Goal: Task Accomplishment & Management: Complete application form

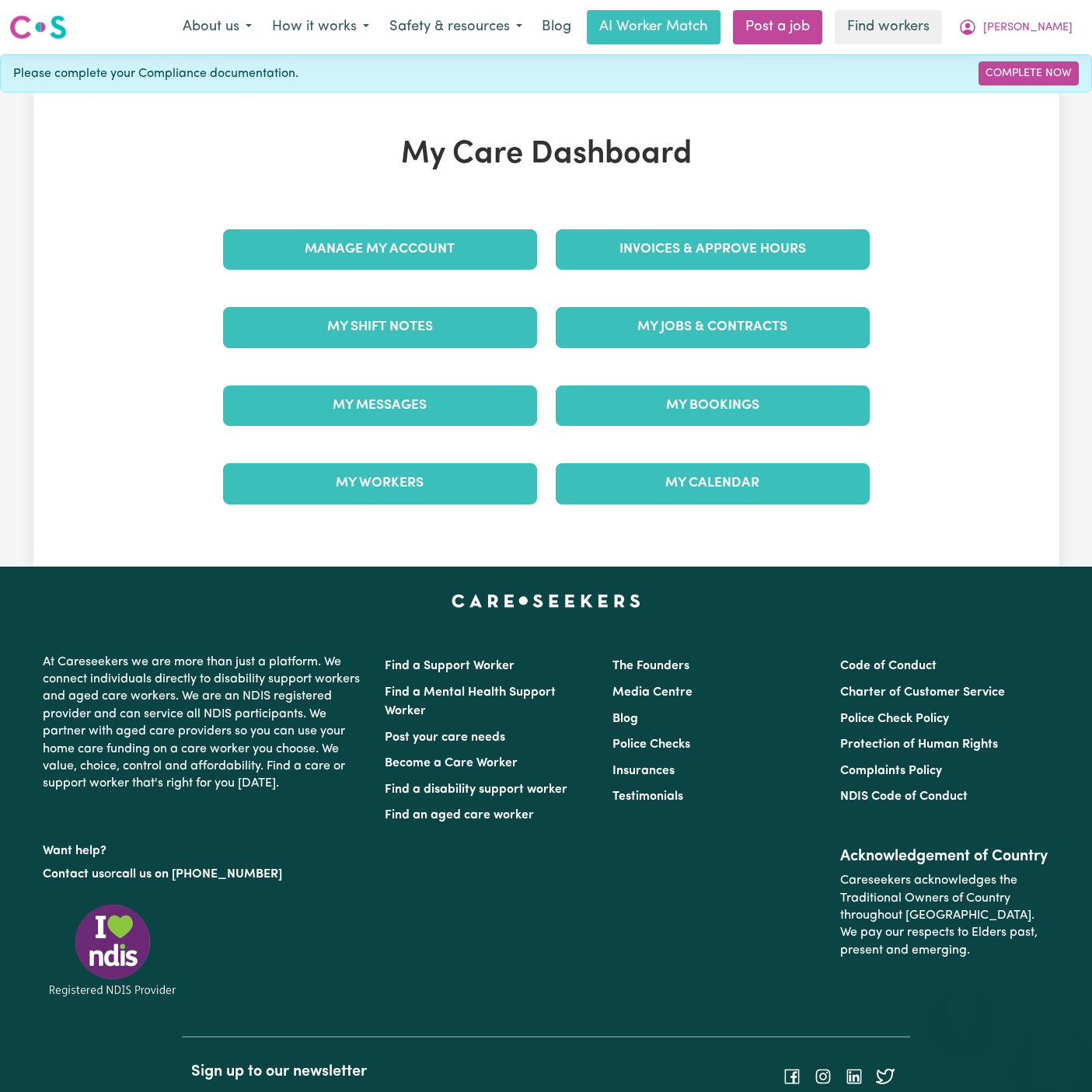
click at [724, 333] on link "My Jobs & Contracts" at bounding box center [713, 328] width 314 height 41
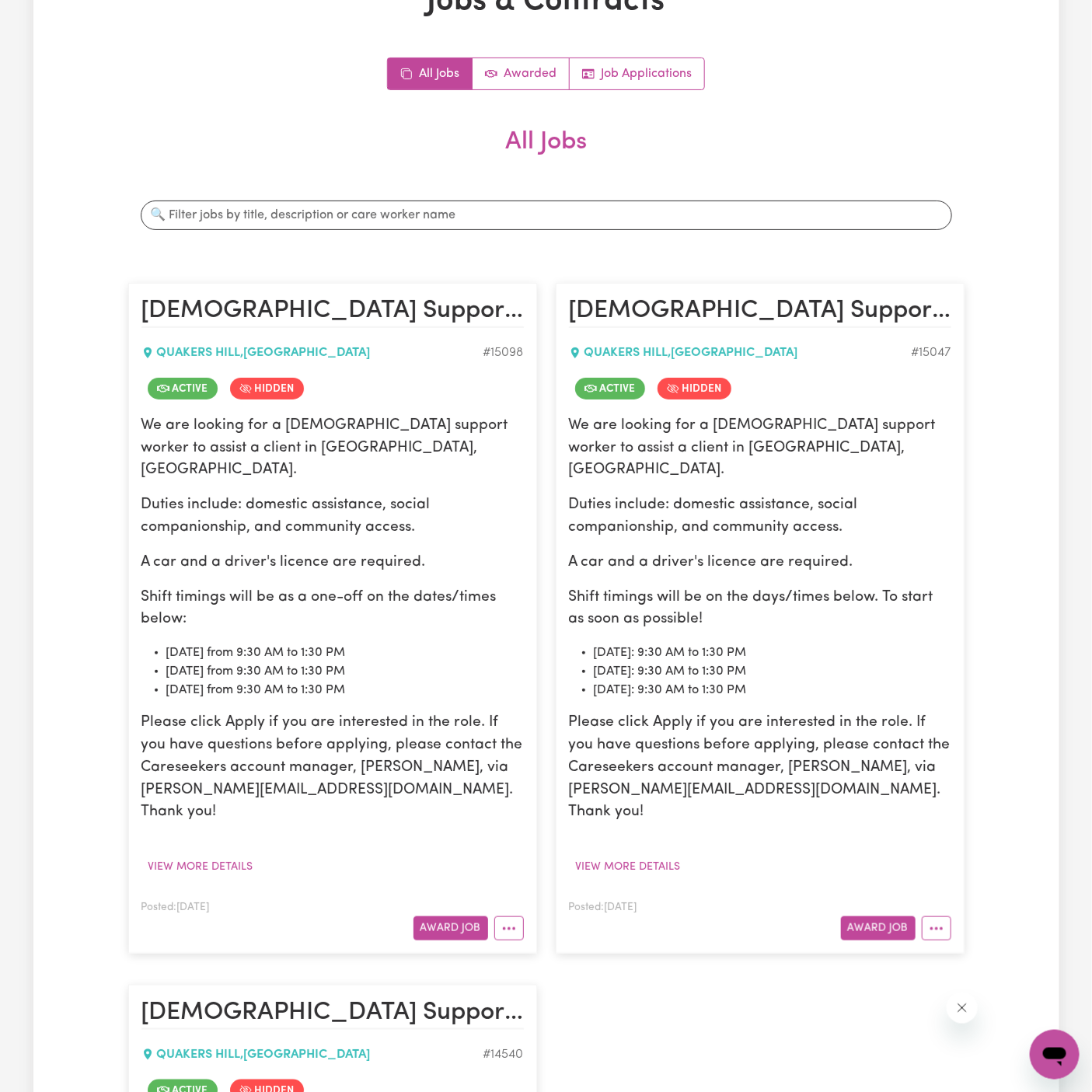
scroll to position [128, 0]
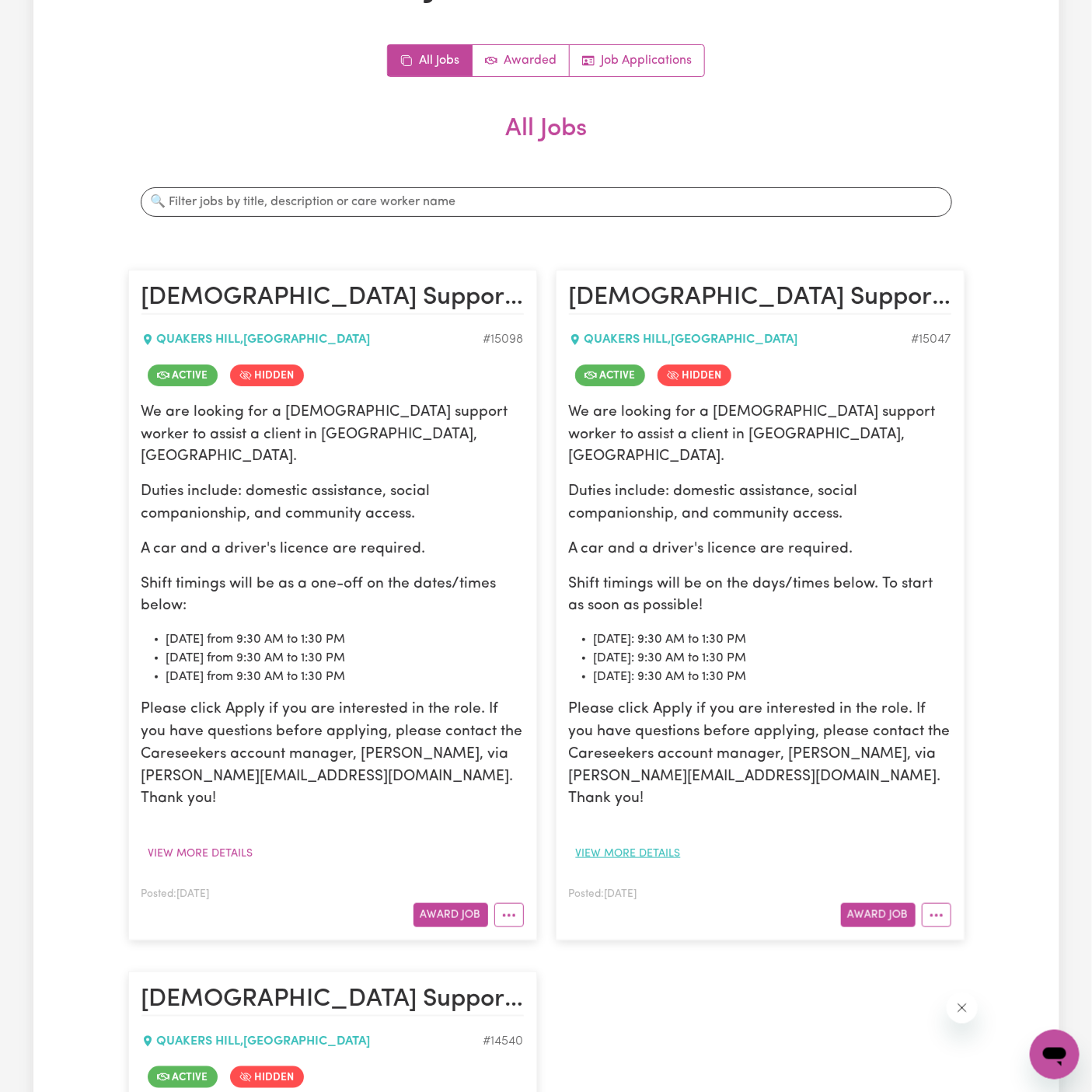
click at [644, 842] on button "View more details" at bounding box center [629, 854] width 119 height 24
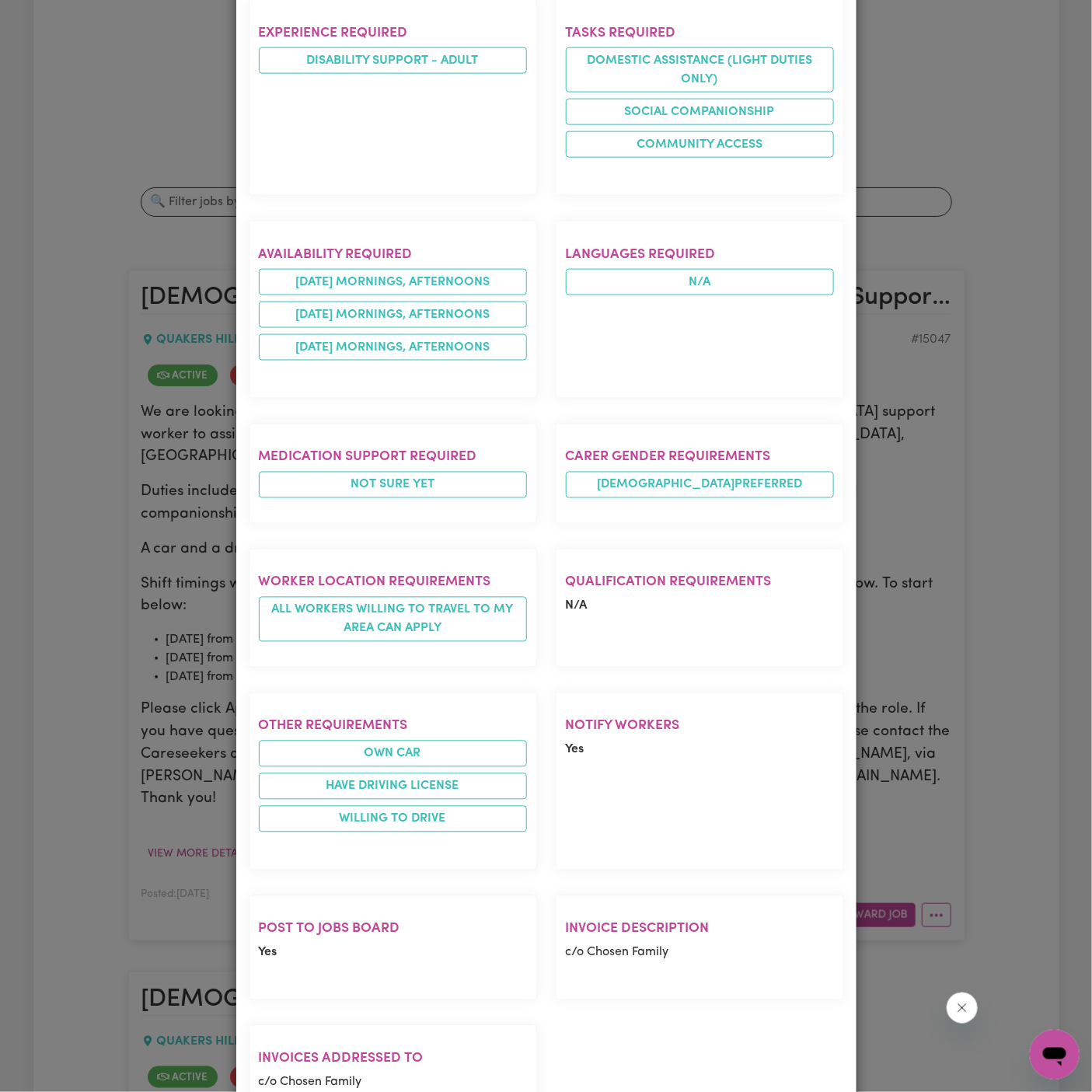
scroll to position [0, 0]
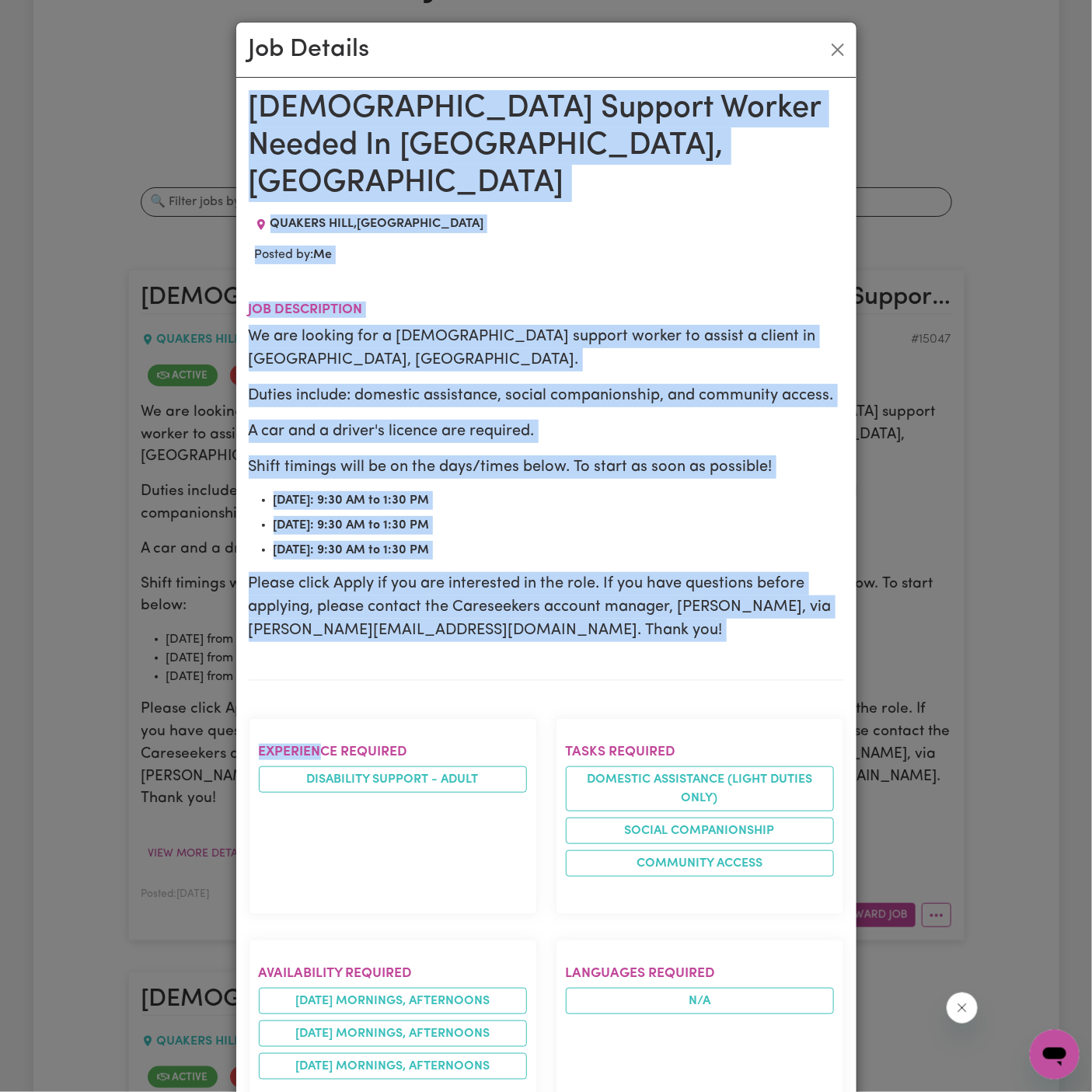
drag, startPoint x: 255, startPoint y: 107, endPoint x: 416, endPoint y: 1093, distance: 999.1
click at [416, 1091] on html "Menu About us How it works Safety & resources Blog AI Worker Match Post a job F…" at bounding box center [546, 1081] width 1092 height 2420
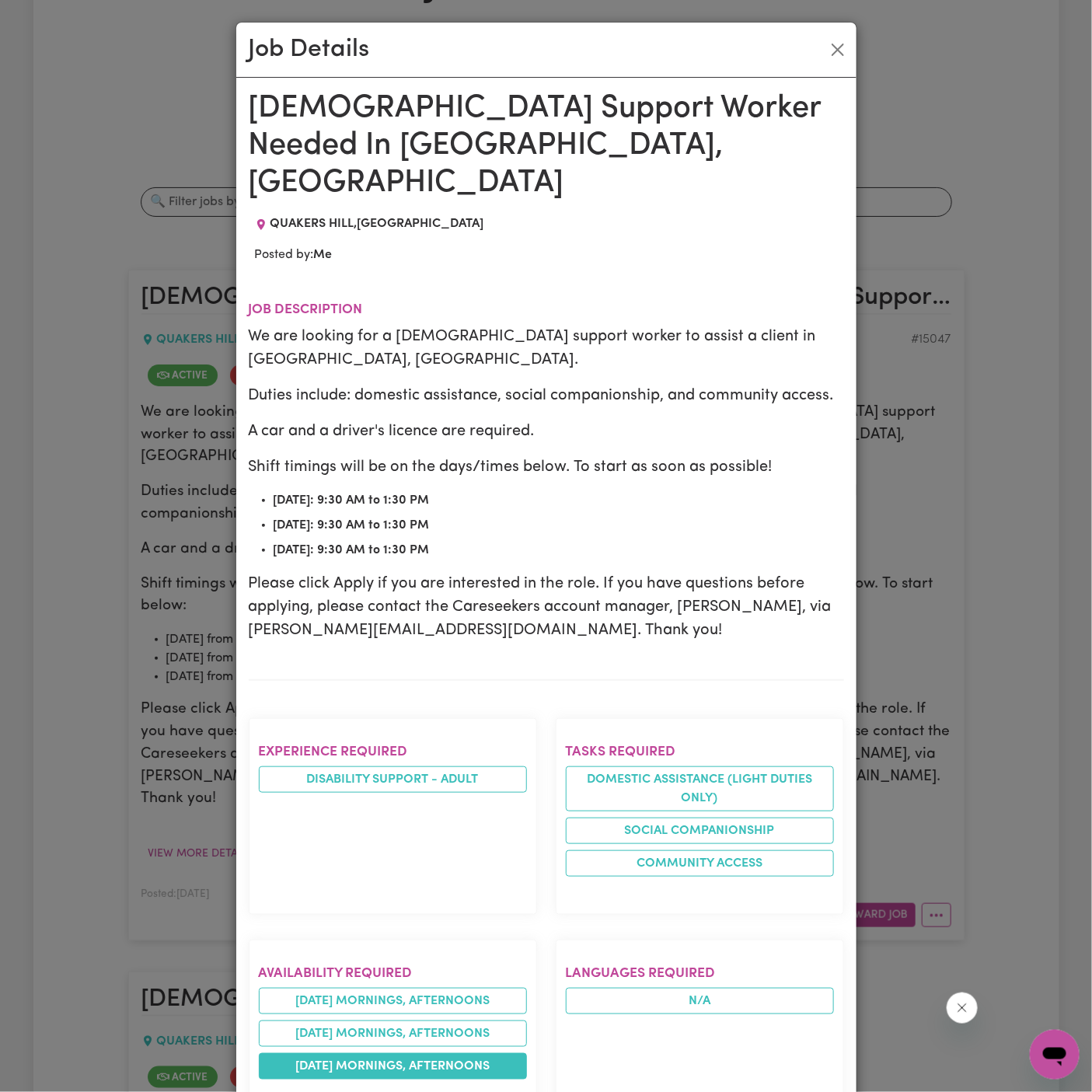
click at [436, 1053] on li "tuesday mornings, afternoons" at bounding box center [393, 1066] width 268 height 27
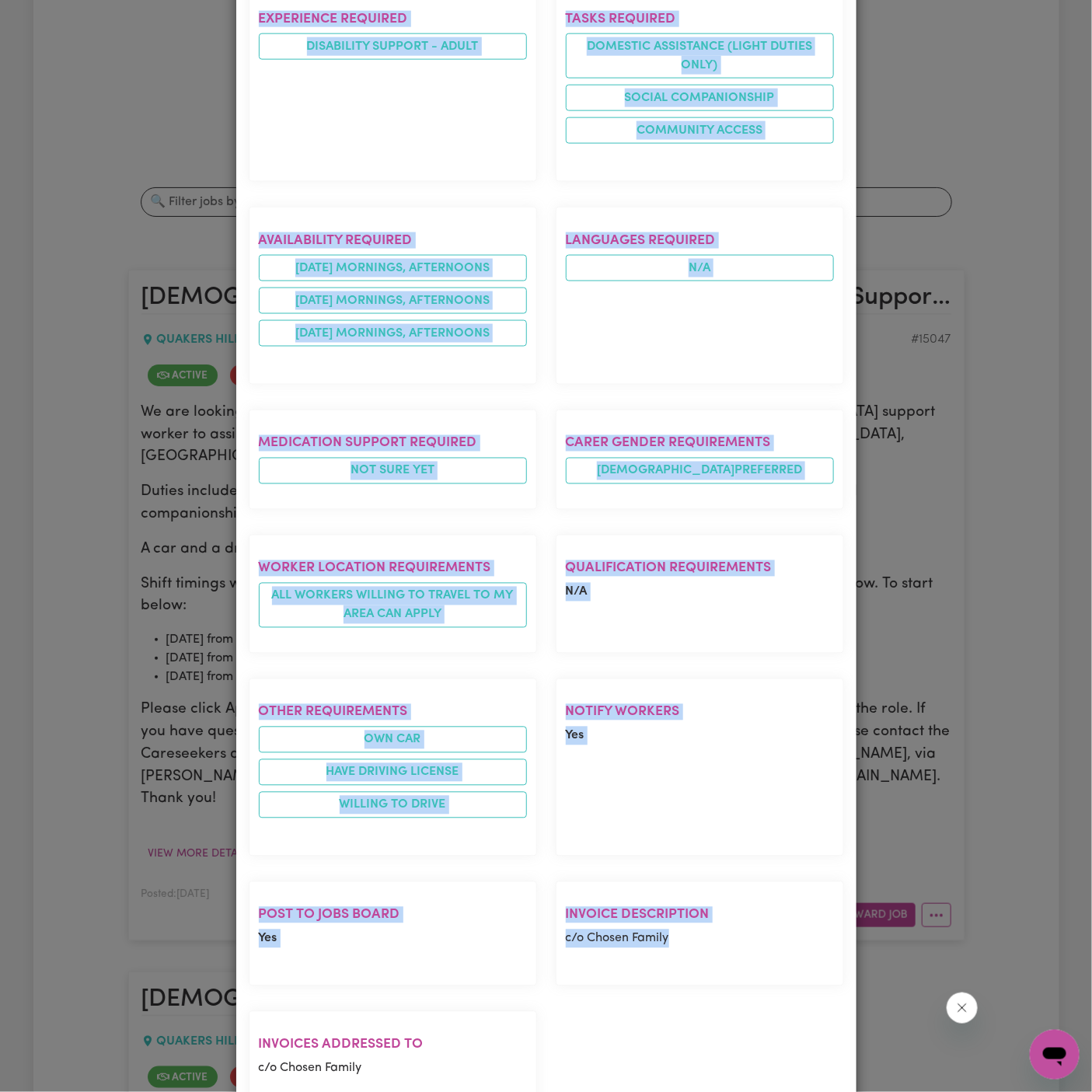
scroll to position [760, 0]
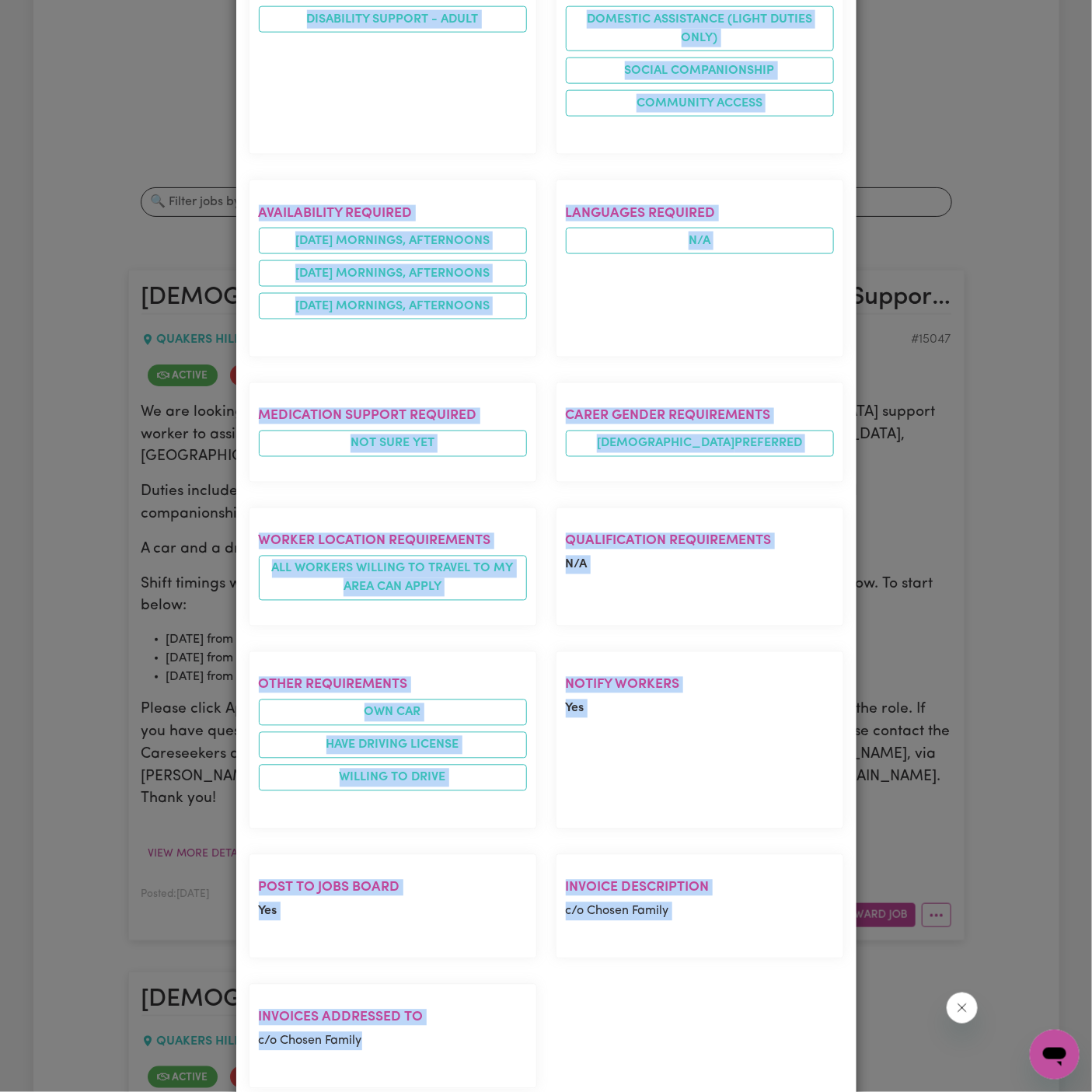
drag, startPoint x: 250, startPoint y: 102, endPoint x: 324, endPoint y: 1026, distance: 927.0
click at [324, 1026] on div "Female Support Worker Needed In Quakers Hill, NSW QUAKERS HILL , New South Wale…" at bounding box center [546, 228] width 595 height 1796
copy div "Female Support Worker Needed In Quakers Hill, NSW QUAKERS HILL , New South Wale…"
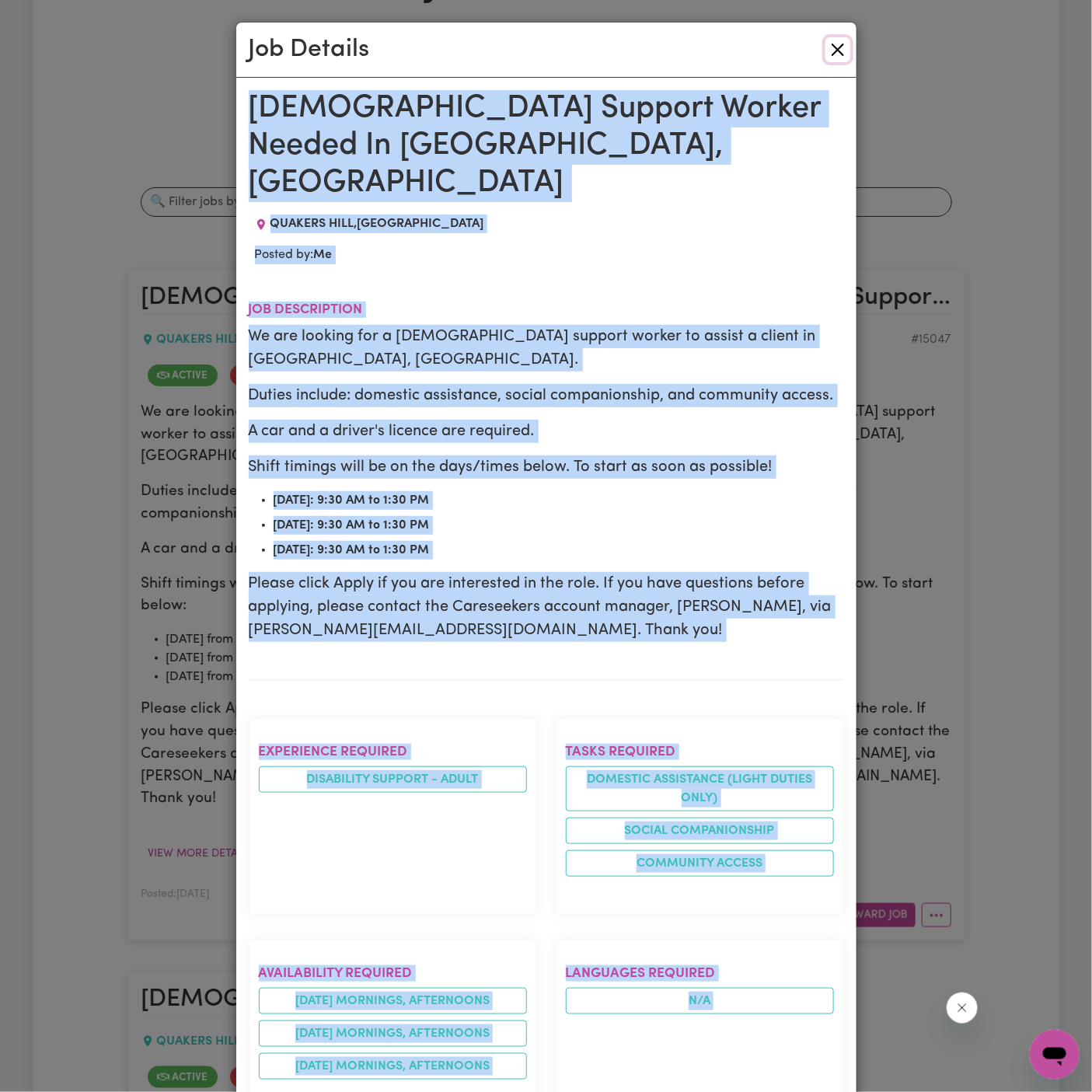
click at [845, 50] on button "Close" at bounding box center [837, 50] width 25 height 25
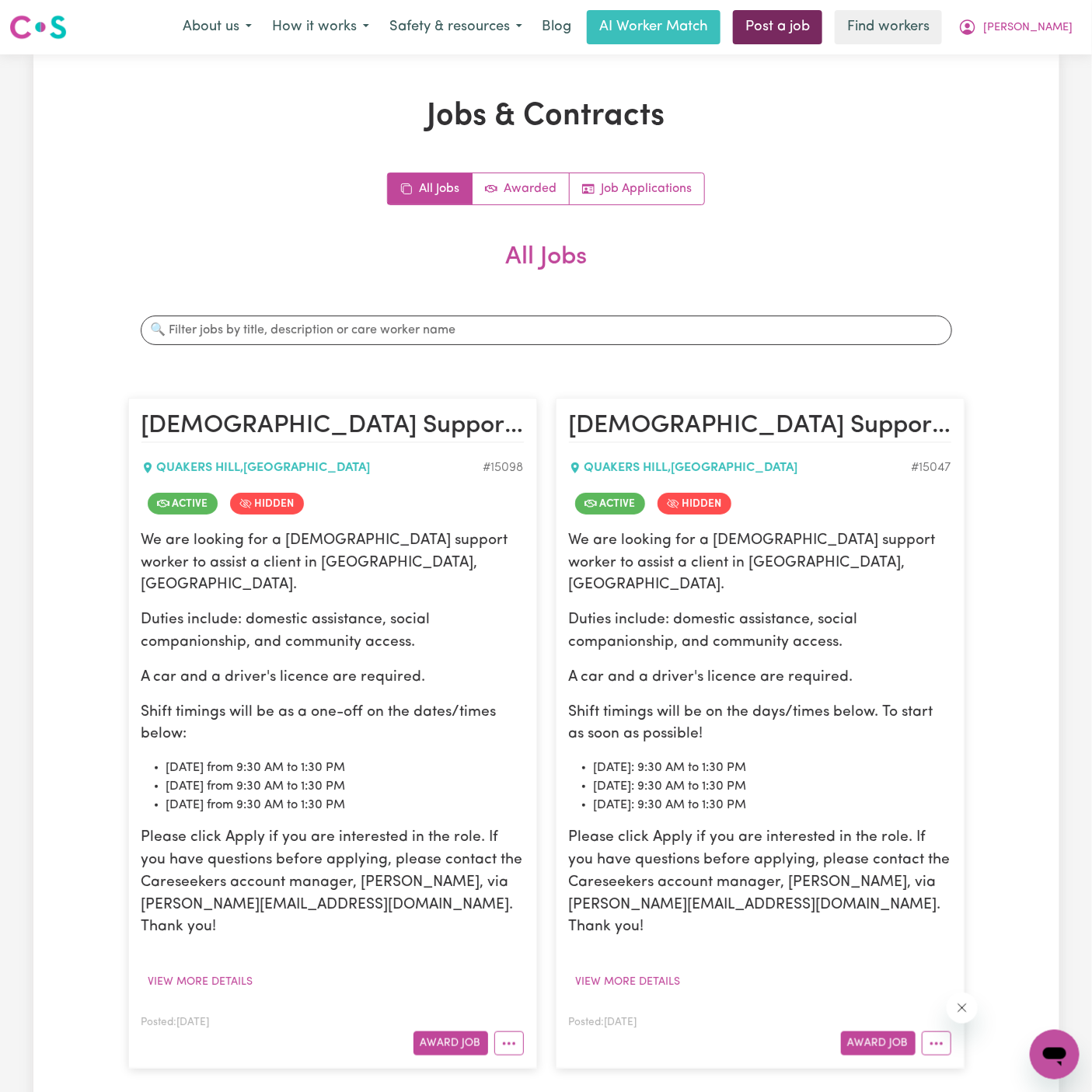
click at [822, 35] on link "Post a job" at bounding box center [778, 27] width 89 height 34
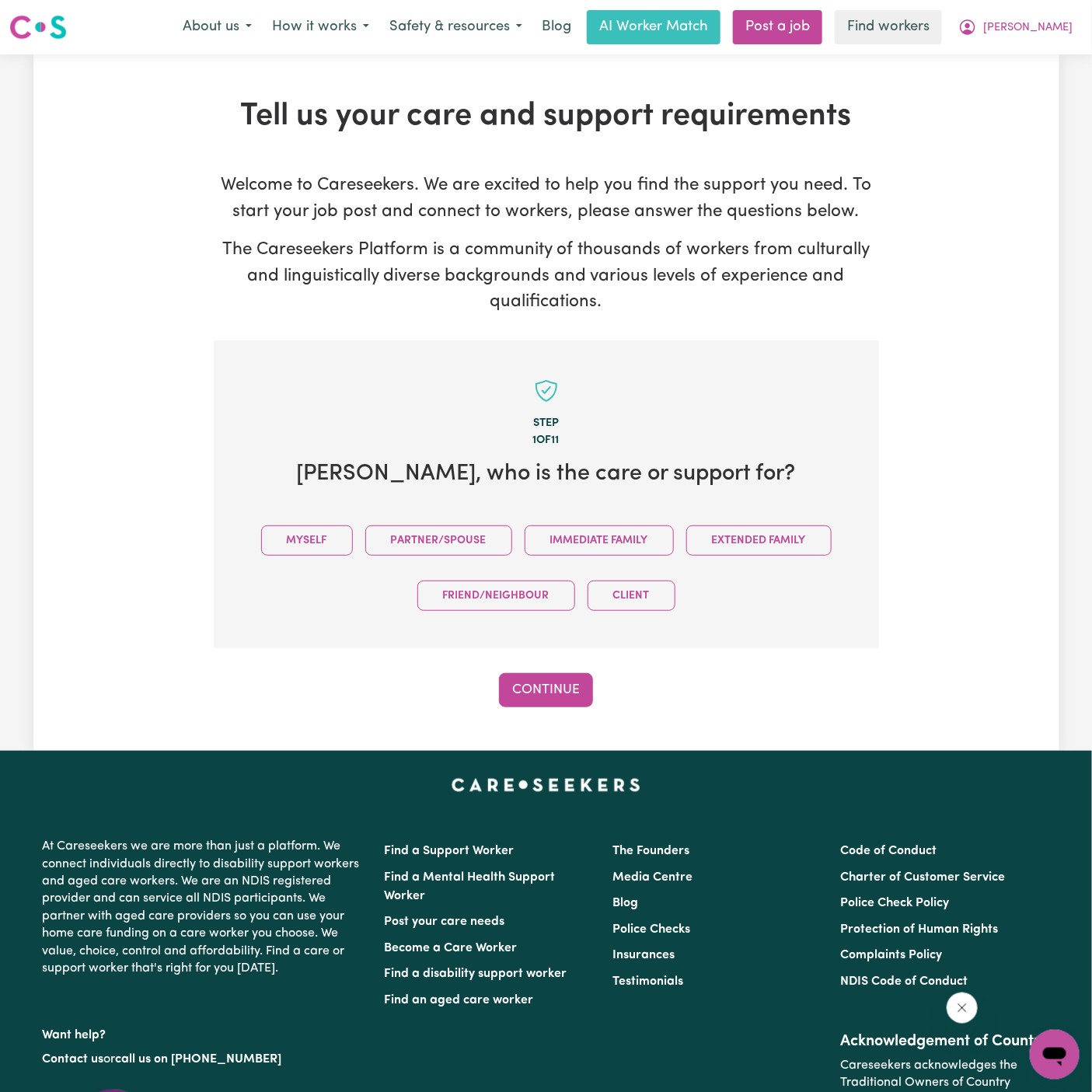
click at [303, 557] on div "Myself Partner/Spouse Immediate Family Extended Family Friend/Neighbour Client" at bounding box center [546, 568] width 616 height 111
click at [315, 528] on button "Myself" at bounding box center [307, 540] width 92 height 30
click at [537, 679] on button "Continue" at bounding box center [546, 690] width 94 height 34
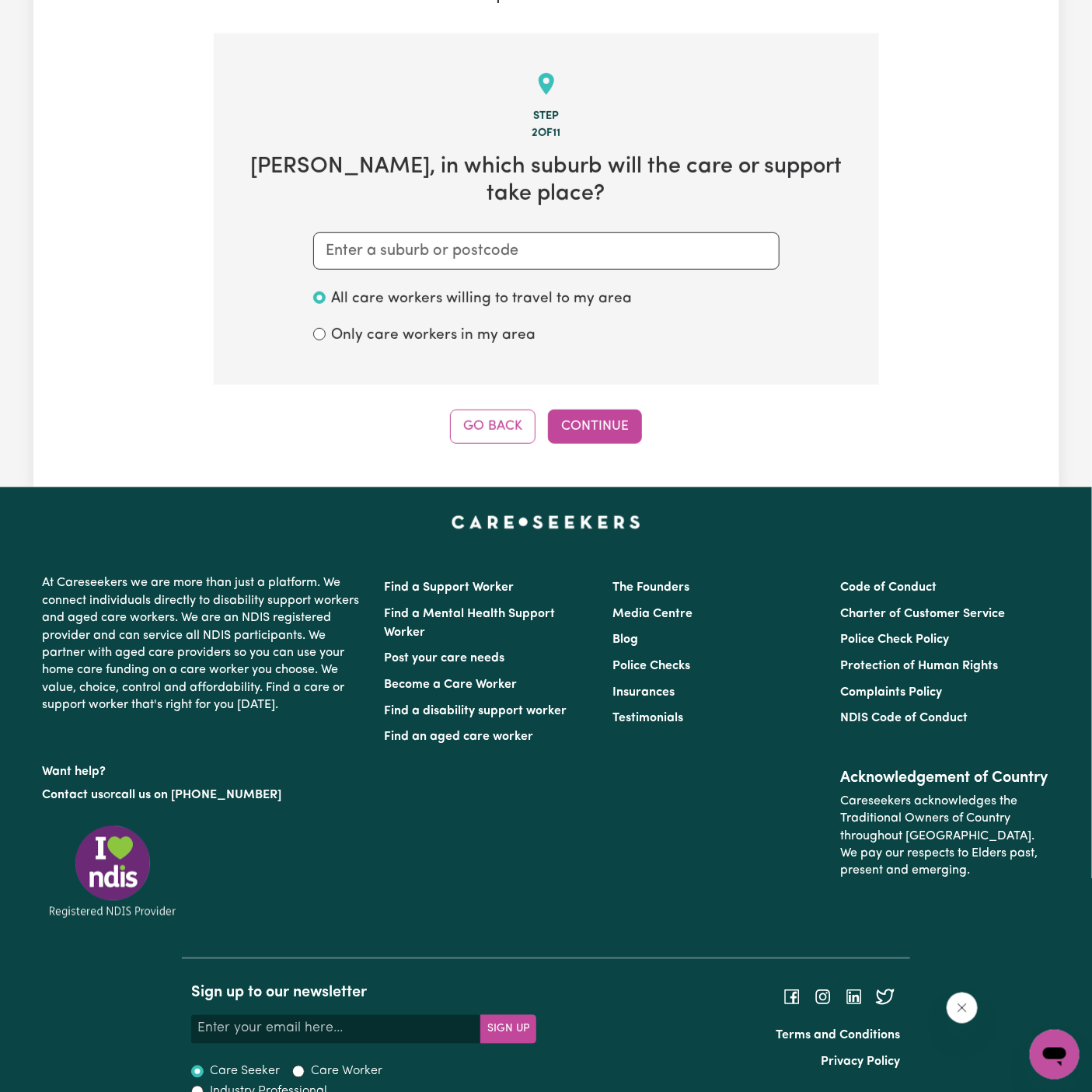
scroll to position [308, 0]
click at [462, 232] on input "text" at bounding box center [546, 250] width 467 height 37
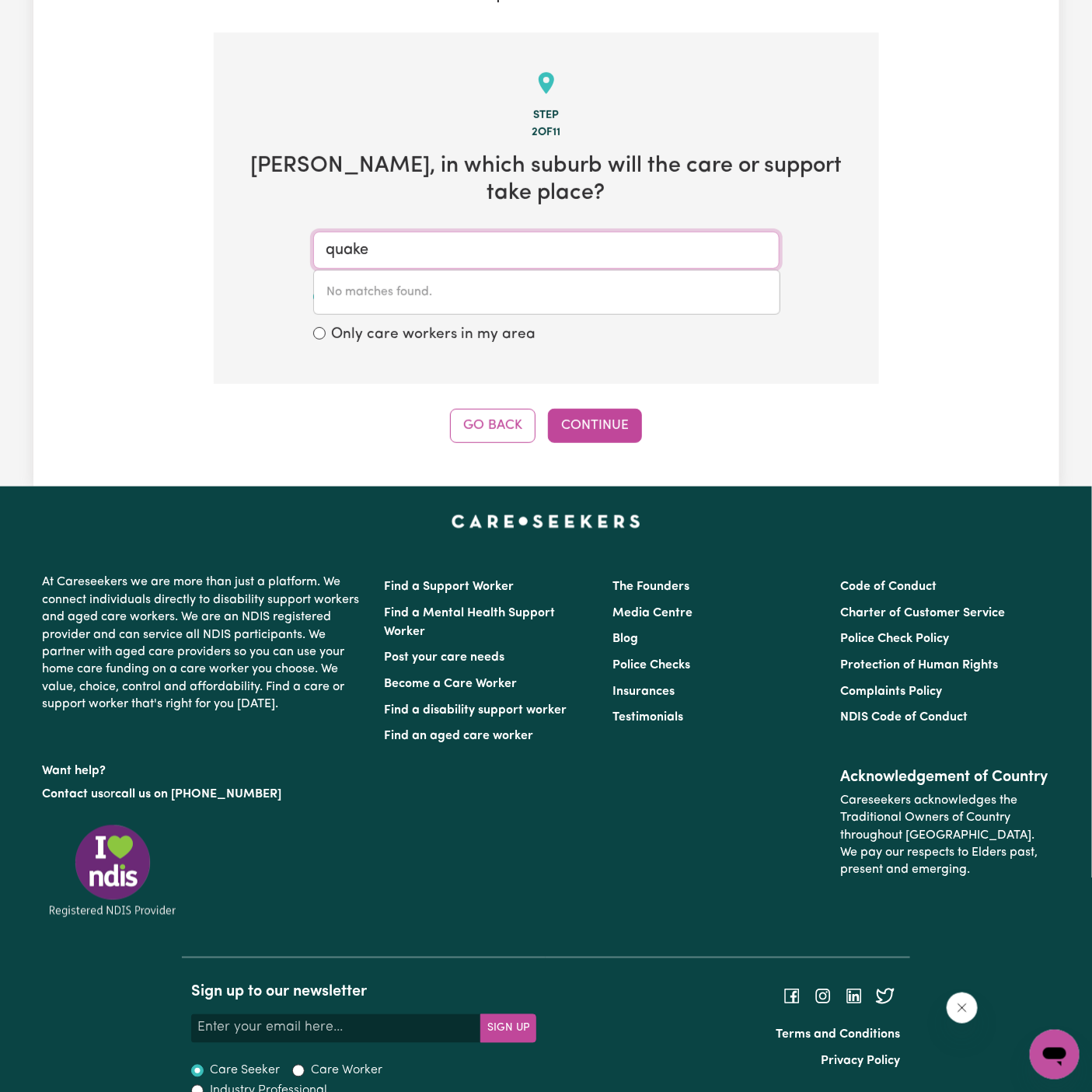
type input "quaker"
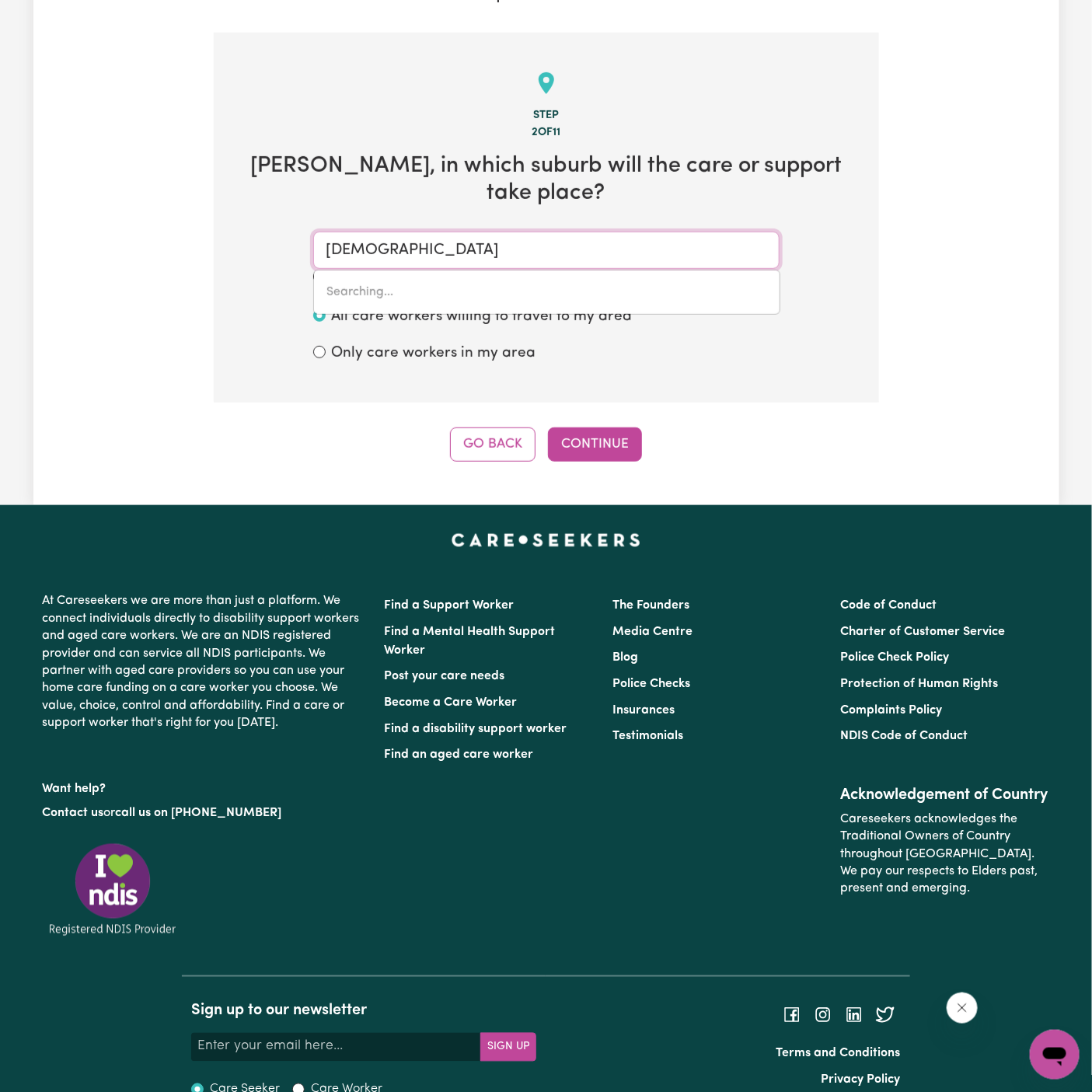
type input "quakerS HILL, New South Wales, 2763"
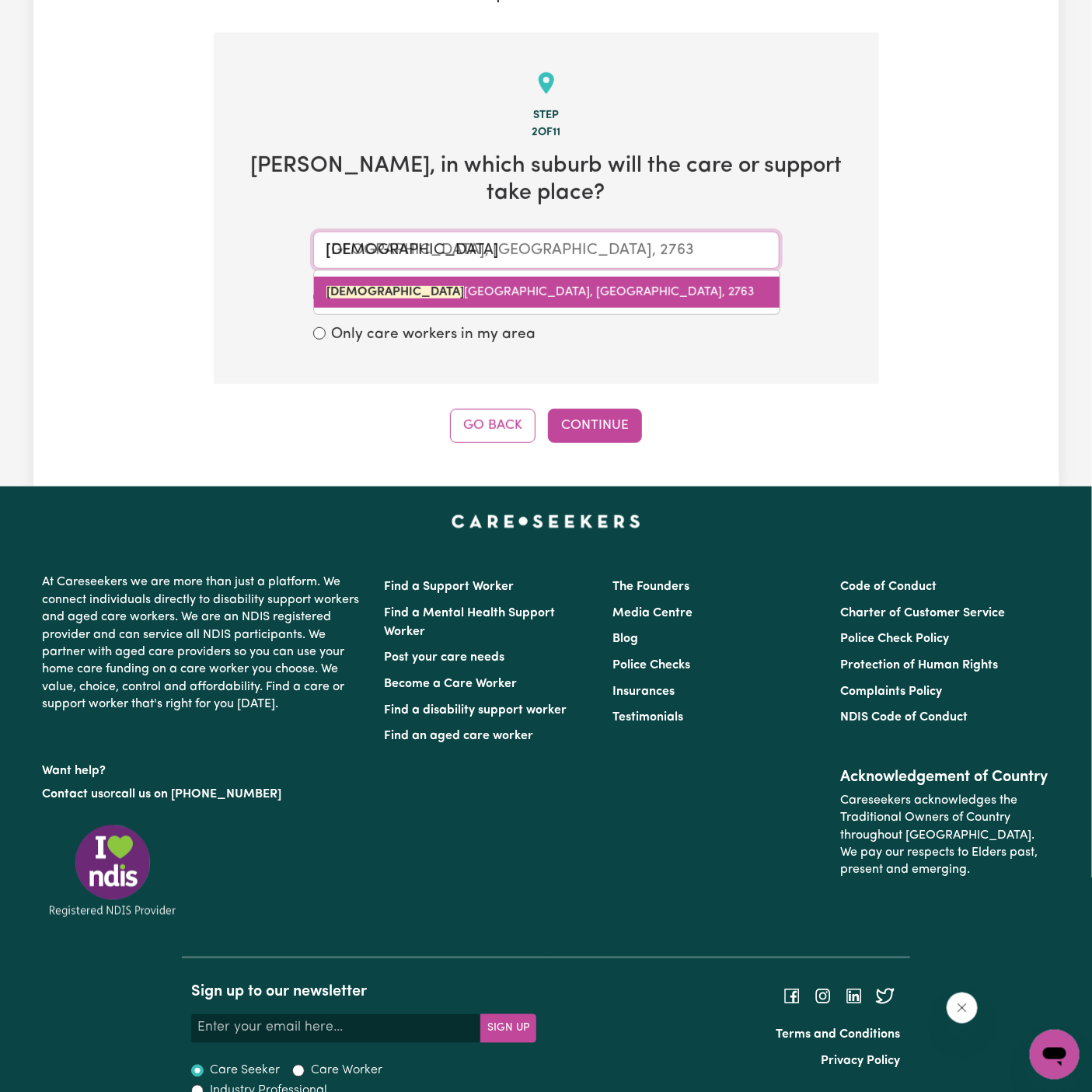
click at [486, 276] on link "QUAKER S HILL, New South Wales, 2763" at bounding box center [546, 292] width 466 height 31
type input "QUAKERS HILL, New South Wales, 2763"
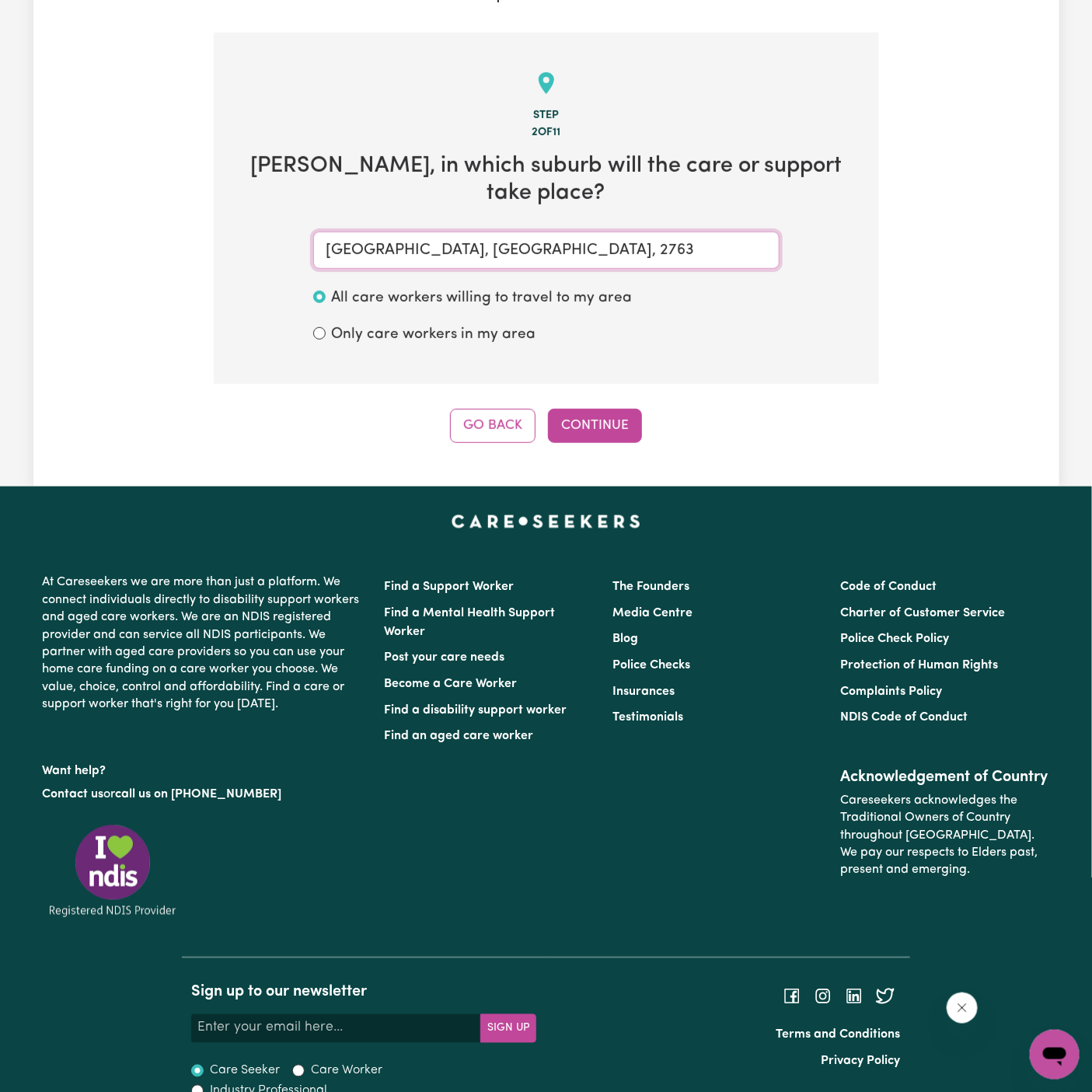
type input "QUAKERS HILL, New South Wales, 2763"
click at [594, 374] on div "Step 2 of 11 Anne , in which suburb will the care or support take place? QUAKER…" at bounding box center [546, 237] width 665 height 411
click at [598, 409] on button "Continue" at bounding box center [595, 426] width 94 height 34
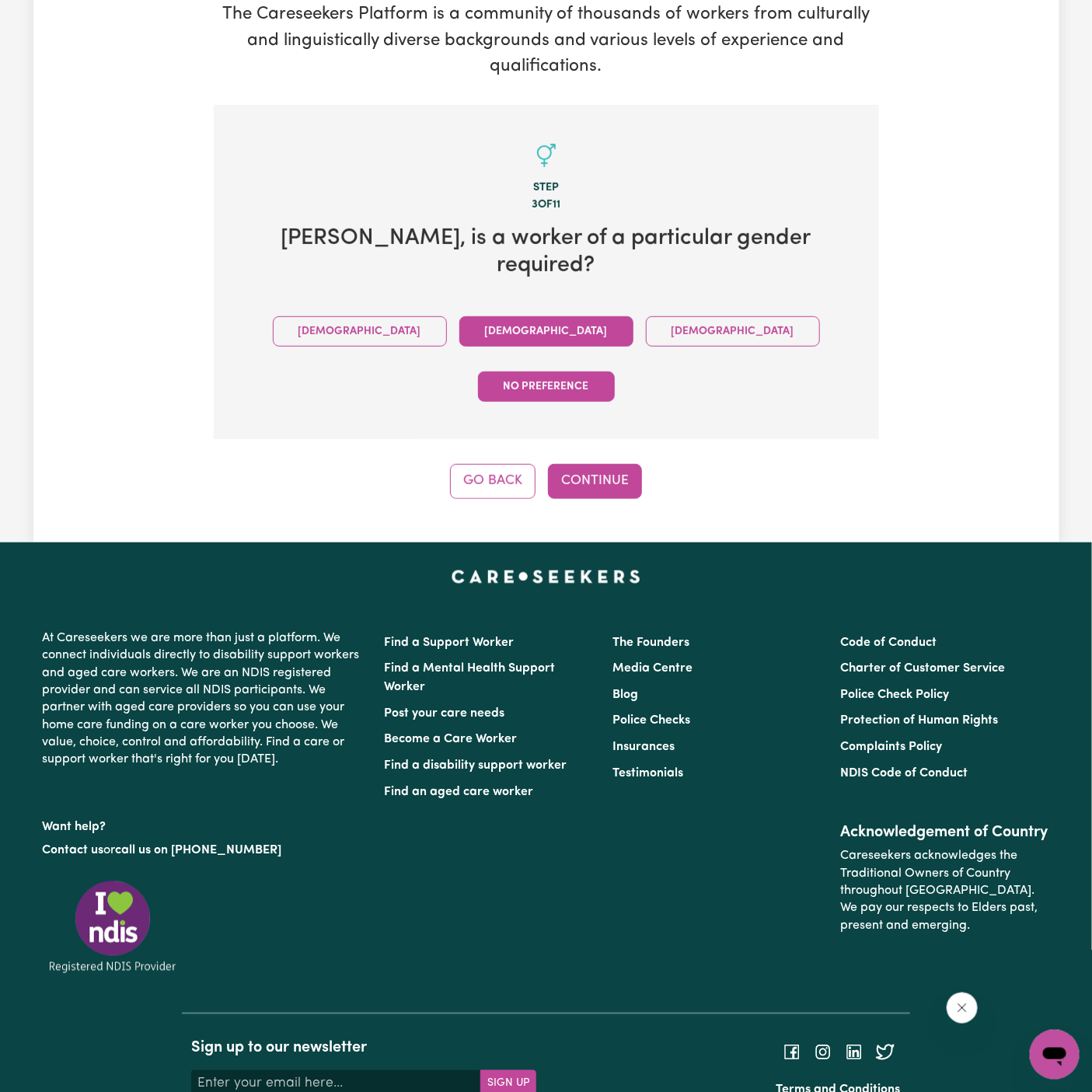
click at [468, 316] on button "Female" at bounding box center [546, 331] width 174 height 30
click at [610, 464] on button "Continue" at bounding box center [595, 481] width 94 height 34
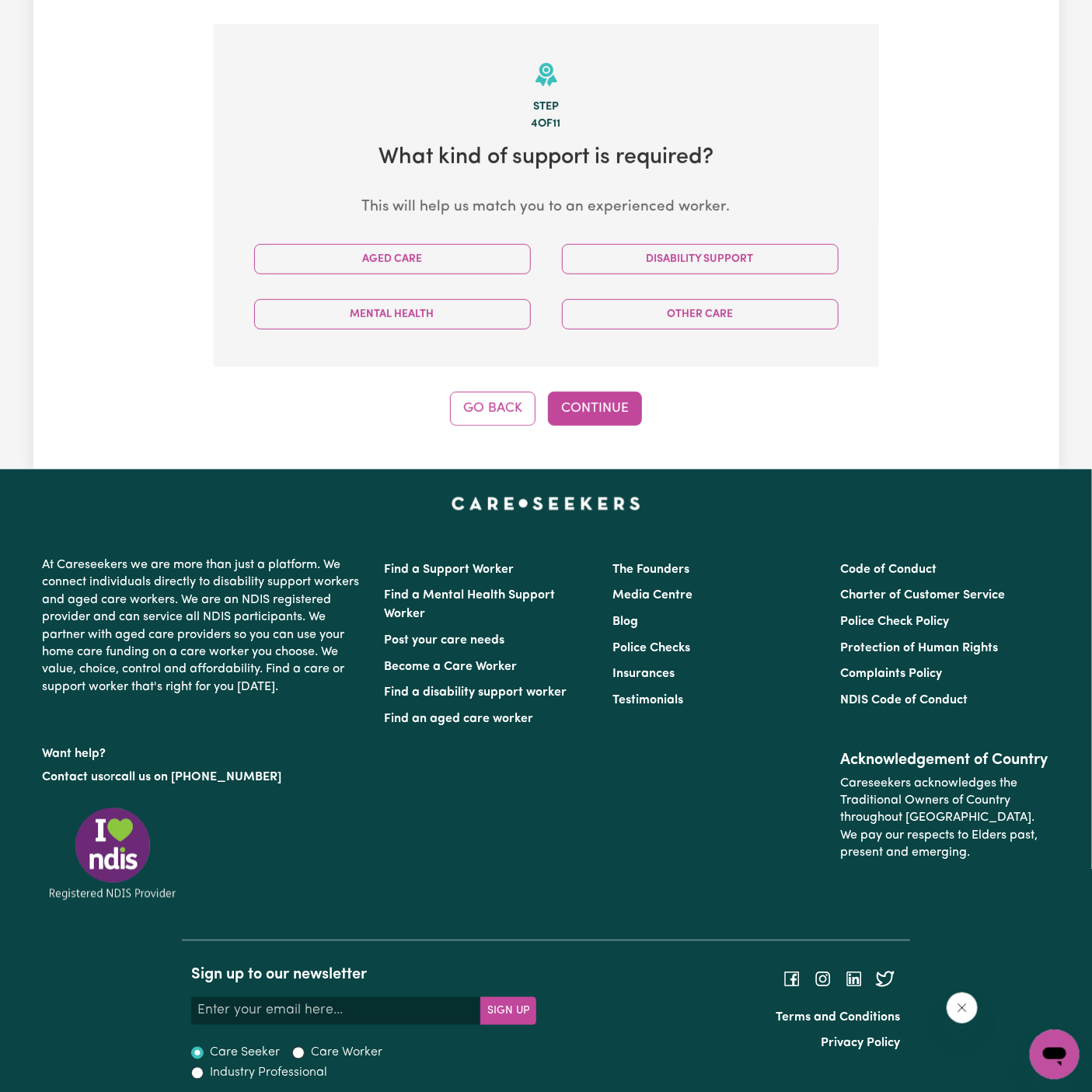
scroll to position [325, 0]
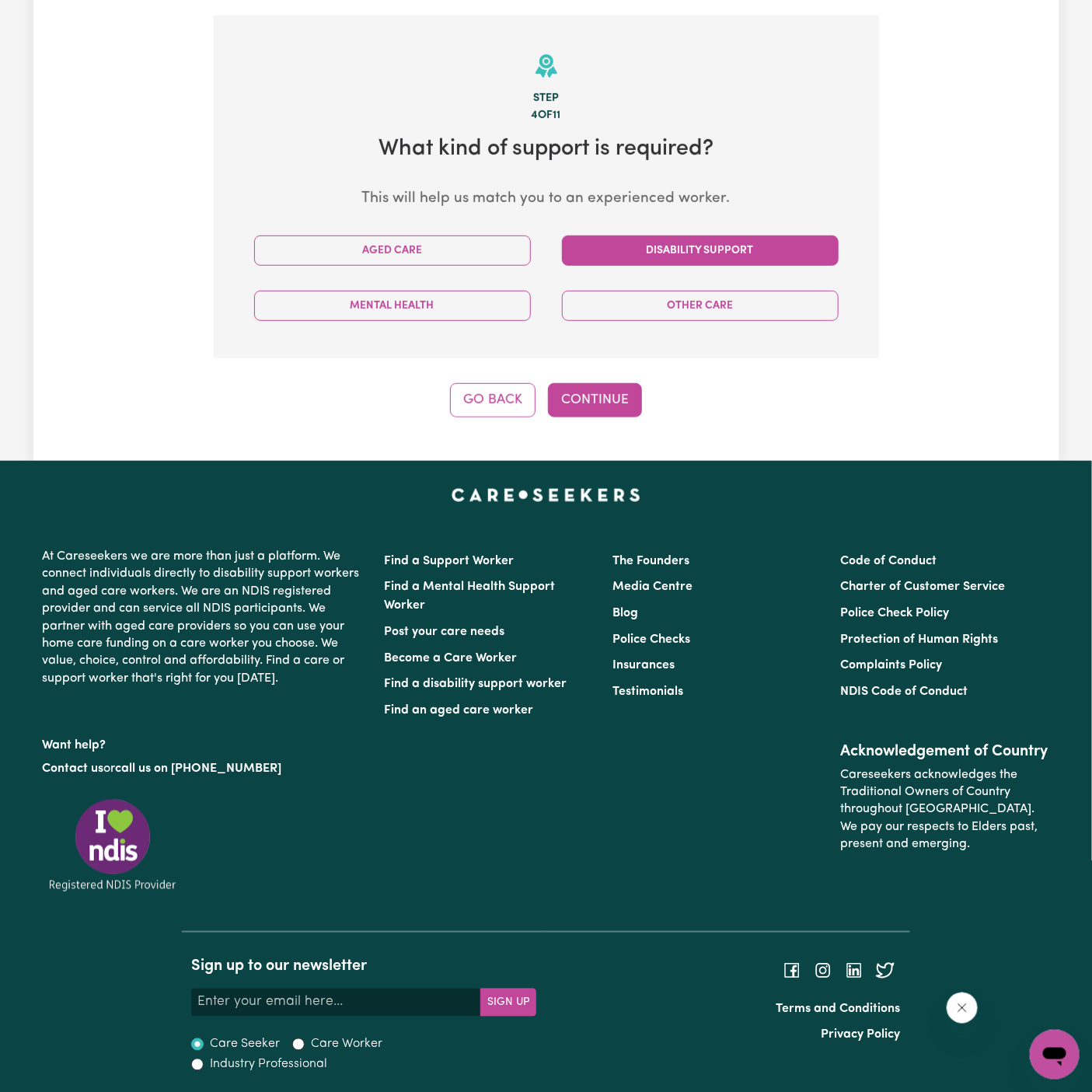
click at [658, 256] on button "Disability Support" at bounding box center [700, 250] width 276 height 30
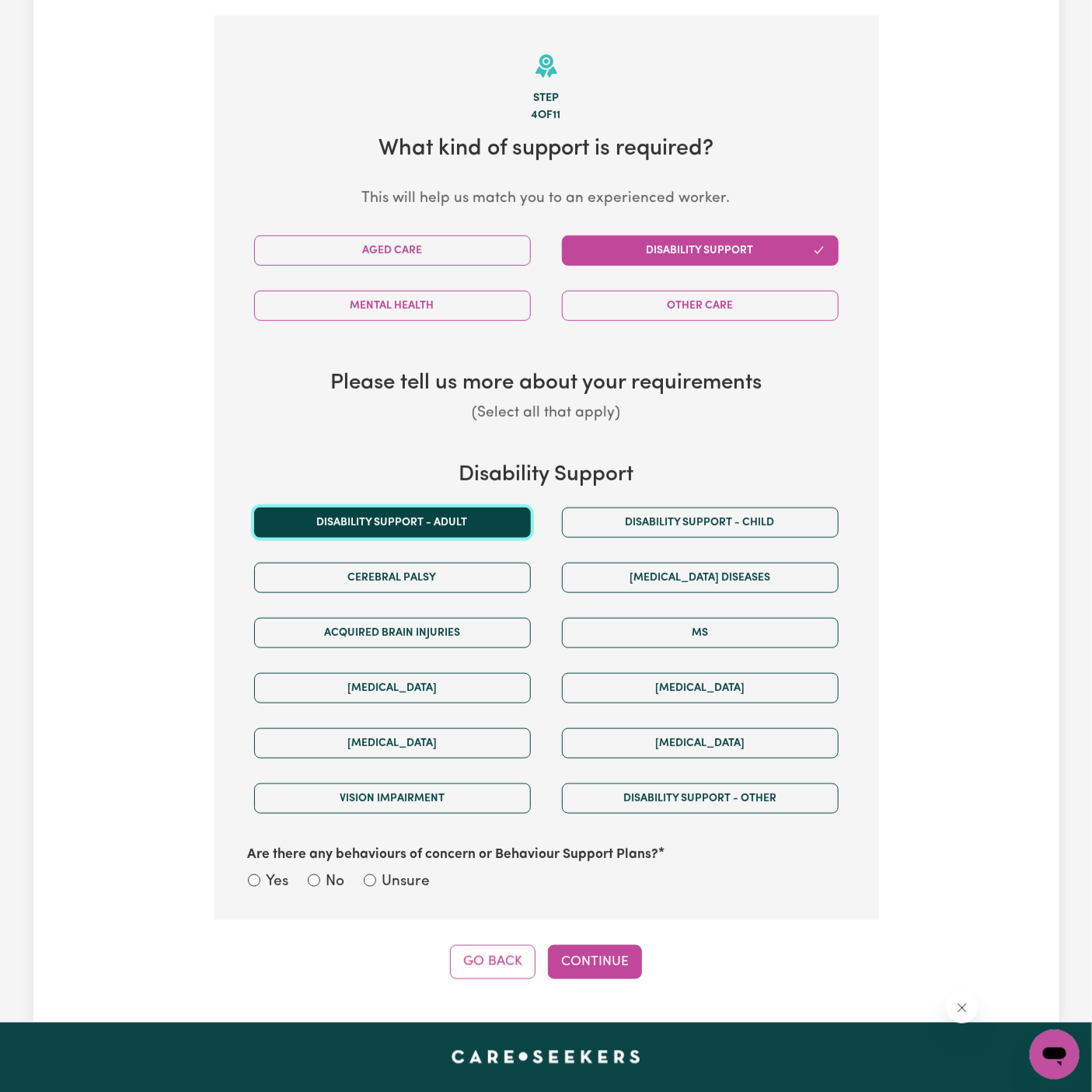
click at [487, 534] on button "Disability support - Adult" at bounding box center [393, 522] width 276 height 30
click at [408, 889] on label "Unsure" at bounding box center [406, 883] width 48 height 23
click at [376, 887] on input "Unsure" at bounding box center [369, 881] width 12 height 12
radio input "true"
click at [553, 928] on div "Step 4 of 11 What kind of support is required? This will help us match you to a…" at bounding box center [546, 497] width 665 height 964
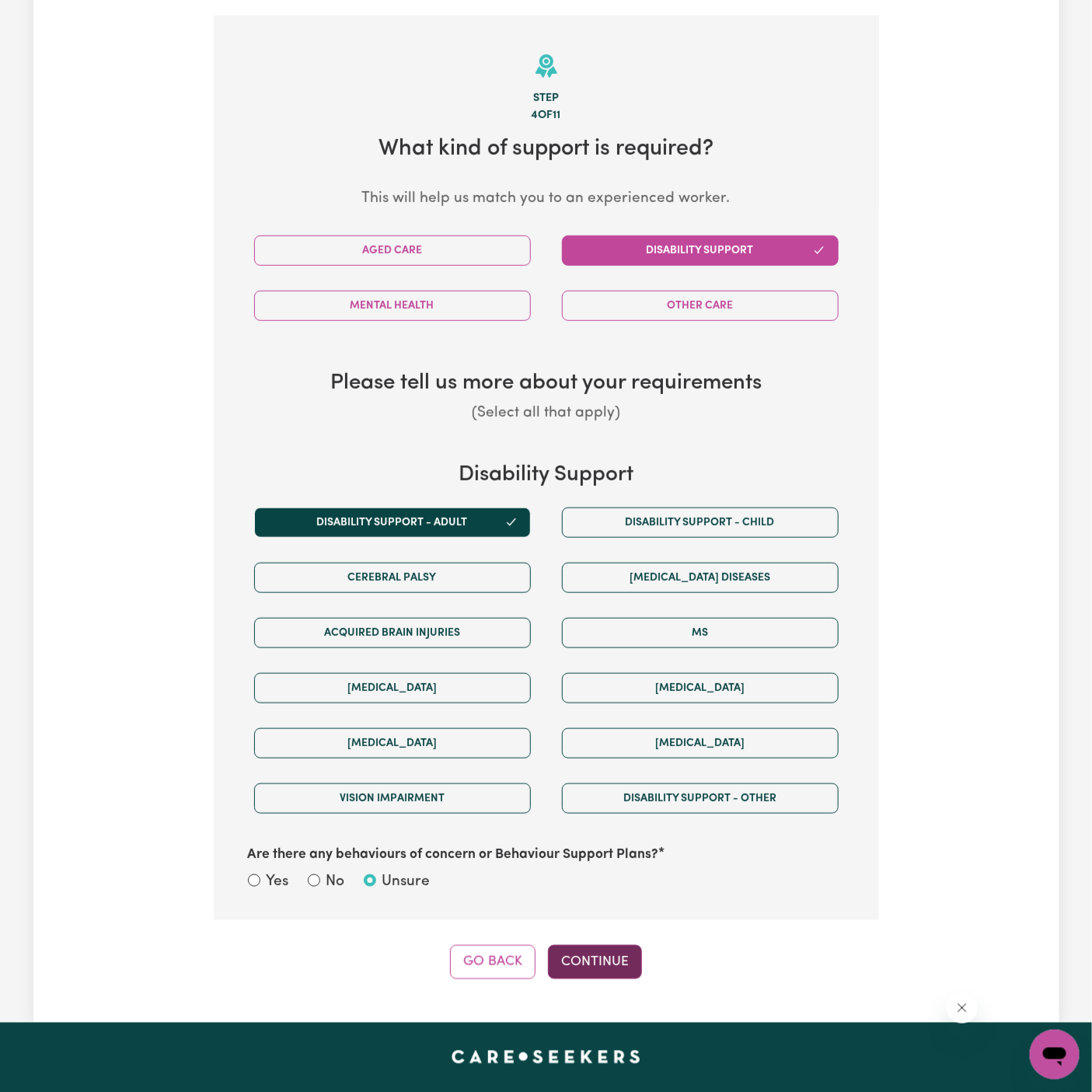
click at [595, 946] on button "Continue" at bounding box center [595, 963] width 94 height 34
select select "PRIVATELY"
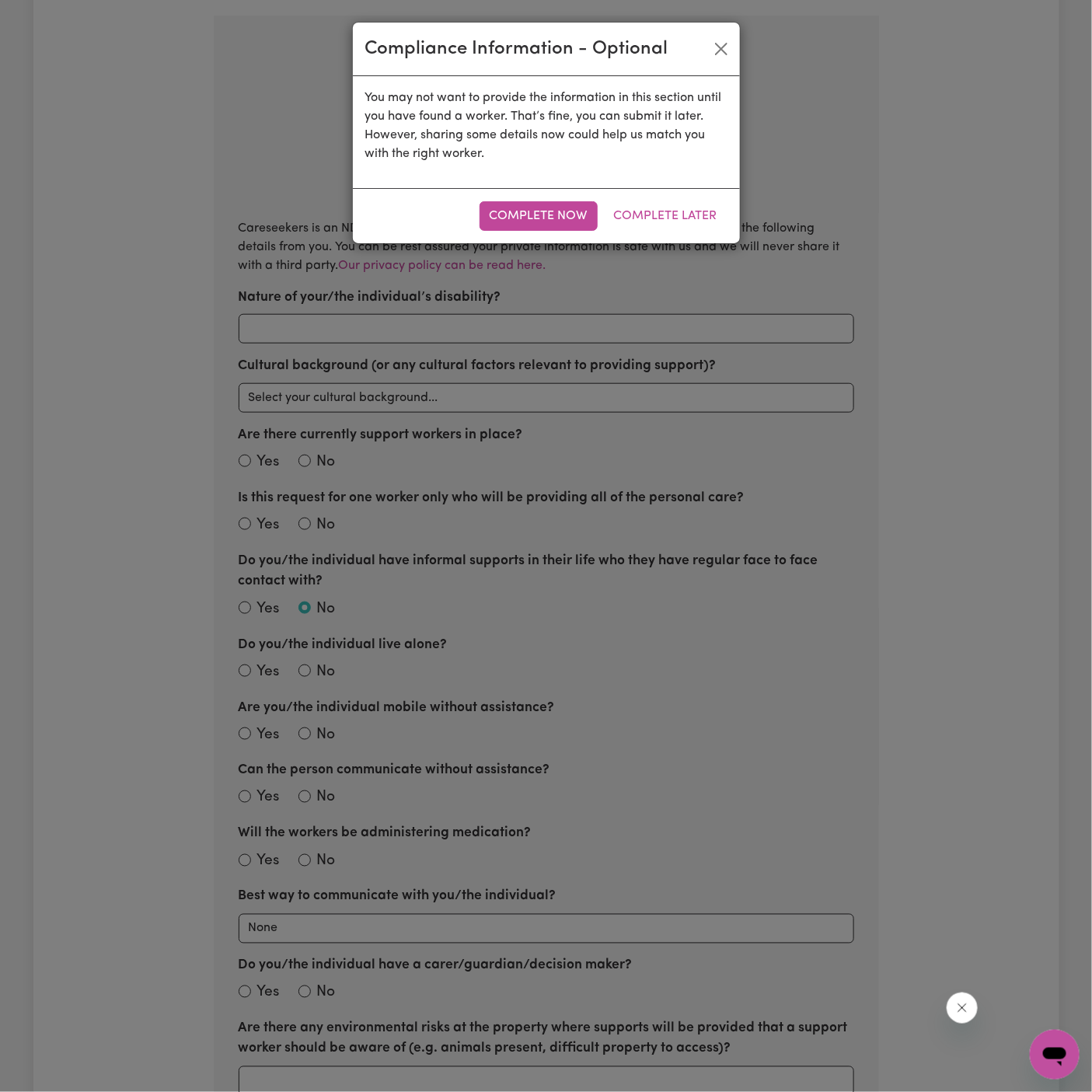
scroll to position [341, 0]
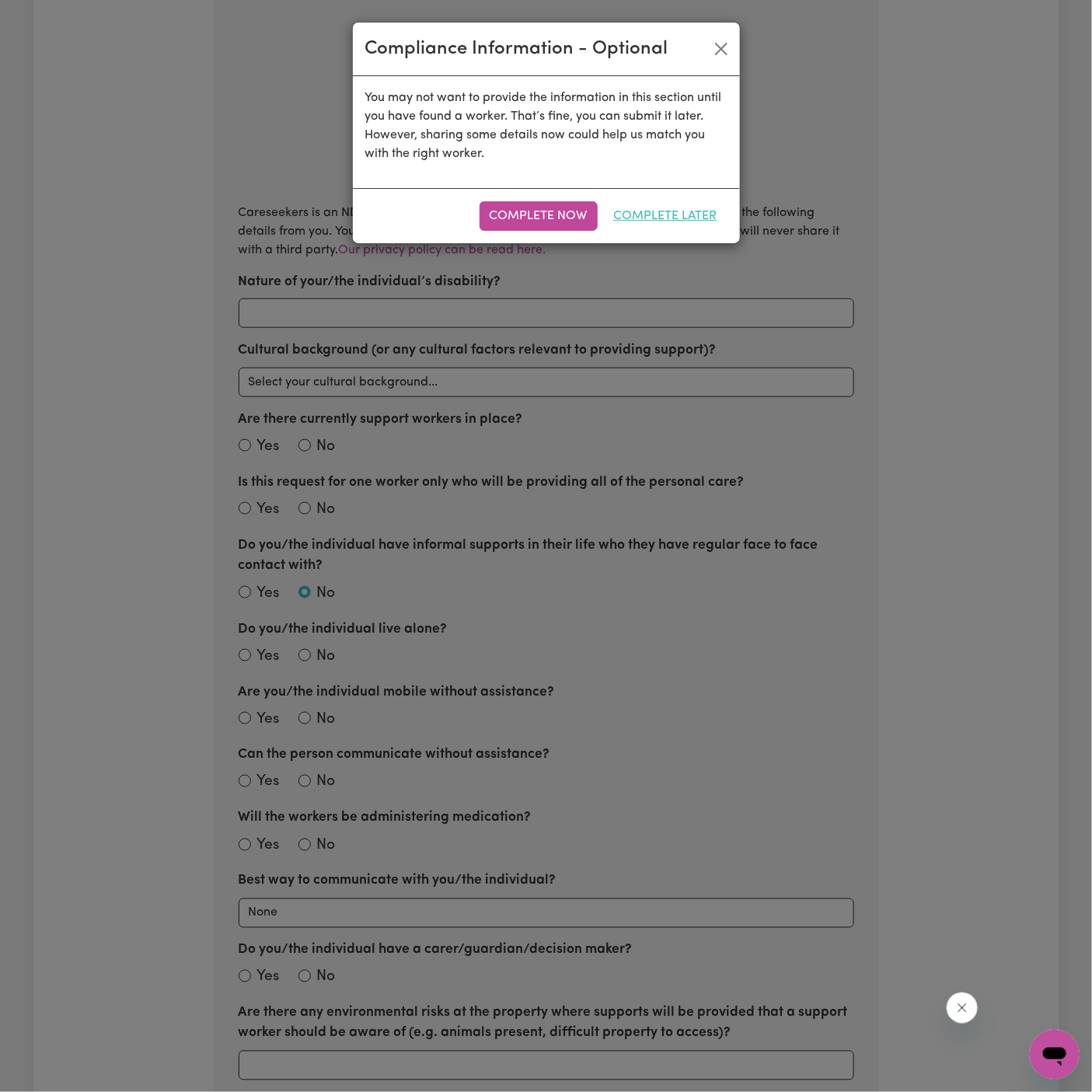
click at [683, 210] on button "Complete Later" at bounding box center [666, 216] width 124 height 29
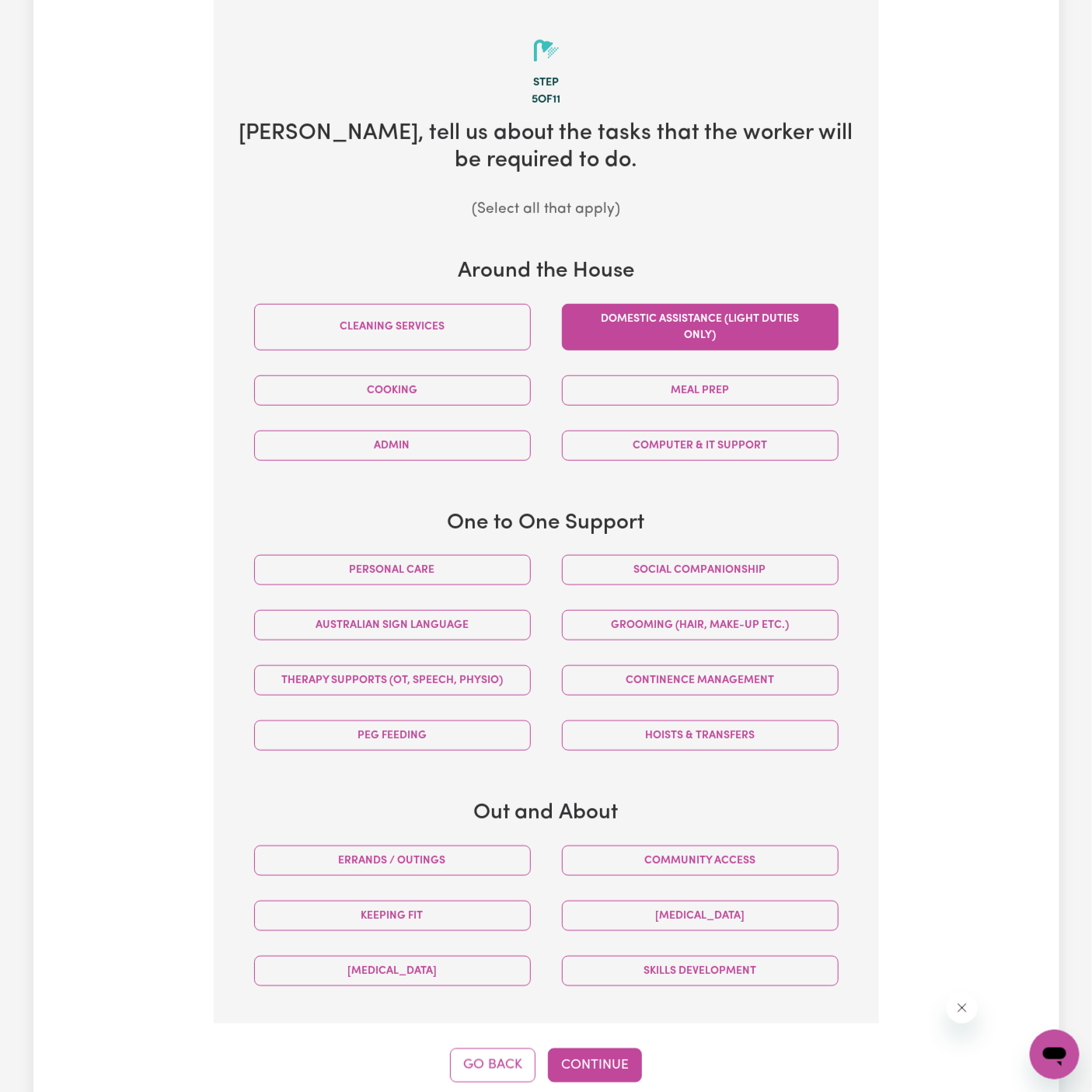
click at [663, 319] on button "Domestic assistance (light duties only)" at bounding box center [700, 327] width 276 height 46
click at [698, 577] on button "Social companionship" at bounding box center [700, 570] width 276 height 30
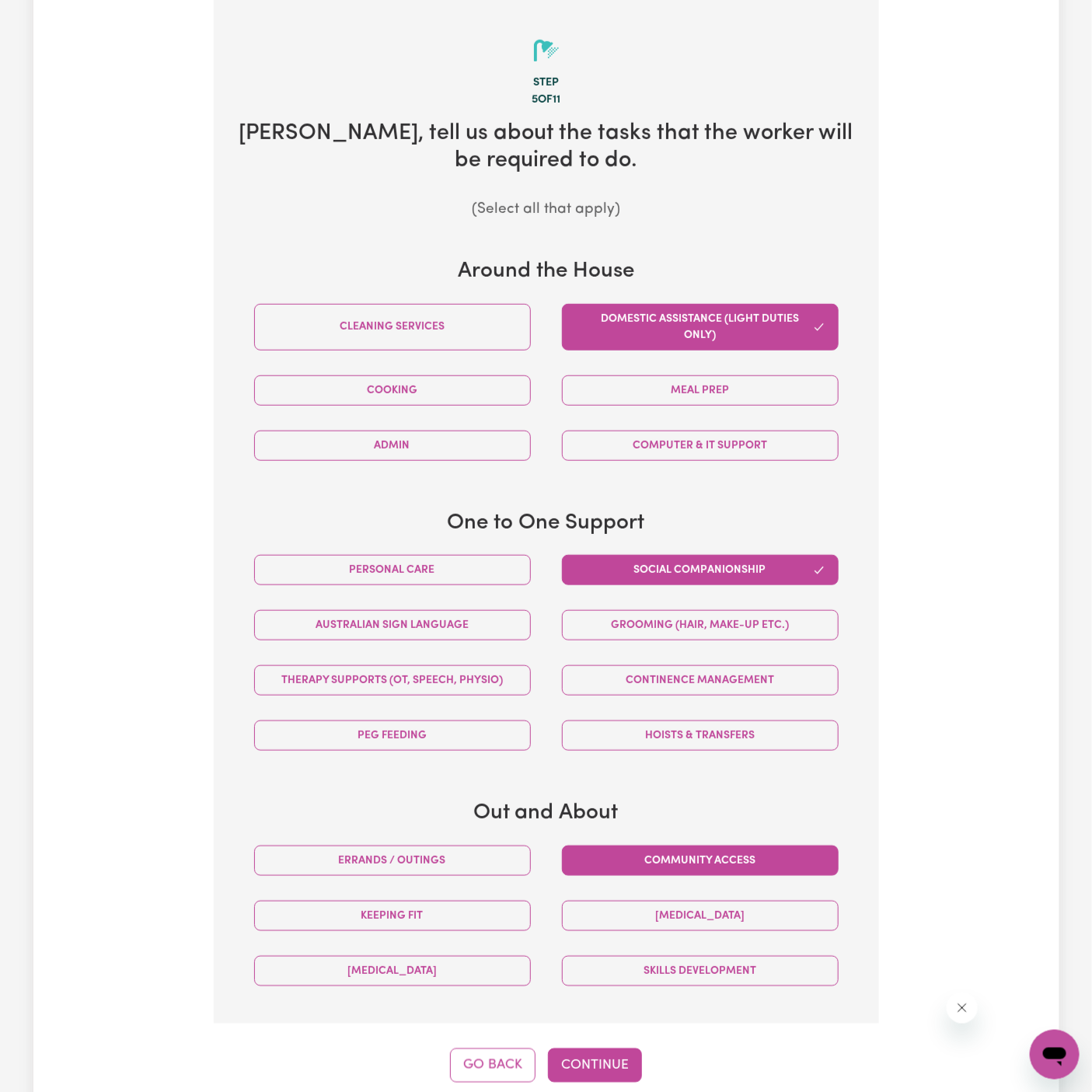
click at [692, 861] on button "Community access" at bounding box center [700, 860] width 276 height 30
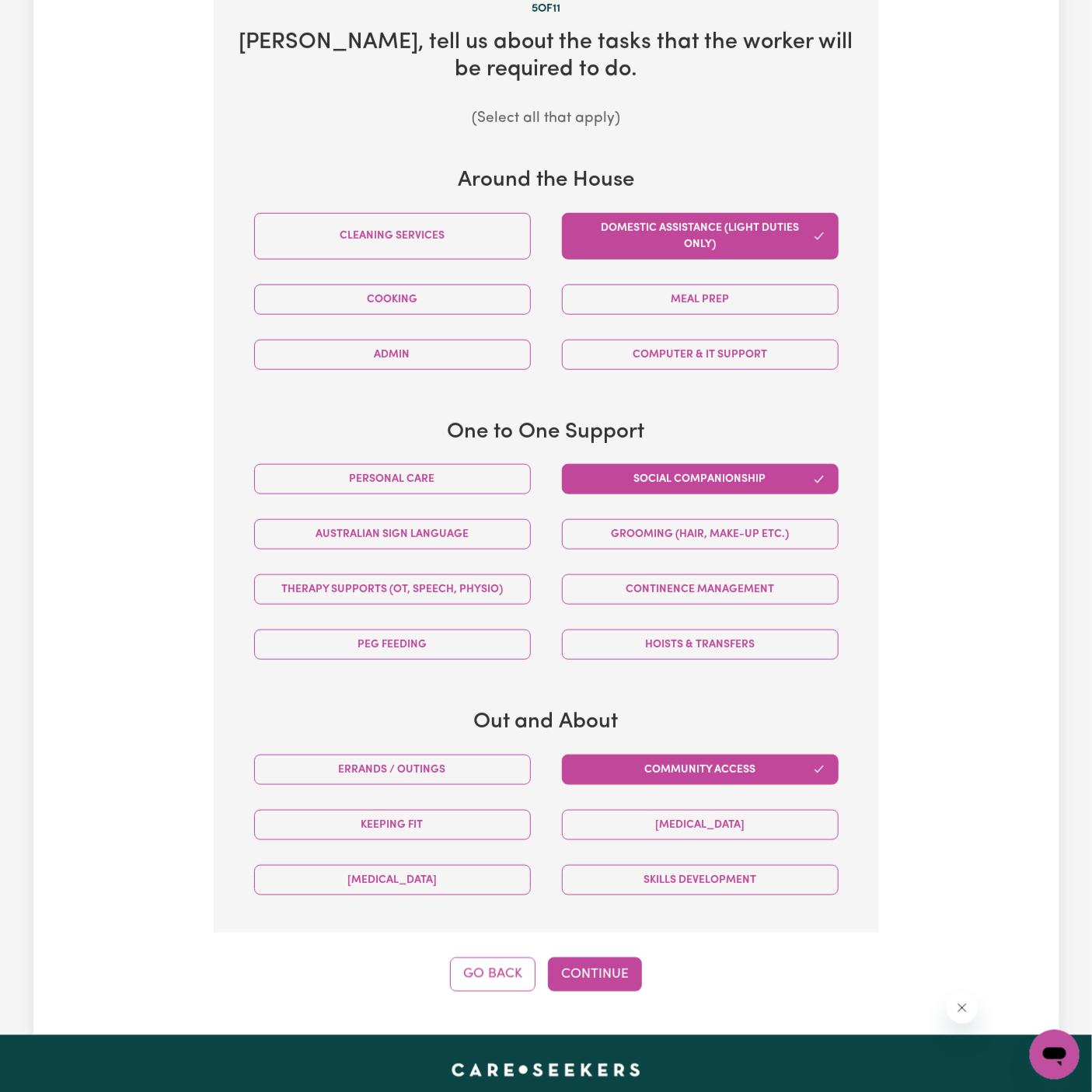
scroll to position [485, 0]
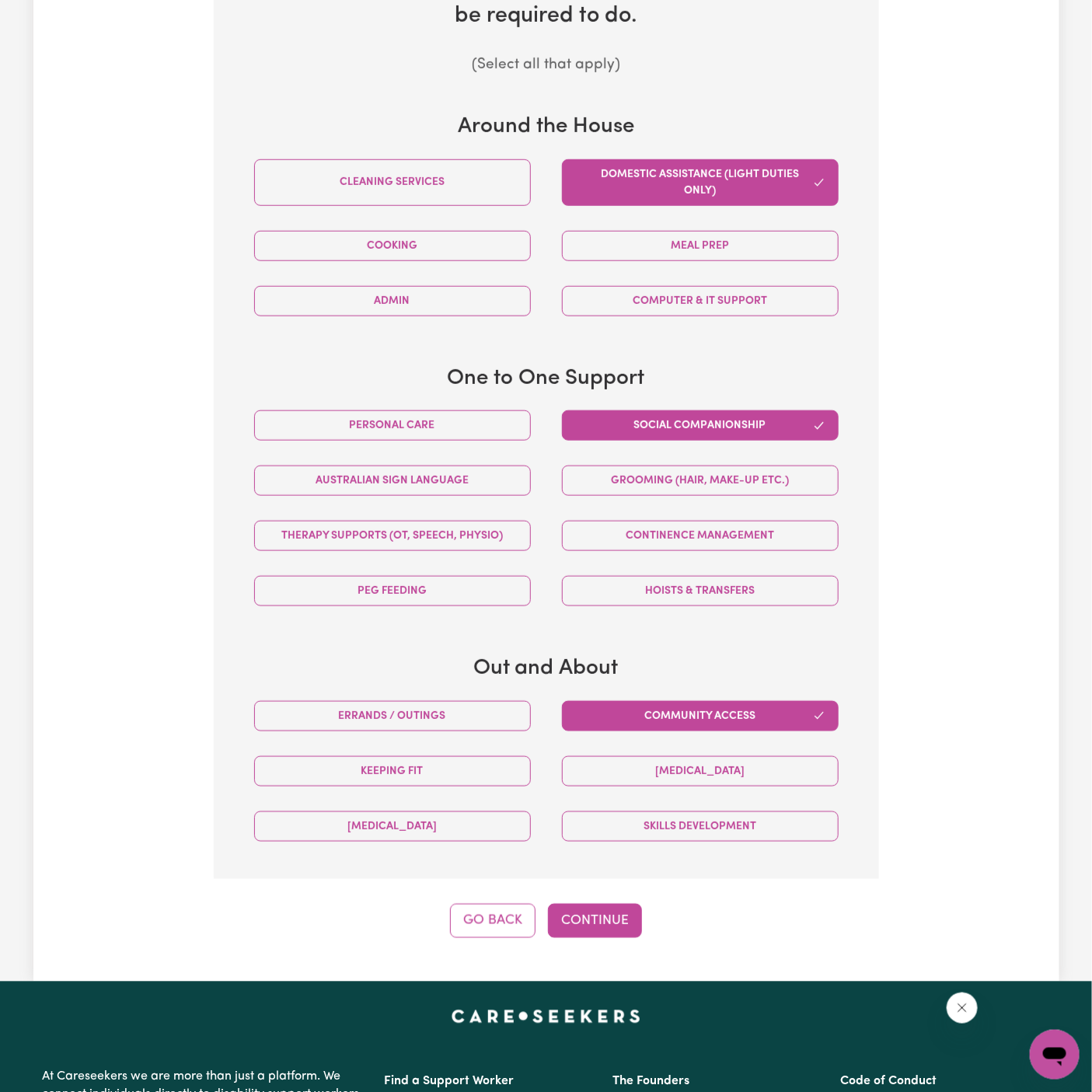
click at [620, 897] on div "Step 5 of 11 Anne , tell us about the tasks that the worker will be required to…" at bounding box center [546, 397] width 665 height 1083
click at [607, 928] on button "Continue" at bounding box center [595, 921] width 94 height 34
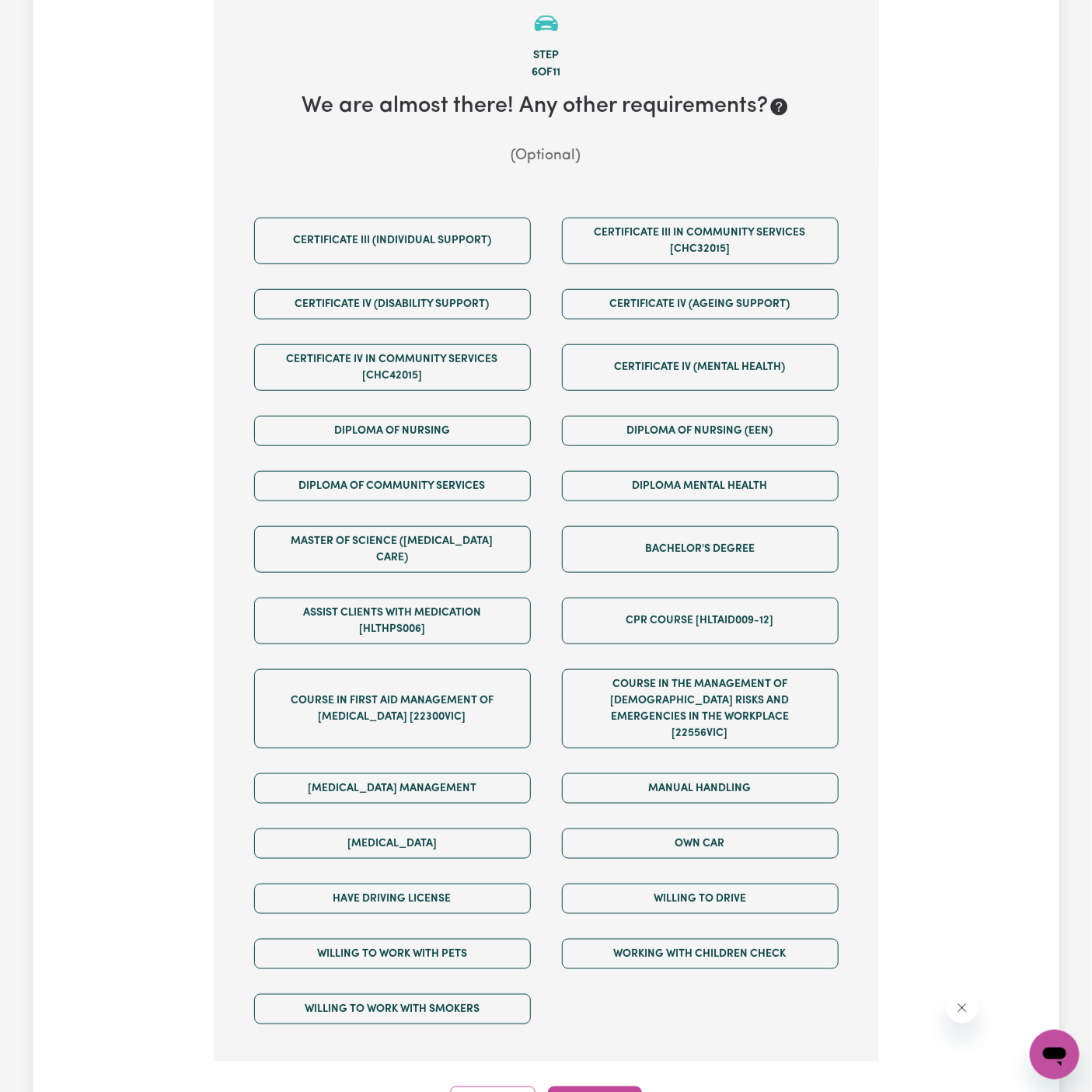
scroll to position [341, 0]
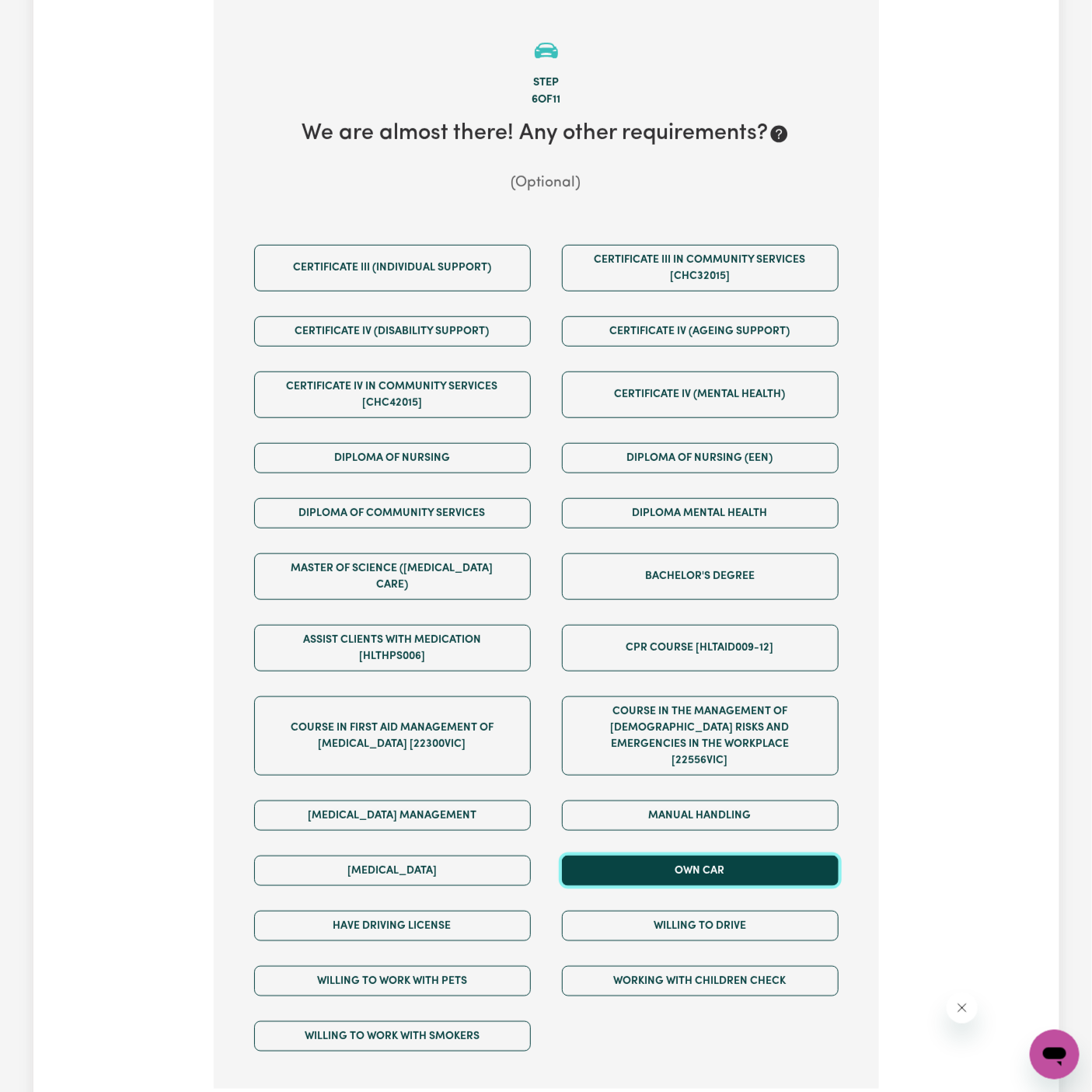
click at [720, 856] on button "Own Car" at bounding box center [700, 871] width 276 height 30
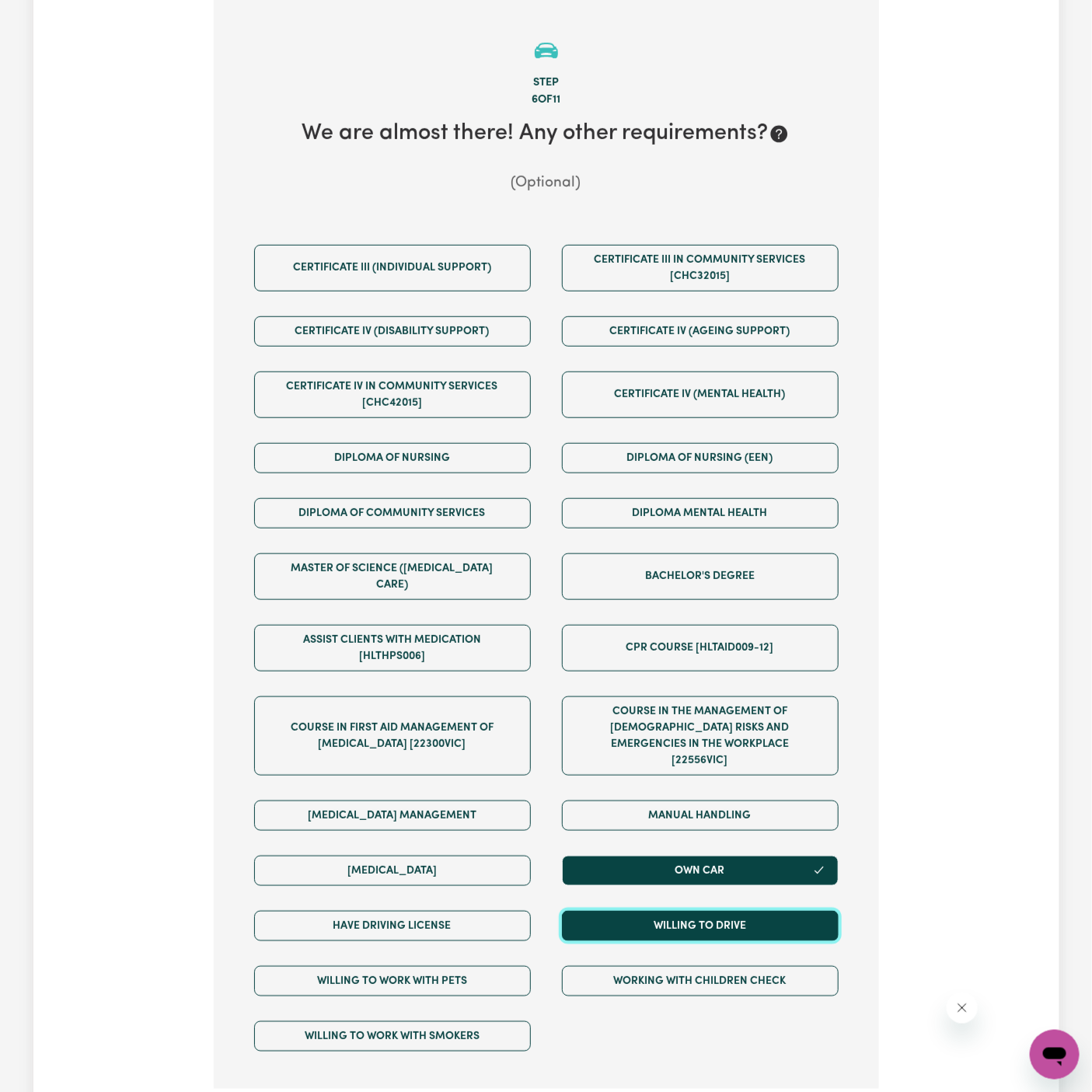
click at [720, 911] on button "Willing to drive" at bounding box center [700, 925] width 276 height 30
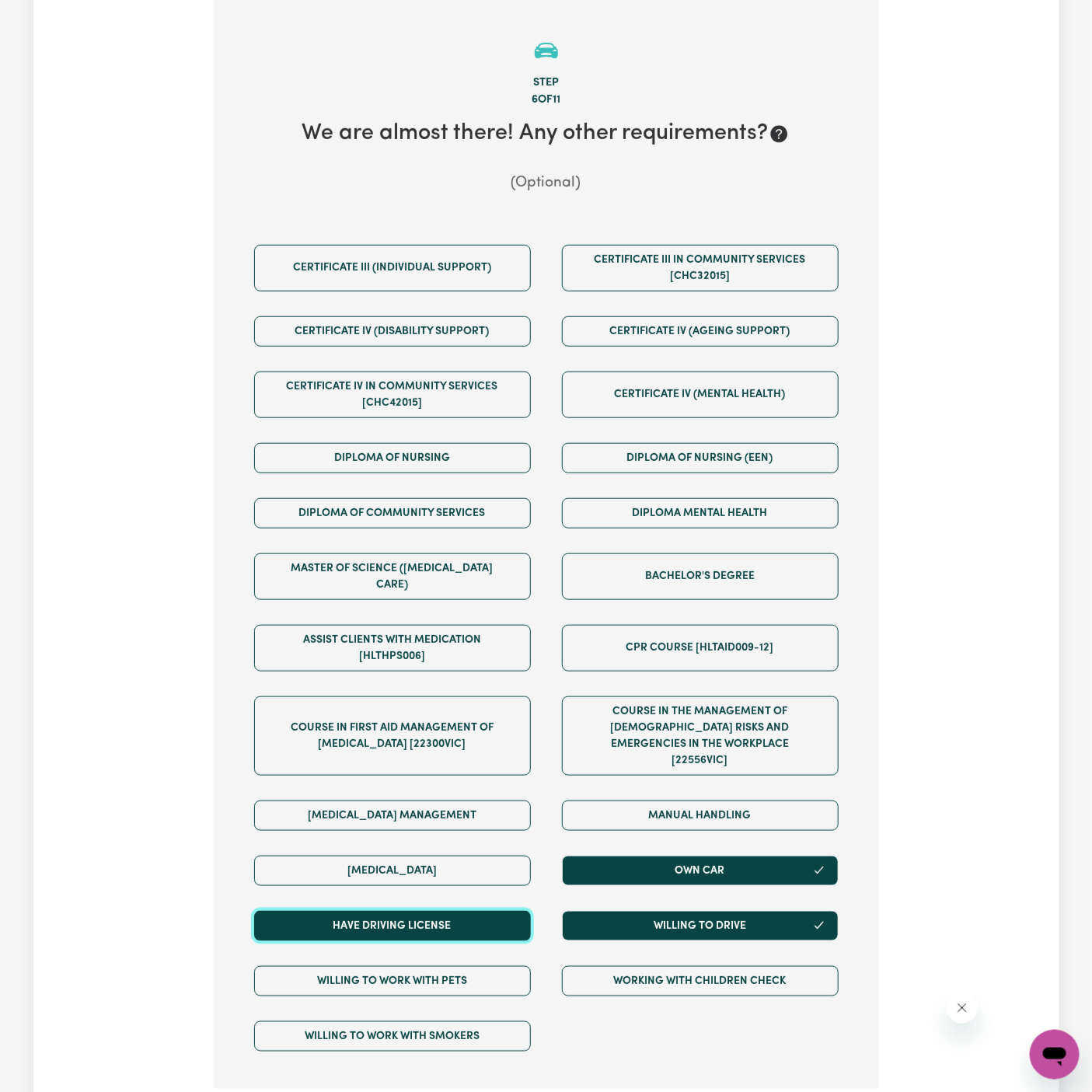
click at [476, 911] on button "Have driving license" at bounding box center [393, 925] width 276 height 30
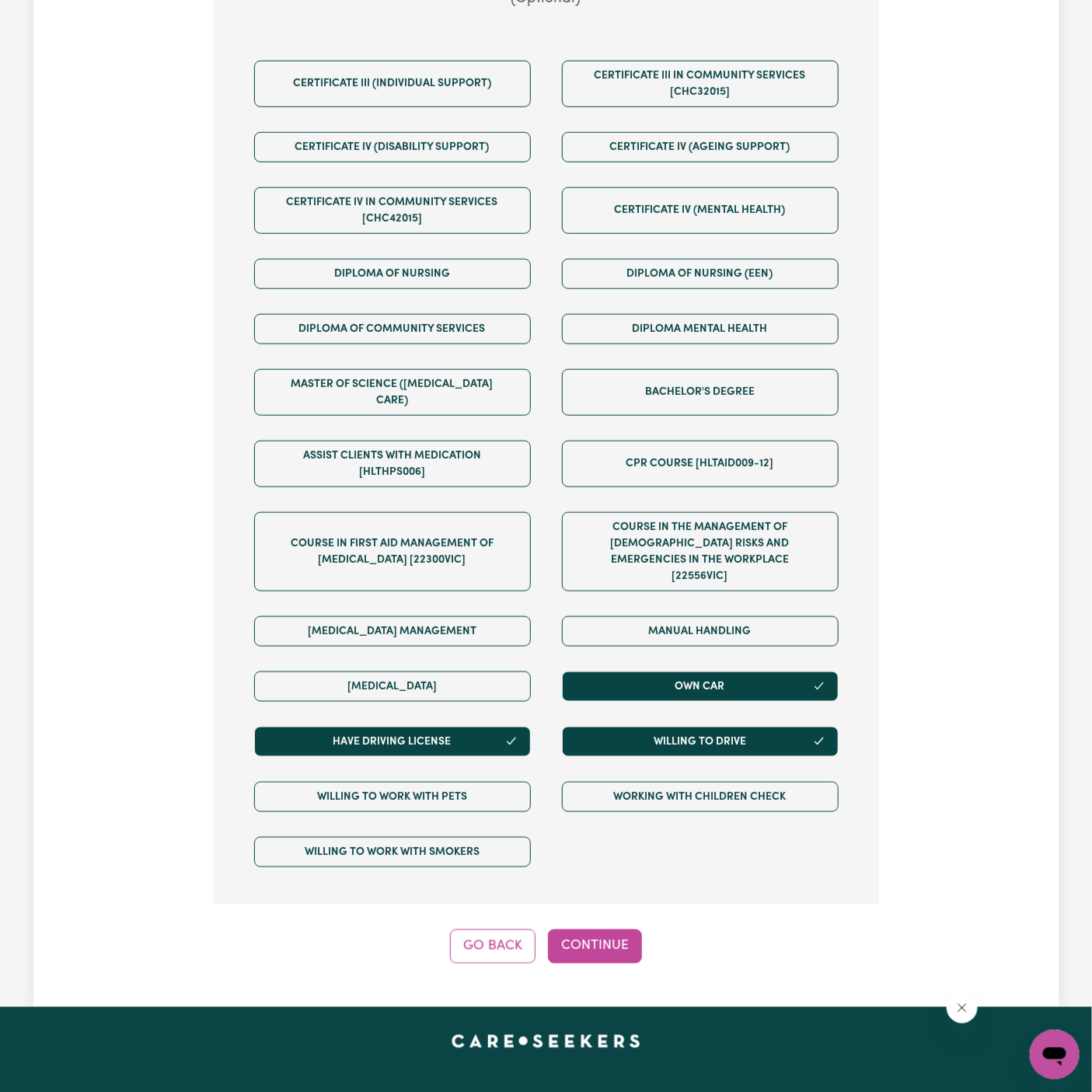
click at [618, 929] on button "Continue" at bounding box center [595, 946] width 94 height 34
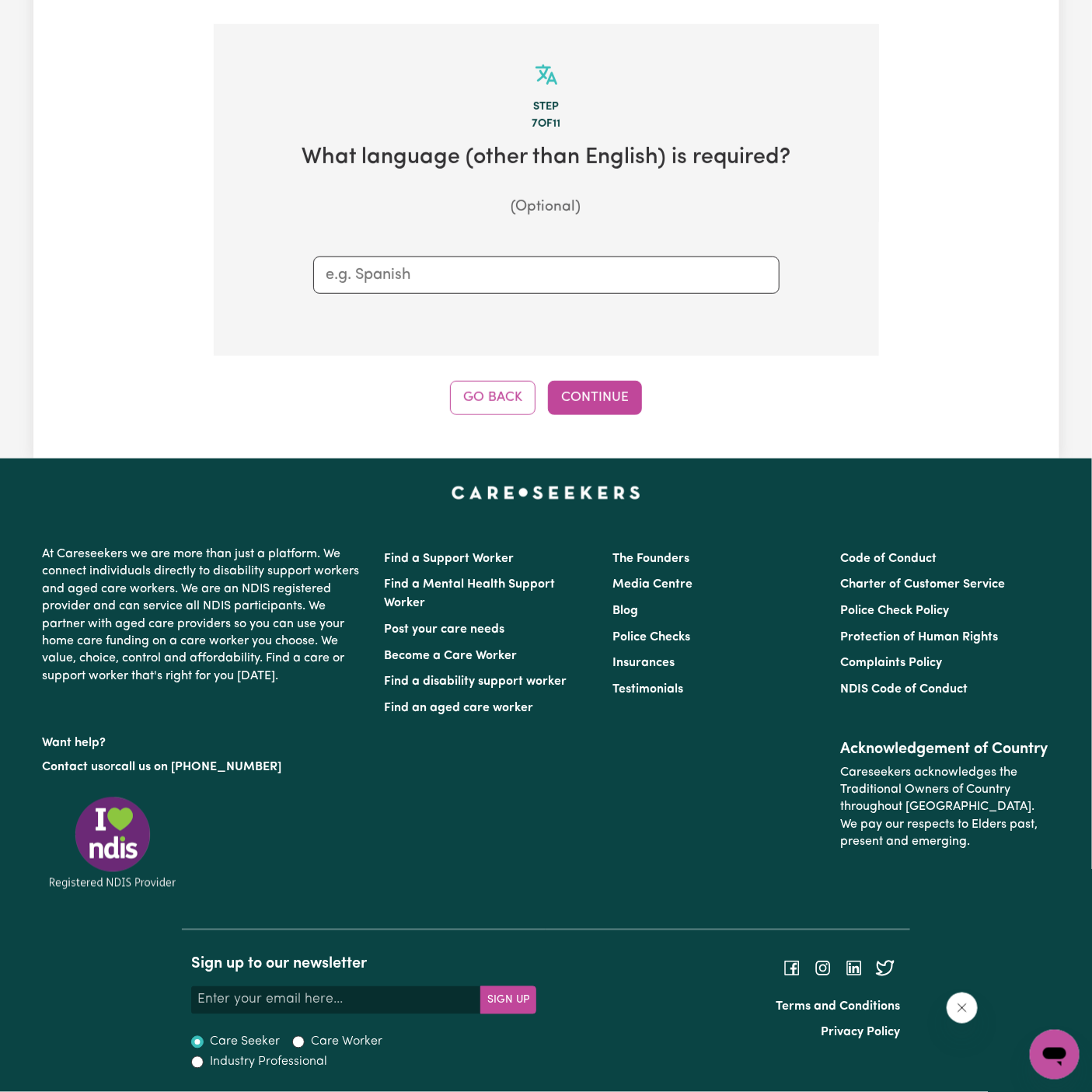
scroll to position [315, 0]
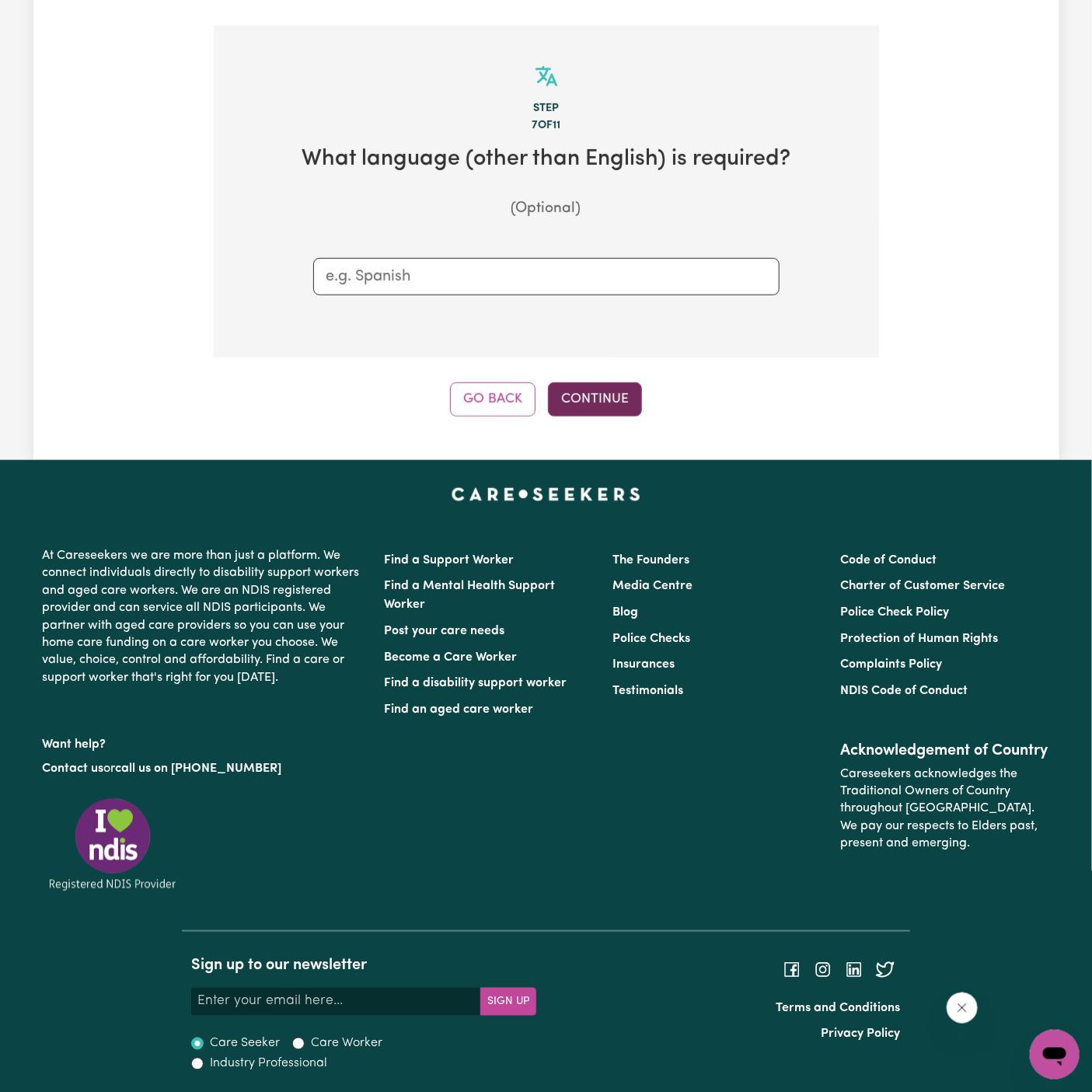
click at [600, 391] on button "Continue" at bounding box center [595, 399] width 94 height 34
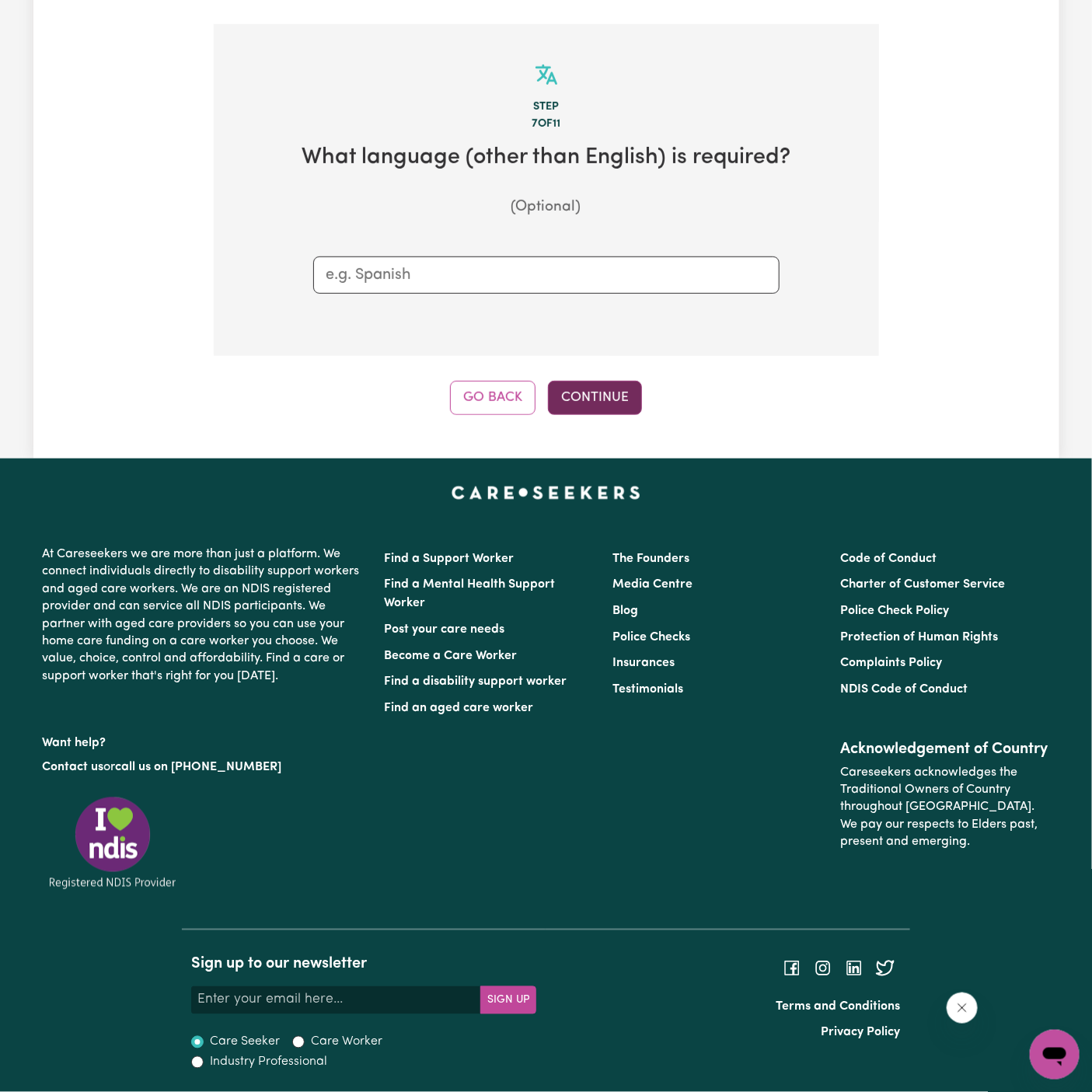
scroll to position [341, 0]
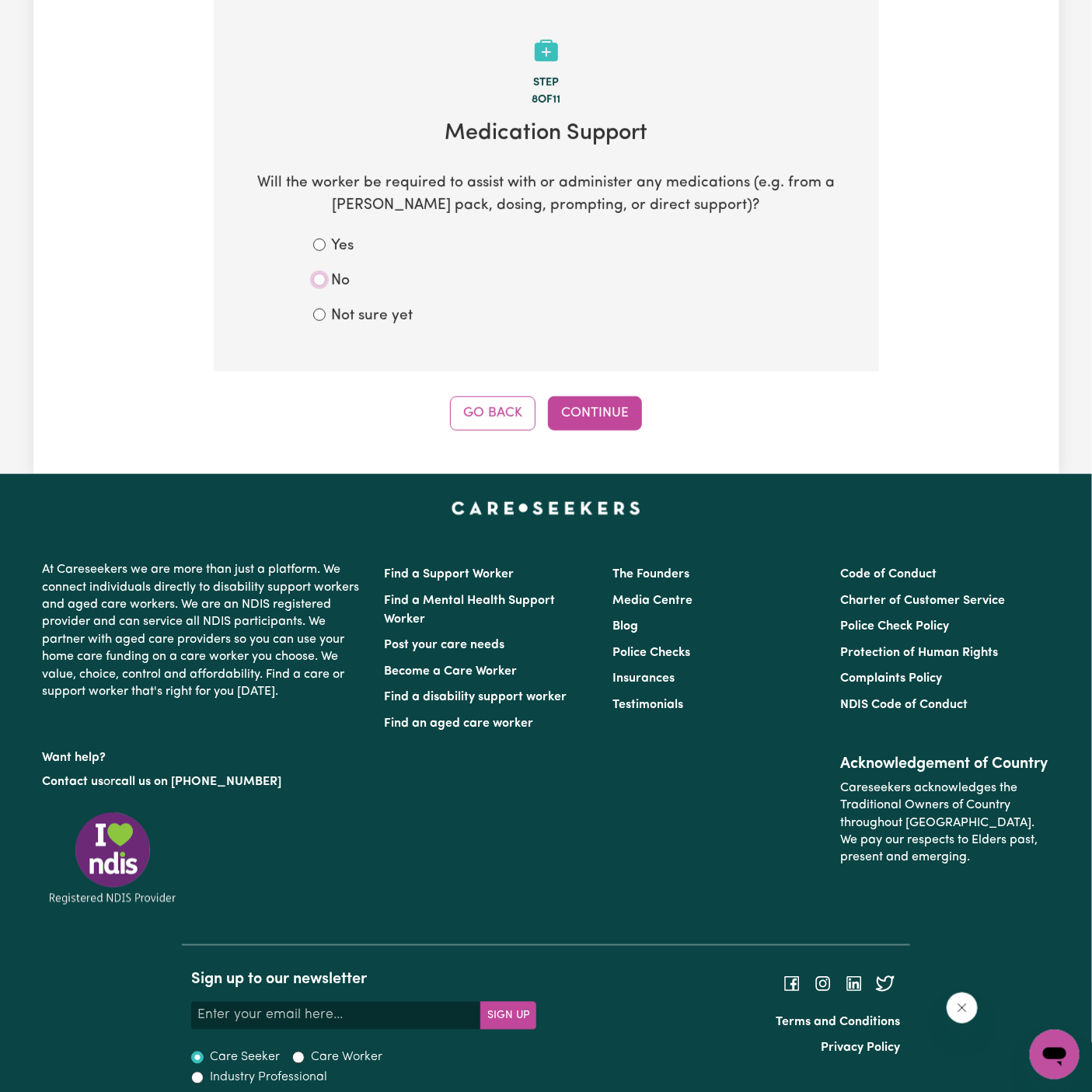
click at [322, 283] on input "No" at bounding box center [319, 280] width 12 height 12
radio input "true"
click at [602, 415] on button "Continue" at bounding box center [595, 414] width 94 height 34
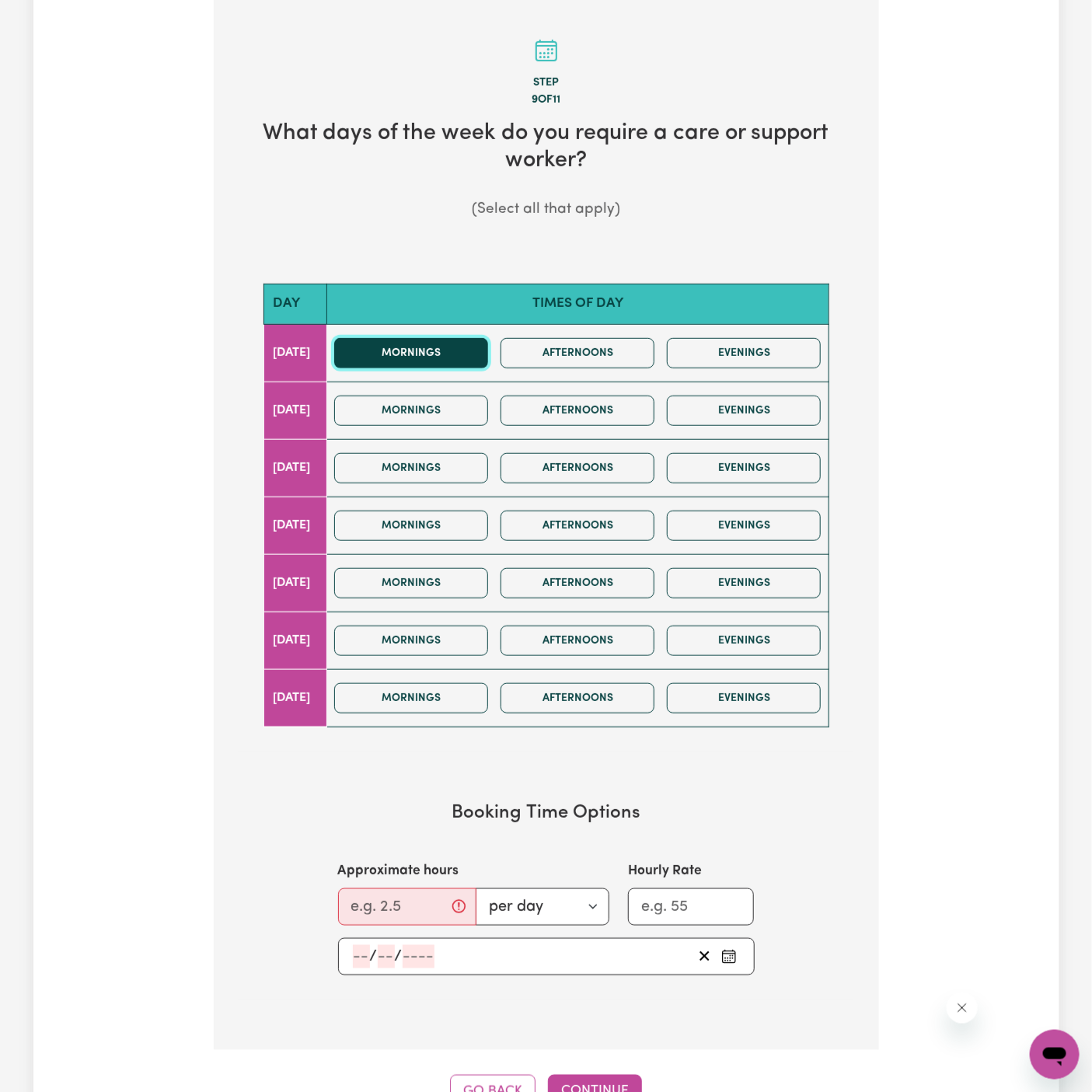
click at [459, 356] on button "Mornings" at bounding box center [411, 353] width 154 height 30
click at [565, 356] on button "Afternoons" at bounding box center [577, 353] width 154 height 30
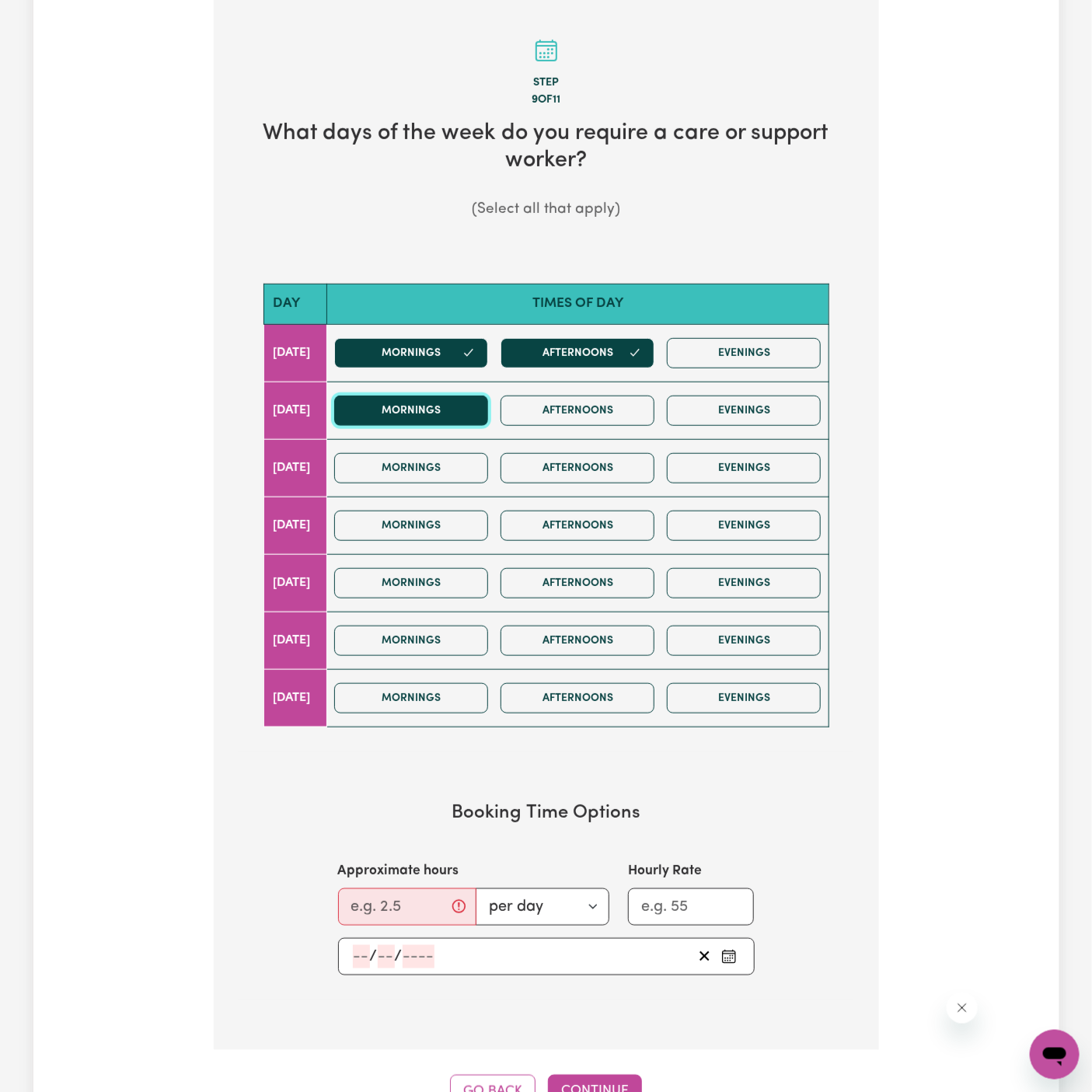
click at [464, 414] on button "Mornings" at bounding box center [411, 411] width 154 height 30
click at [566, 416] on button "Afternoons" at bounding box center [577, 411] width 154 height 30
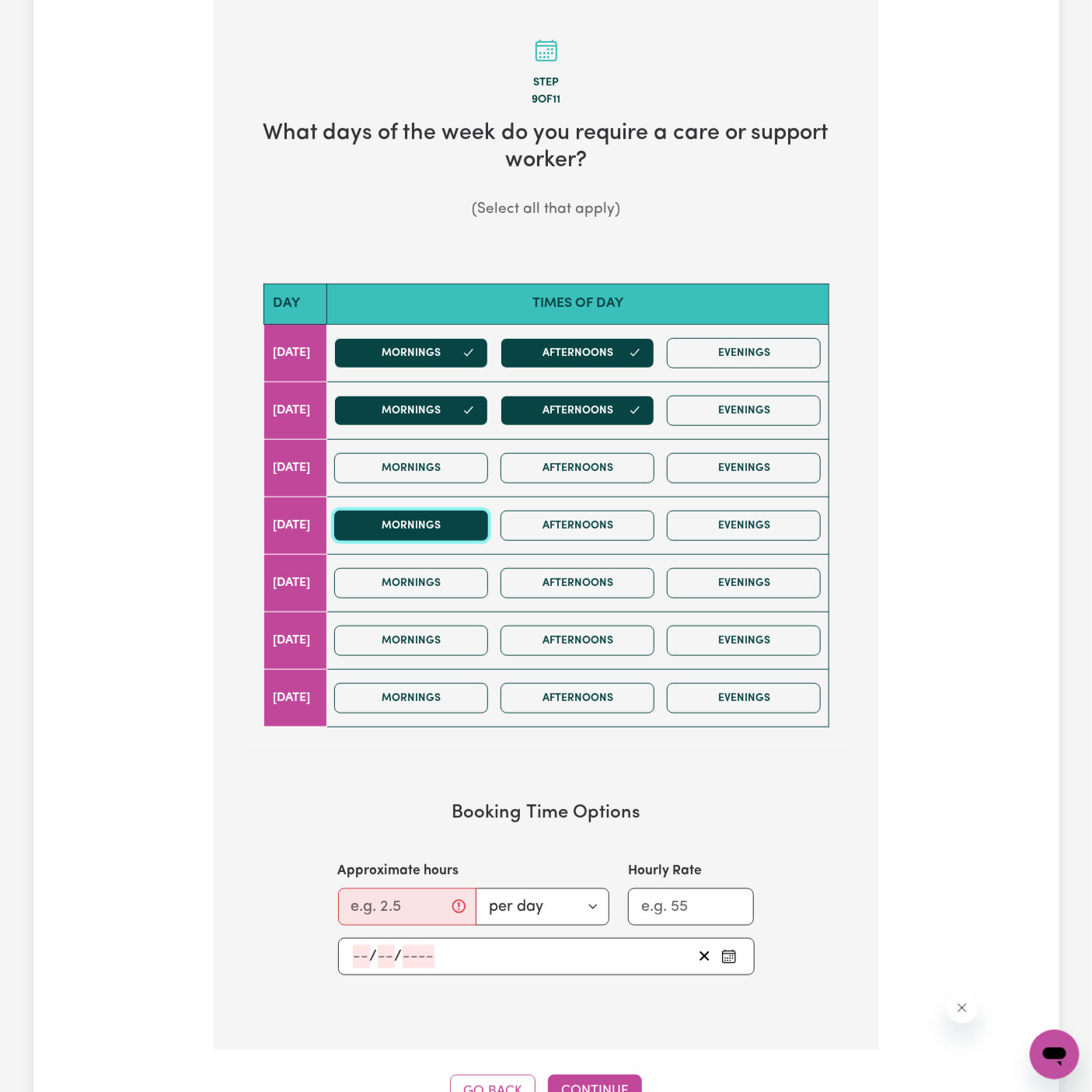
click at [462, 526] on button "Mornings" at bounding box center [411, 525] width 154 height 30
click at [562, 526] on button "Afternoons" at bounding box center [577, 525] width 154 height 30
click at [412, 894] on input "Approximate hours" at bounding box center [407, 907] width 138 height 37
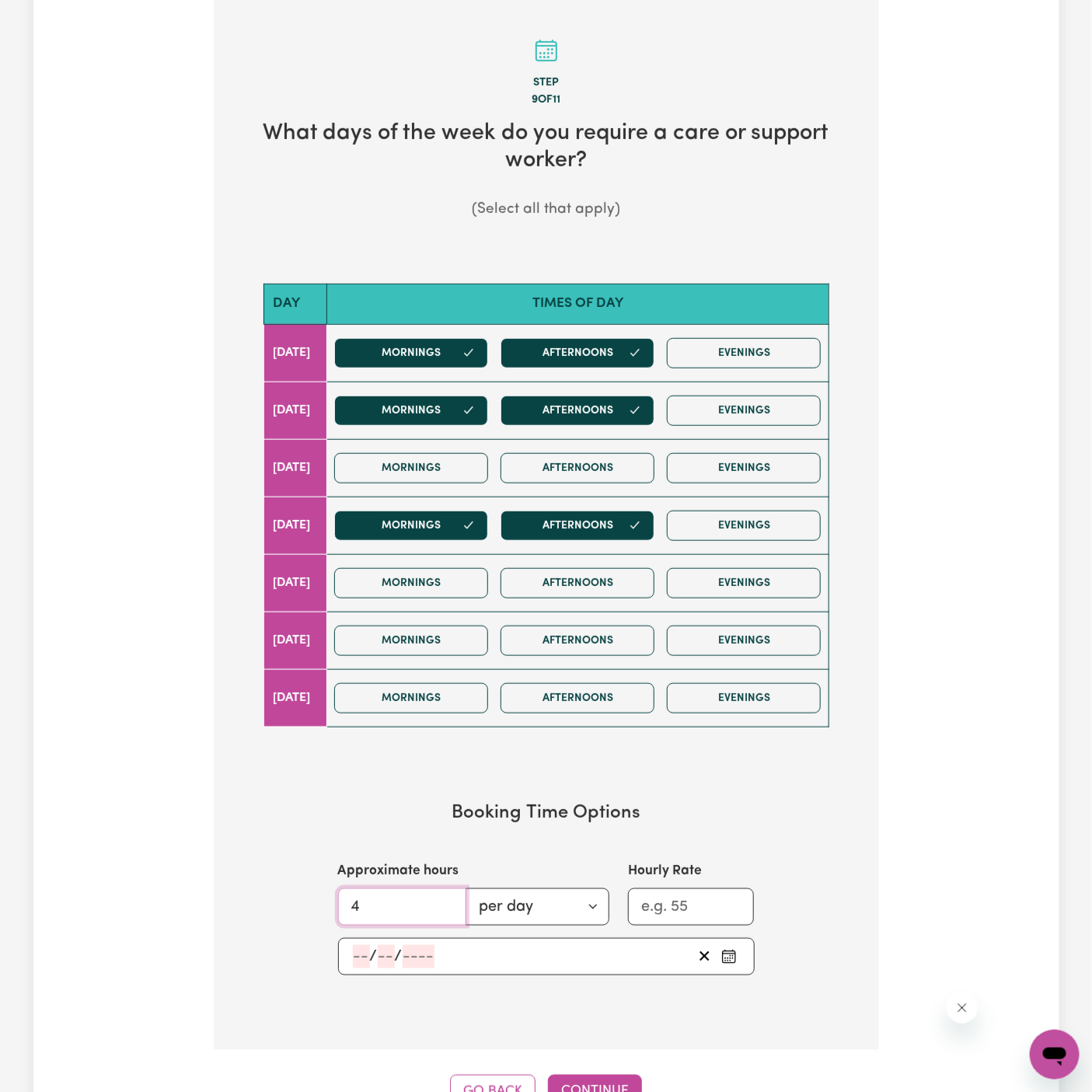
type input "4"
click at [368, 952] on input "number" at bounding box center [361, 957] width 17 height 24
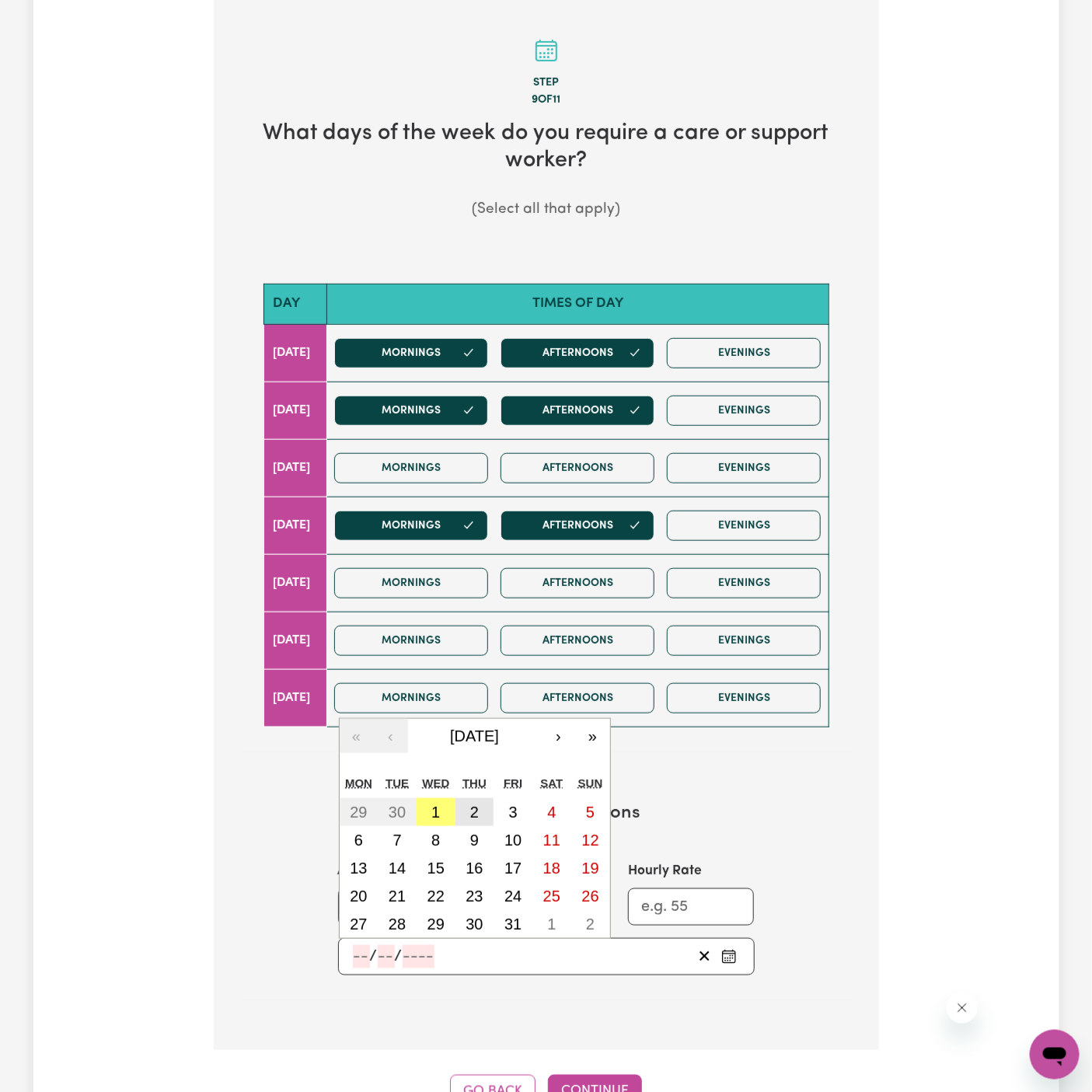
click at [470, 805] on abbr "2" at bounding box center [474, 812] width 9 height 17
type input "2025-10-02"
type input "2"
type input "10"
type input "2025"
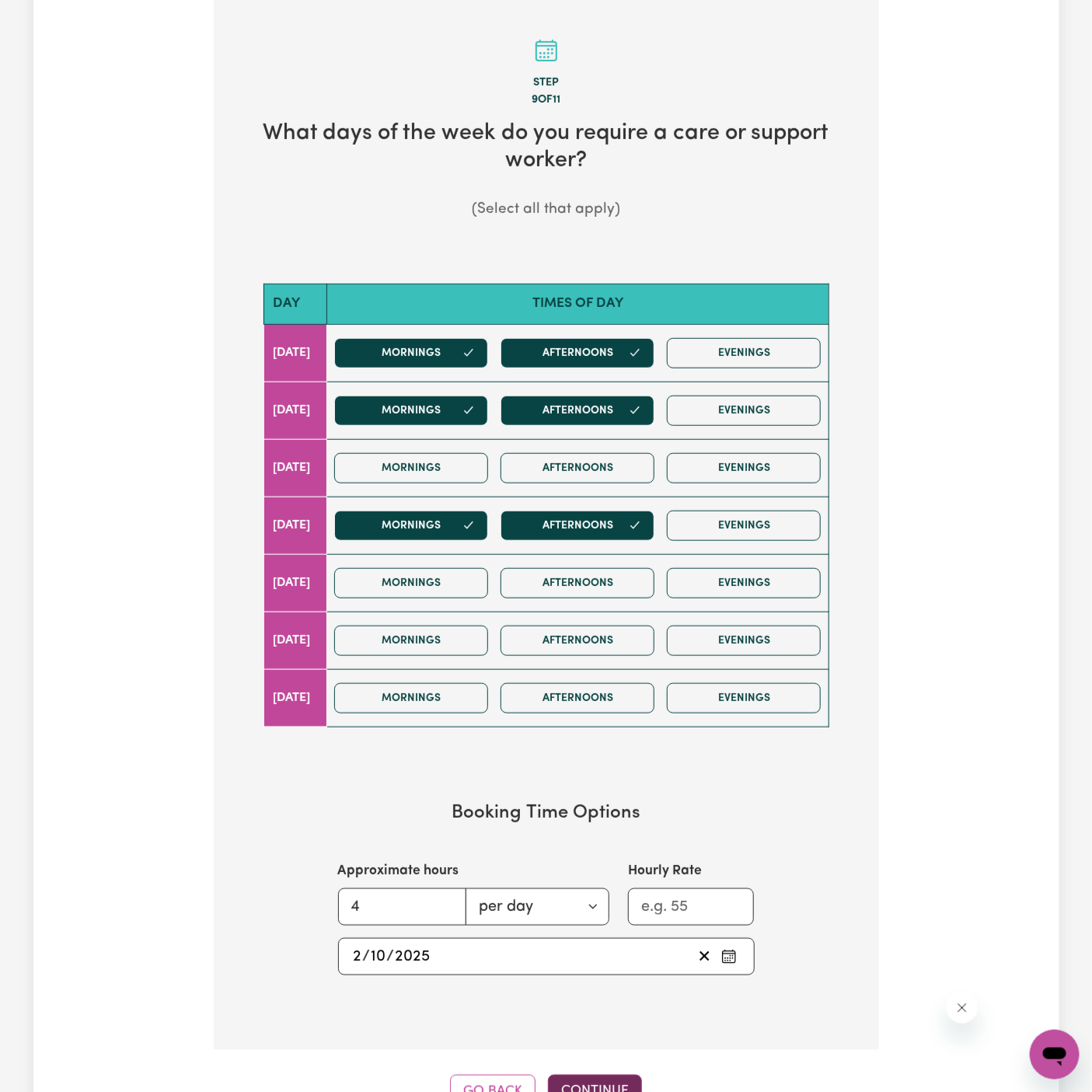
click at [590, 1075] on button "Continue" at bounding box center [595, 1092] width 94 height 34
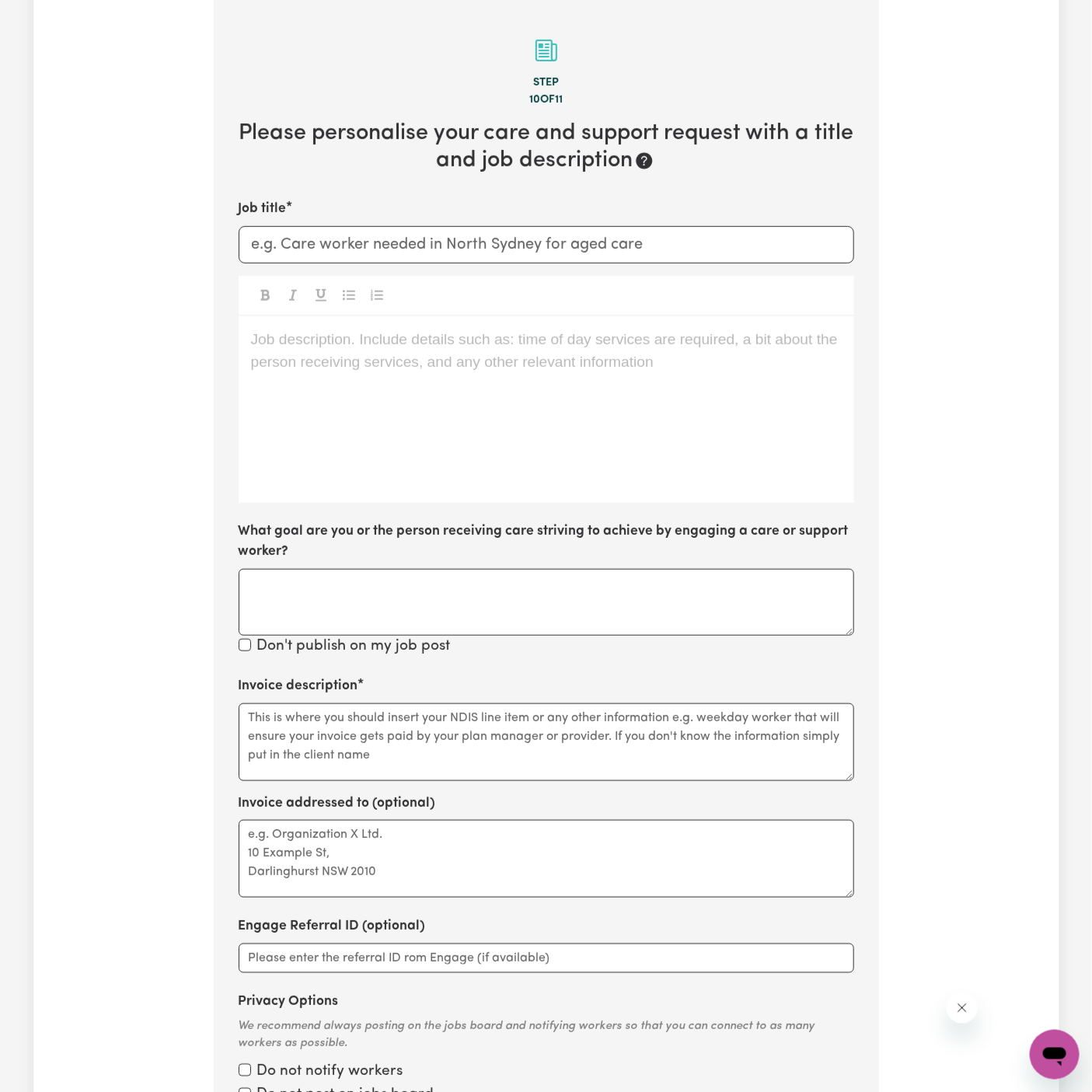
click at [594, 476] on div "Job description. Include details such as: time of day services are required, a …" at bounding box center [546, 409] width 616 height 186
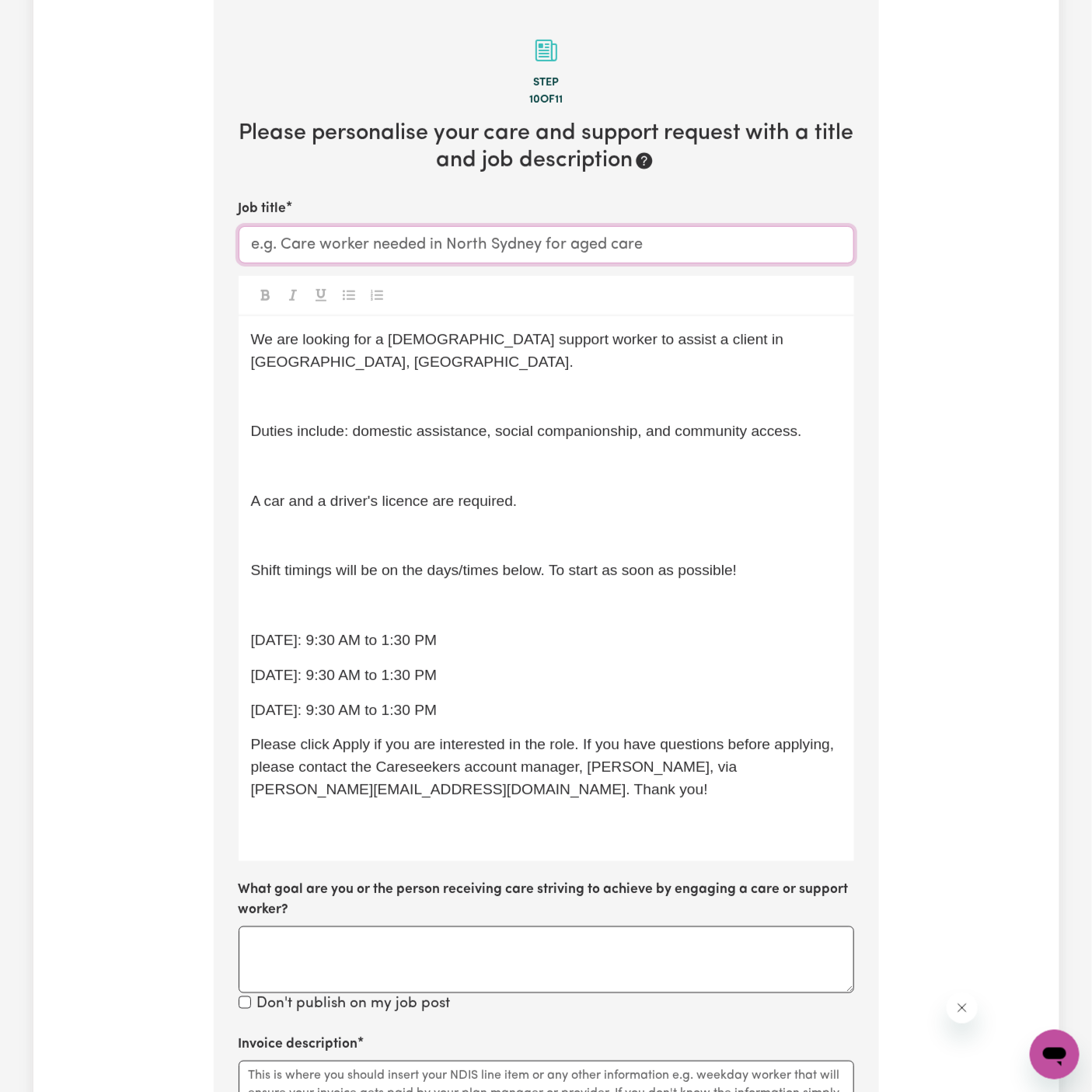
click at [479, 248] on input "Job title" at bounding box center [546, 245] width 616 height 37
paste input "Female Support Worker Needed In Quakers Hill, NSW"
type input "Female Support Worker Needed In Quakers Hill, NSW"
click at [471, 341] on span "We are looking for a female support worker to assist a client in Quakers Hill, …" at bounding box center [520, 350] width 537 height 39
click at [471, 385] on p "﻿" at bounding box center [546, 397] width 591 height 23
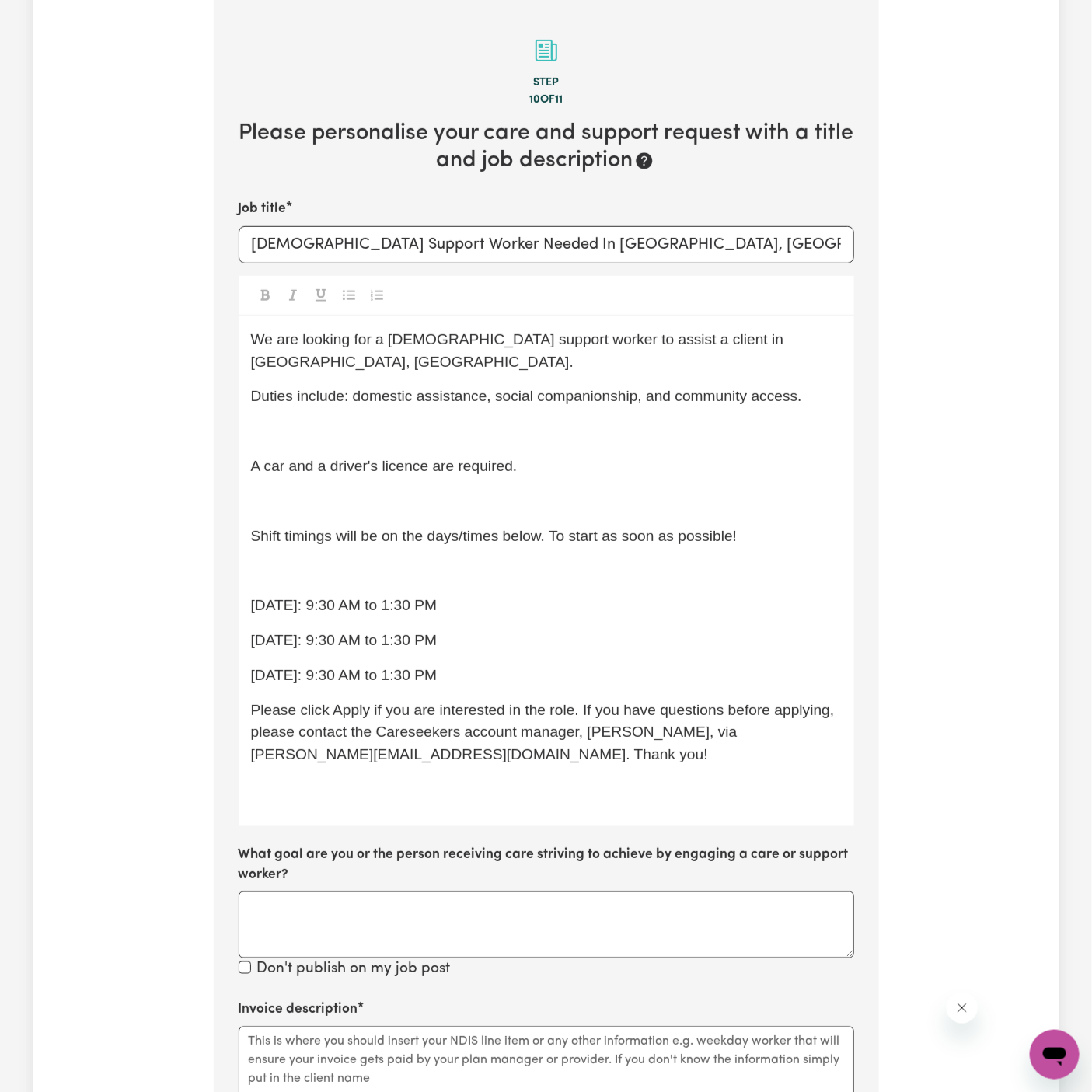
click at [457, 427] on div "We are looking for a female support worker to assist a client in Quakers Hill, …" at bounding box center [546, 571] width 616 height 510
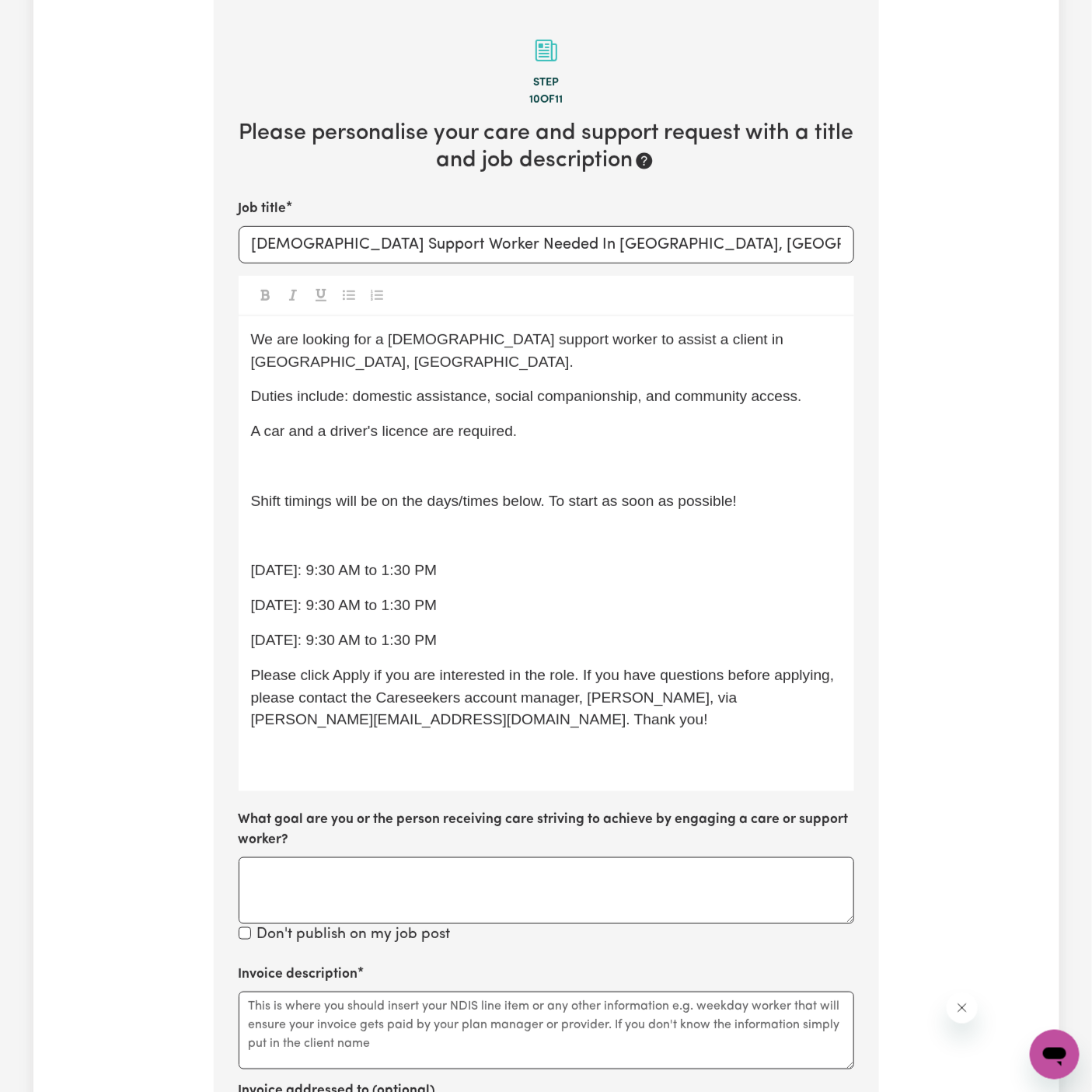
click at [457, 455] on div "We are looking for a female support worker to assist a client in Quakers Hill, …" at bounding box center [546, 554] width 616 height 475
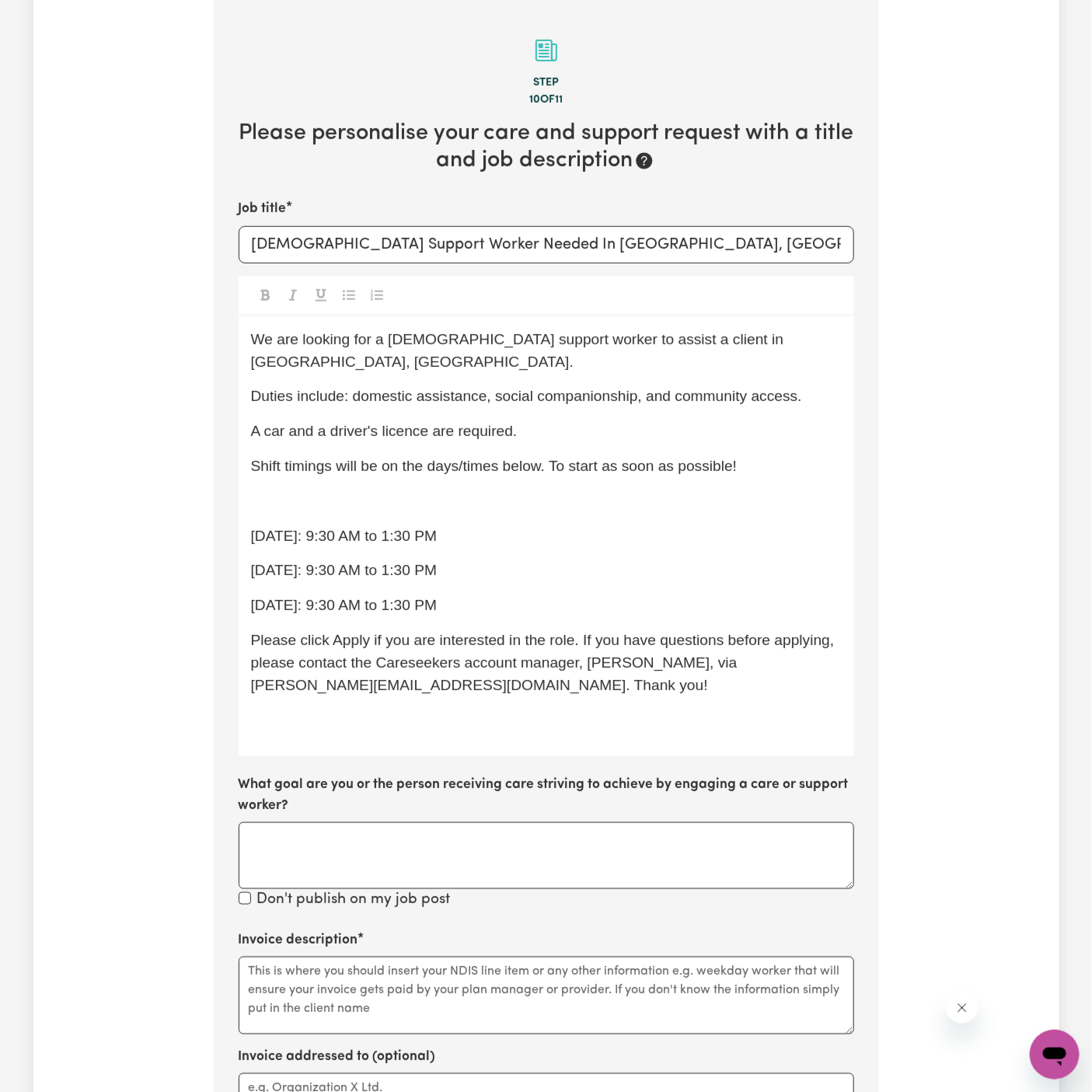
click at [468, 490] on p "﻿" at bounding box center [546, 502] width 591 height 23
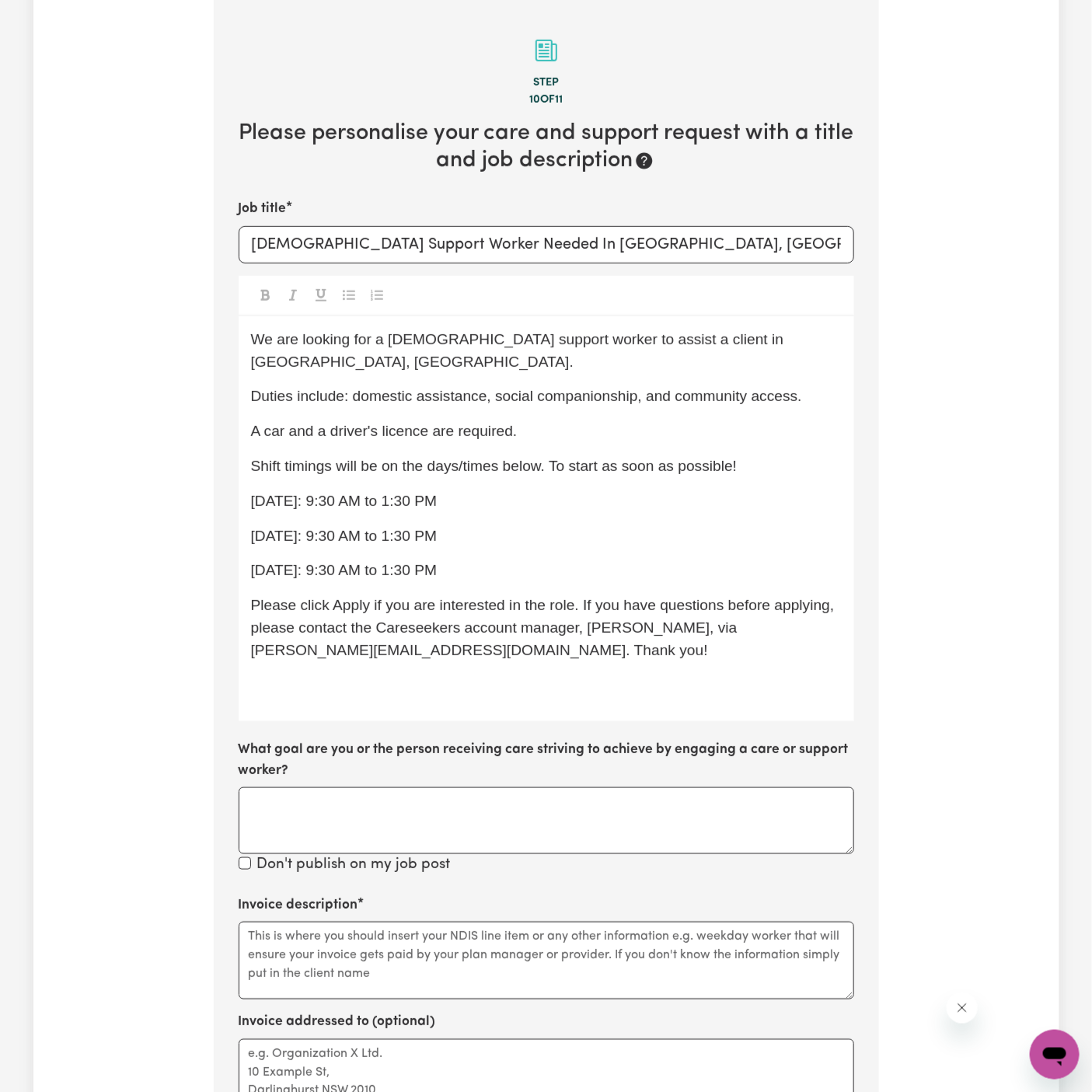
click at [670, 490] on p "Monday: 9:30 AM to 1:30 PM" at bounding box center [546, 502] width 591 height 23
drag, startPoint x: 623, startPoint y: 442, endPoint x: 726, endPoint y: 446, distance: 103.1
click at [726, 458] on span "Shift timings will be on the days/times below. To start as soon as possible!" at bounding box center [494, 466] width 486 height 16
click at [496, 530] on div "We are looking for a female support worker to assist a client in Quakers Hill, …" at bounding box center [546, 519] width 616 height 406
drag, startPoint x: 490, startPoint y: 550, endPoint x: 243, endPoint y: 482, distance: 256.2
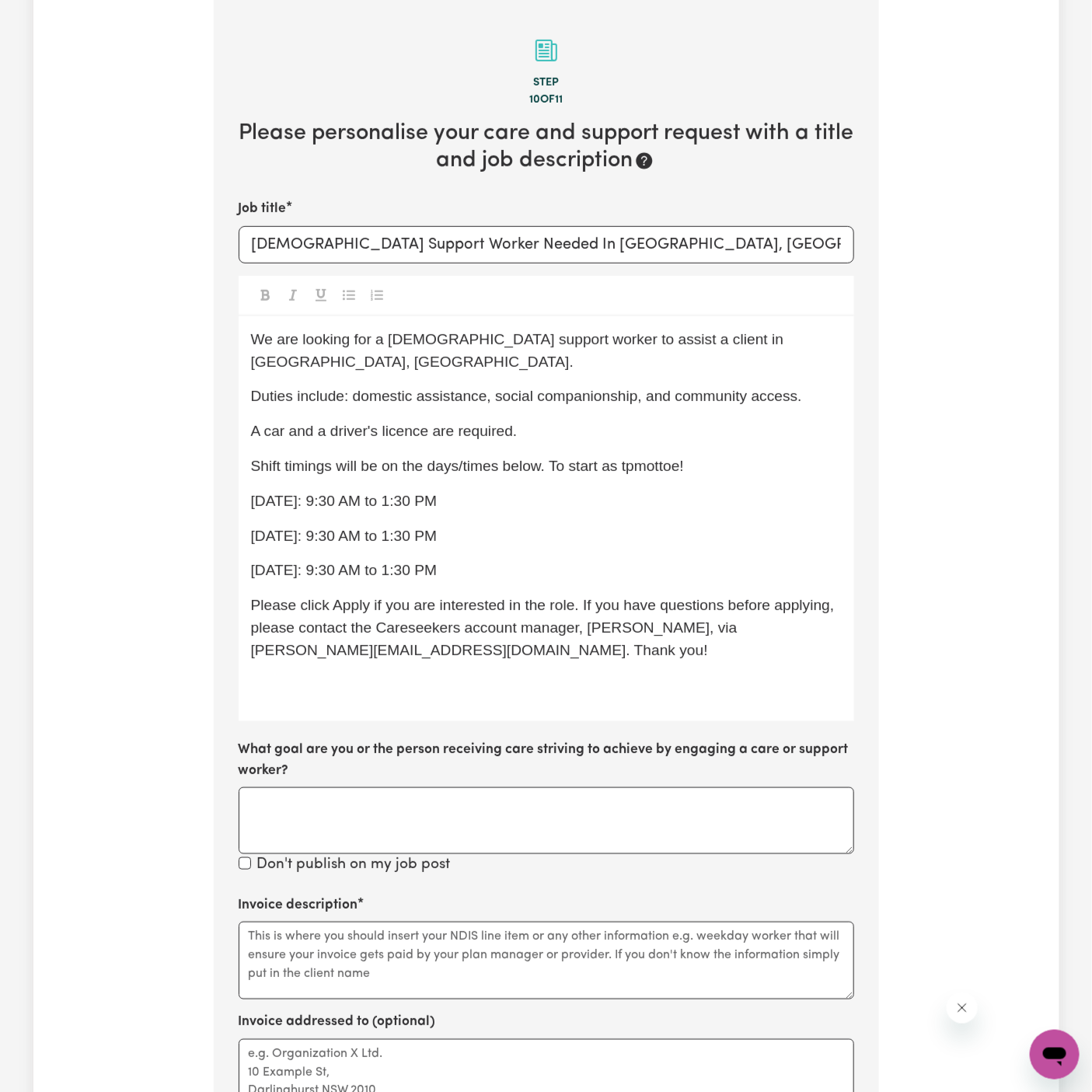
click at [243, 482] on div "We are looking for a female support worker to assist a client in Quakers Hill, …" at bounding box center [546, 519] width 616 height 406
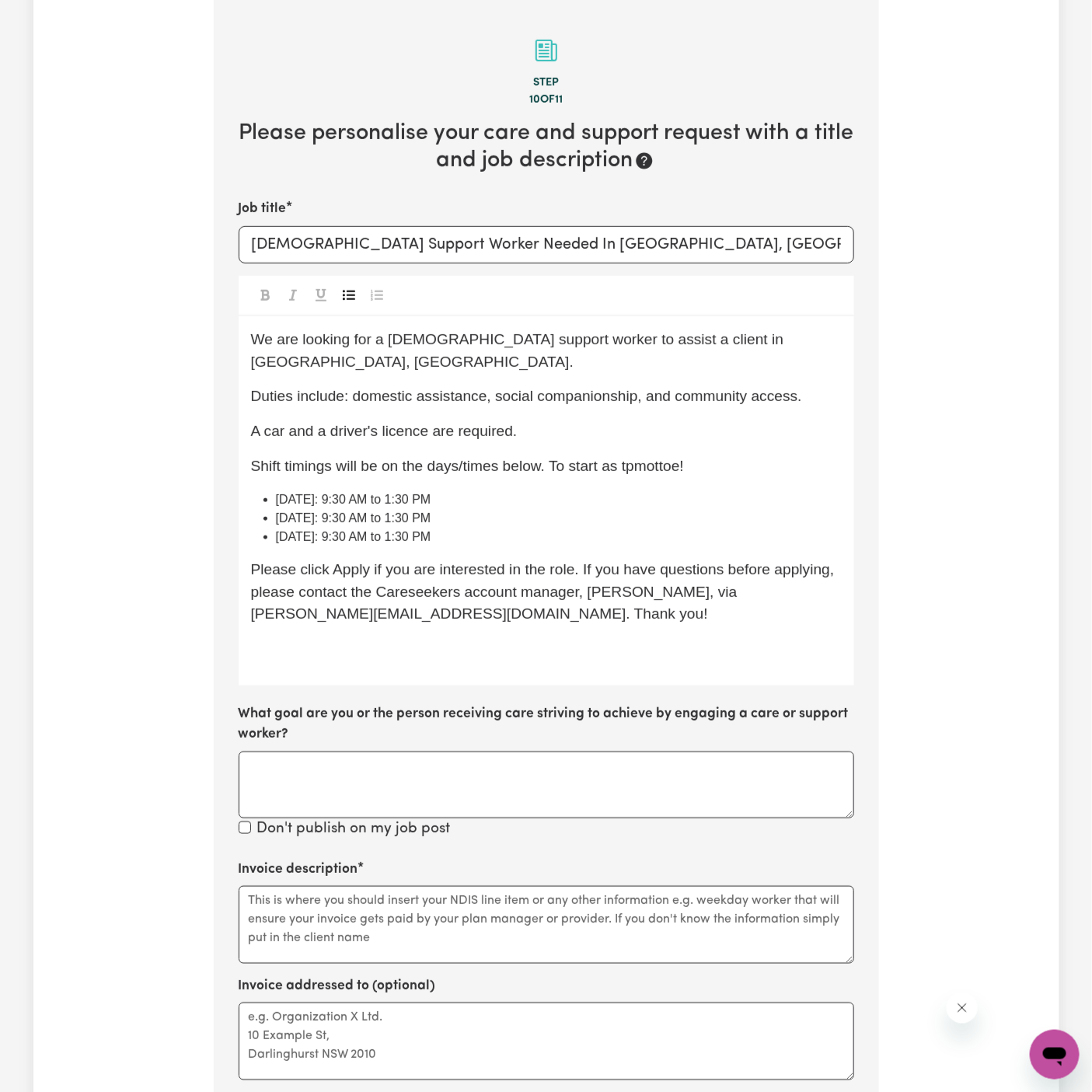
click at [347, 297] on icon "Toggle undefined" at bounding box center [349, 295] width 12 height 12
click at [543, 528] on li "Thursday: 9:30 AM to 1:30 PM" at bounding box center [559, 537] width 566 height 19
click at [543, 586] on p "Please click Apply if you are interested in the role. If you have questions bef…" at bounding box center [546, 592] width 591 height 67
click at [541, 638] on p "﻿" at bounding box center [546, 650] width 591 height 23
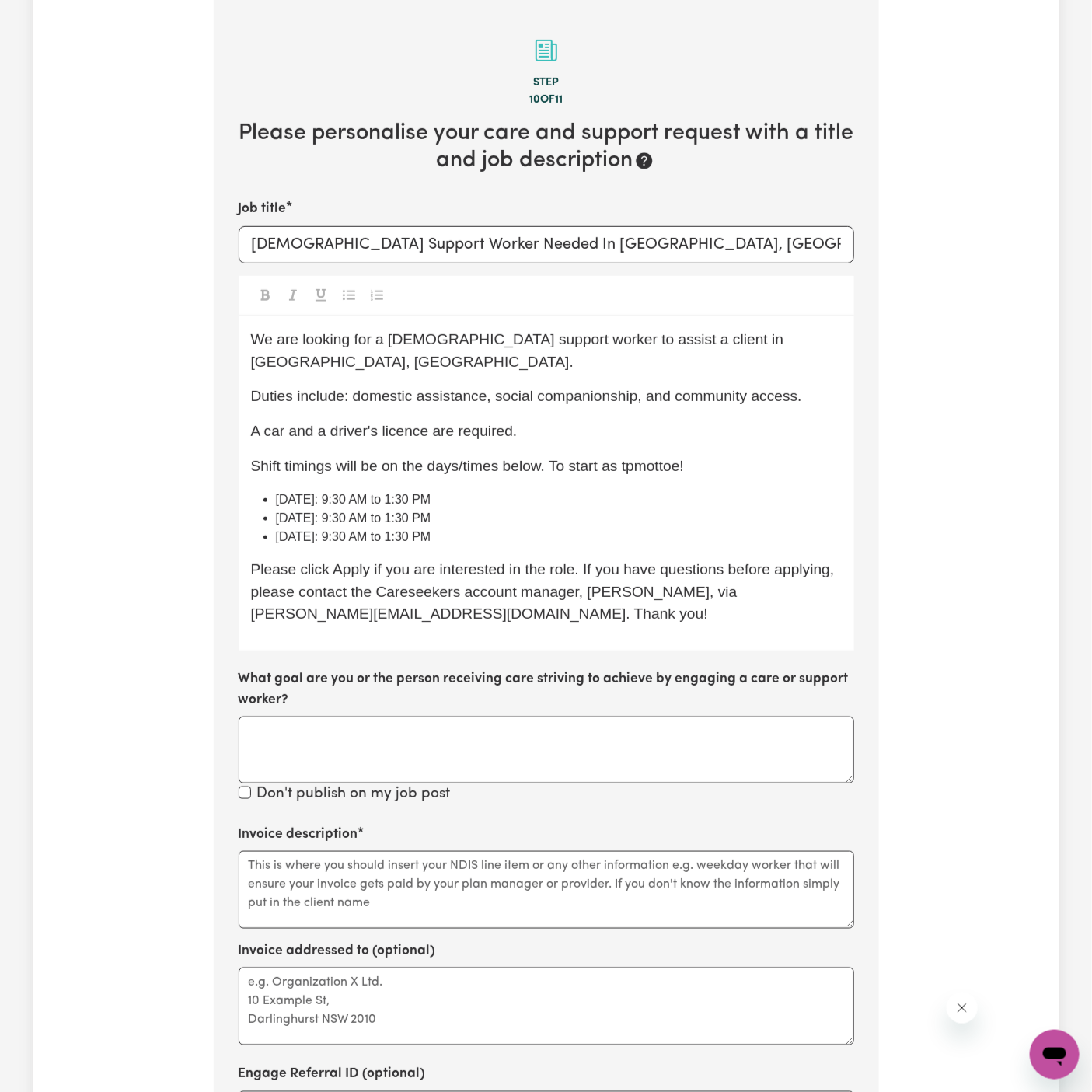
click at [737, 464] on div "We are looking for a female support worker to assist a client in Quakers Hill, …" at bounding box center [546, 483] width 616 height 334
drag, startPoint x: 620, startPoint y: 442, endPoint x: 681, endPoint y: 450, distance: 61.5
click at [681, 458] on span "Shift timings will be on the days/times below. To start as tpmottoe!" at bounding box center [468, 466] width 433 height 16
click at [733, 458] on span "Shift timings will be on the days/times below. To start as tomorrow, Thursday 0…" at bounding box center [492, 466] width 482 height 16
click at [822, 466] on div "We are looking for a female support worker to assist a client in Quakers Hill, …" at bounding box center [546, 483] width 616 height 334
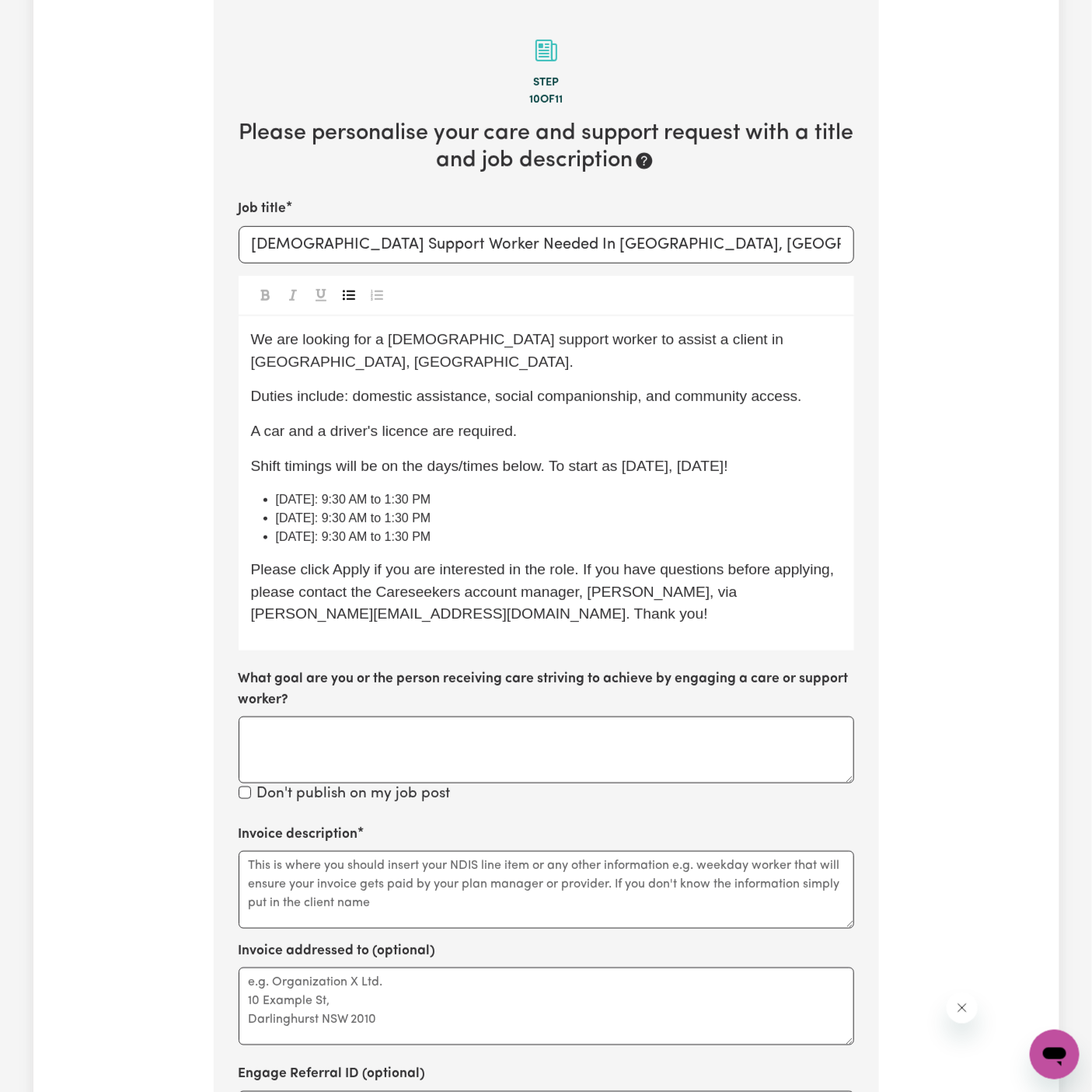
click at [611, 458] on span "Shift timings will be on the days/times below. To start as tomorrow, Thursday 0…" at bounding box center [489, 466] width 477 height 16
click at [647, 509] on li "Tuesday: 9:30 AM to 1:30 PM" at bounding box center [559, 518] width 566 height 19
click at [506, 388] on span "Duties include: domestic assistance, social companionship, and community access." at bounding box center [527, 396] width 551 height 16
click at [593, 420] on p "A car and a driver's licence are required." at bounding box center [546, 432] width 591 height 23
click at [503, 884] on textarea "Invoice description" at bounding box center [546, 890] width 616 height 78
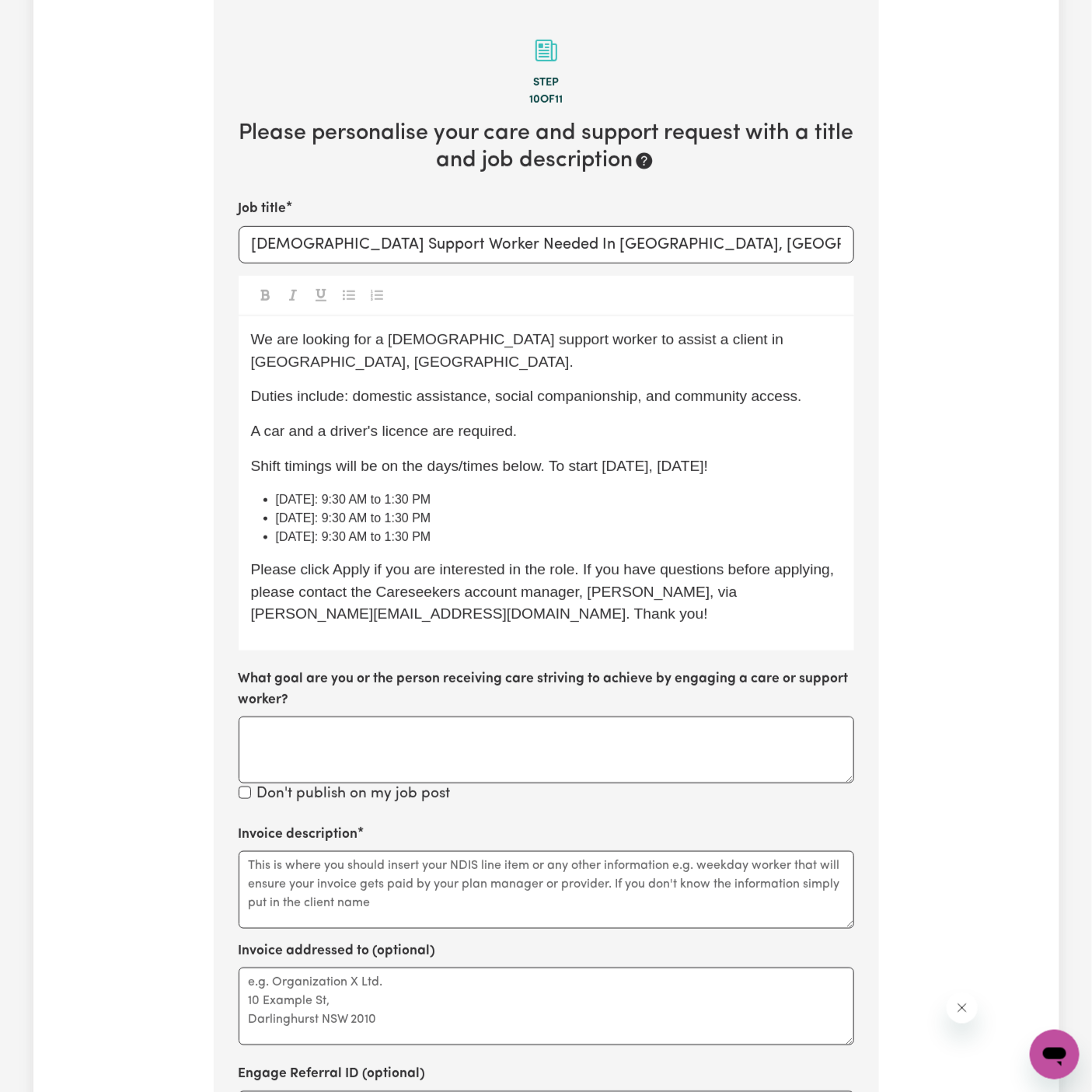
click at [398, 421] on div "We are looking for a female support worker to assist a client in Quakers Hill, …" at bounding box center [546, 483] width 616 height 334
drag, startPoint x: 355, startPoint y: 379, endPoint x: 802, endPoint y: 380, distance: 447.0
click at [802, 385] on p "Duties include: domestic assistance, social companionship, and community access." at bounding box center [546, 397] width 591 height 23
copy span "domestic assistance, social companionship, and community access."
click at [434, 851] on textarea "Invoice description" at bounding box center [546, 890] width 616 height 78
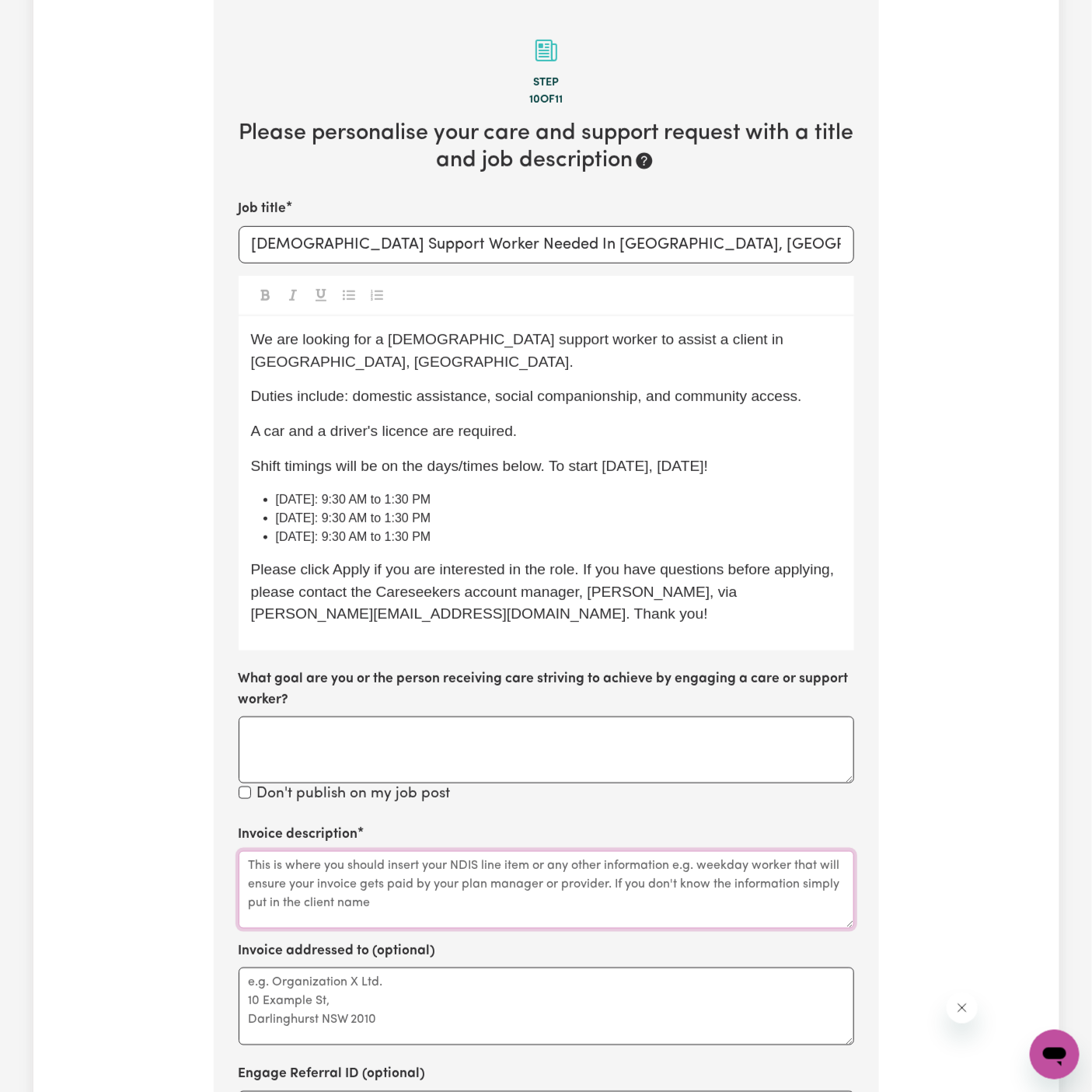
paste textarea "domestic assistance, social companionship, and community access."
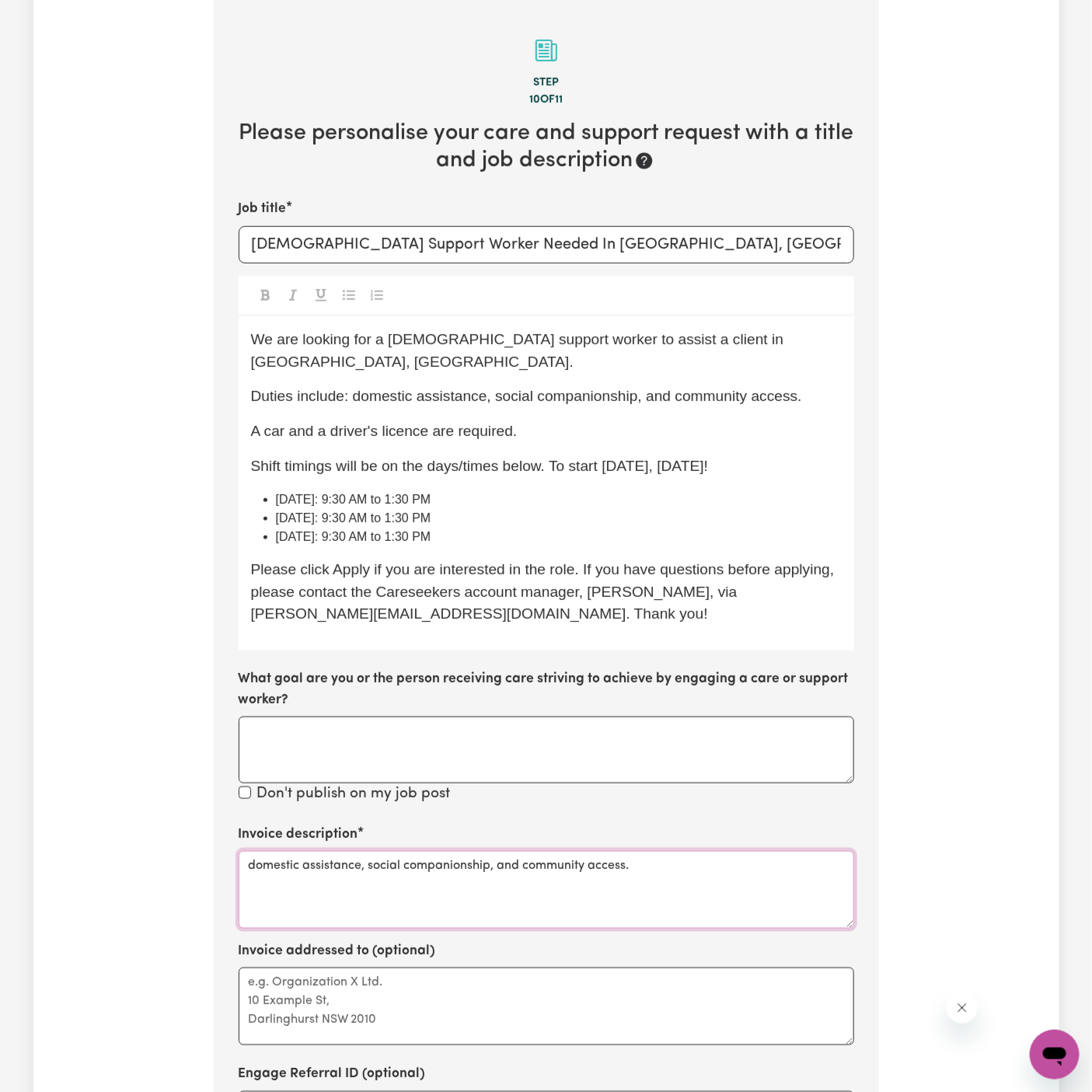
click at [524, 851] on textarea "domestic assistance, social companionship, and community access." at bounding box center [546, 890] width 616 height 78
type textarea "domestic assistance, social companionship, community access."
click at [556, 981] on textarea "Invoice addressed to (optional)" at bounding box center [546, 1007] width 616 height 78
paste textarea "Chosen Family"
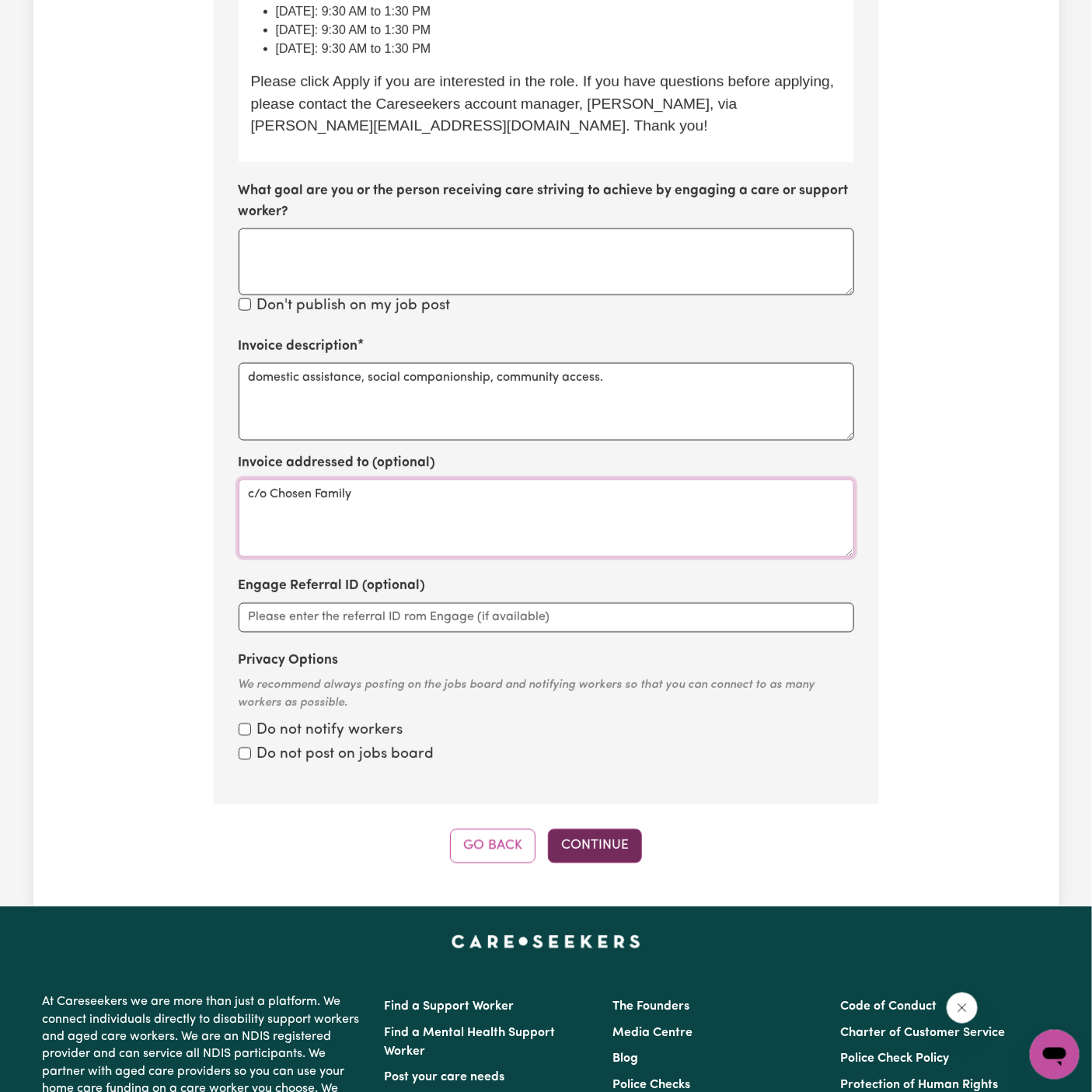
type textarea "c/o Chosen Family"
click at [627, 829] on button "Continue" at bounding box center [595, 846] width 94 height 34
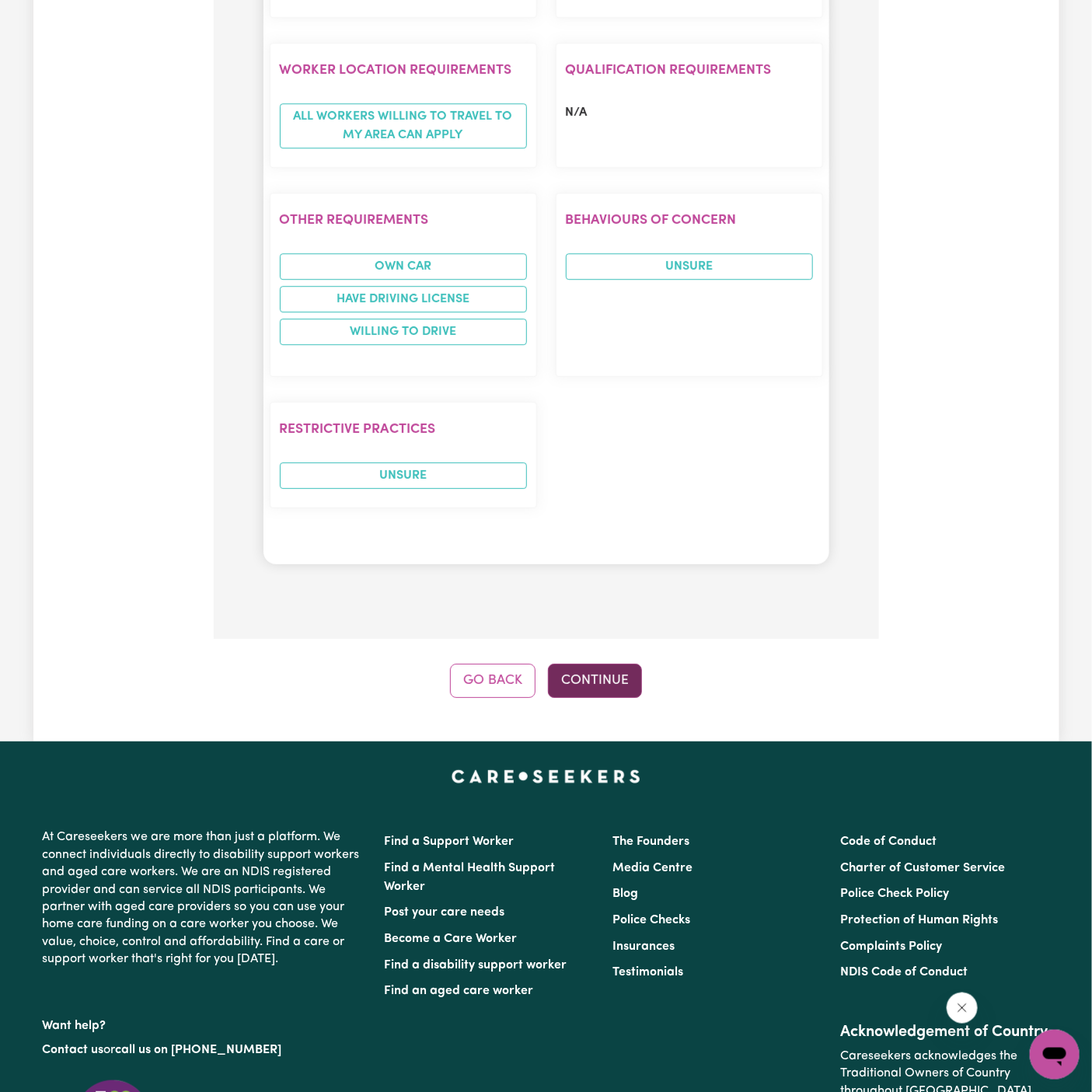
click at [601, 663] on button "Continue" at bounding box center [595, 681] width 94 height 34
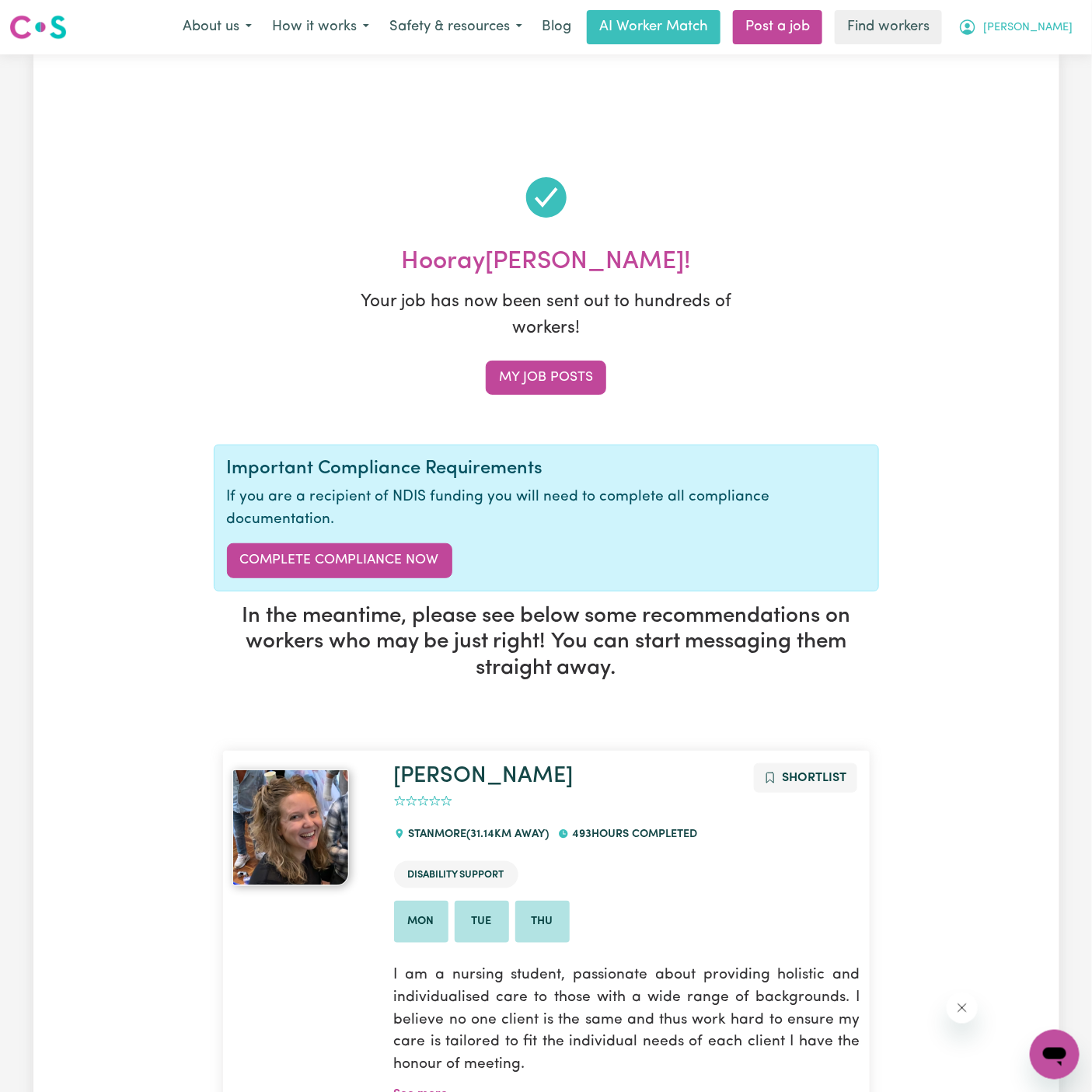
click at [1063, 28] on span "[PERSON_NAME]" at bounding box center [1028, 28] width 89 height 17
click at [1061, 51] on link "My Dashboard" at bounding box center [1020, 60] width 123 height 29
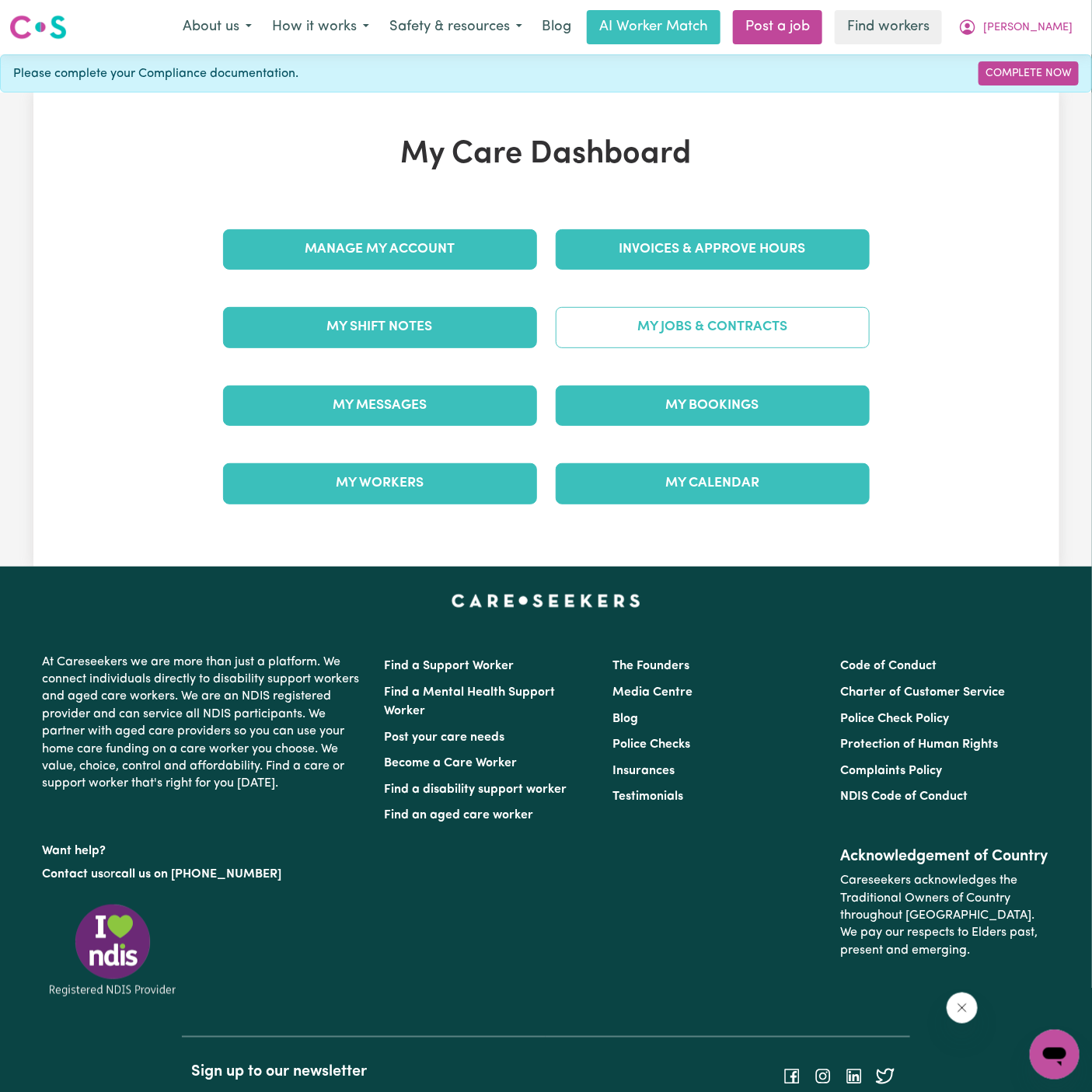
click at [733, 334] on link "My Jobs & Contracts" at bounding box center [713, 328] width 314 height 41
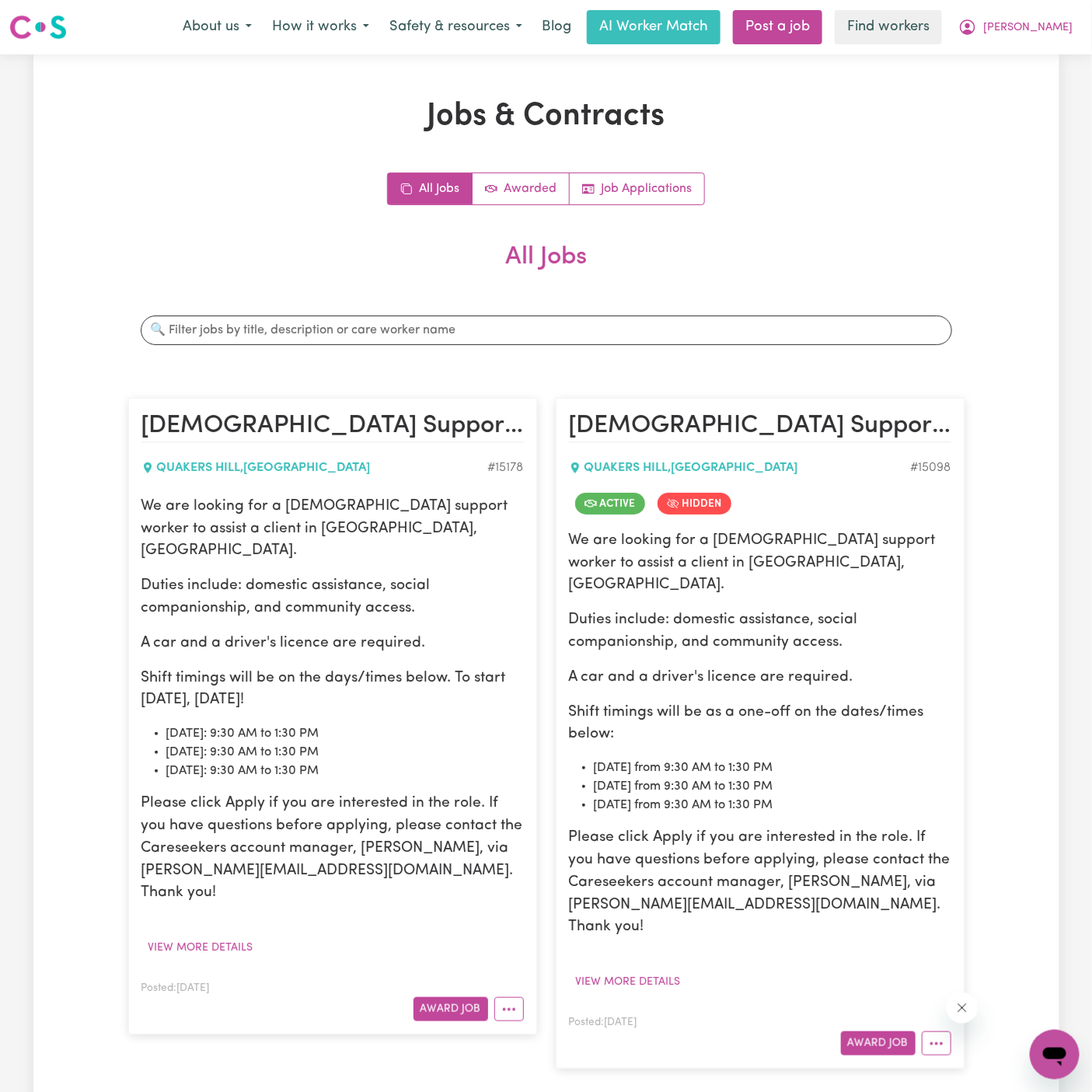
click at [160, 508] on p "We are looking for a female support worker to assist a client in Quakers Hill, …" at bounding box center [333, 529] width 382 height 67
drag, startPoint x: 141, startPoint y: 508, endPoint x: 387, endPoint y: 737, distance: 336.1
click at [387, 737] on div "We are looking for a female support worker to assist a client in Quakers Hill, …" at bounding box center [333, 700] width 382 height 409
copy div "We are looking for a female support worker to assist a client in Quakers Hill, …"
click at [572, 667] on p "A car and a driver's licence are required." at bounding box center [760, 678] width 382 height 23
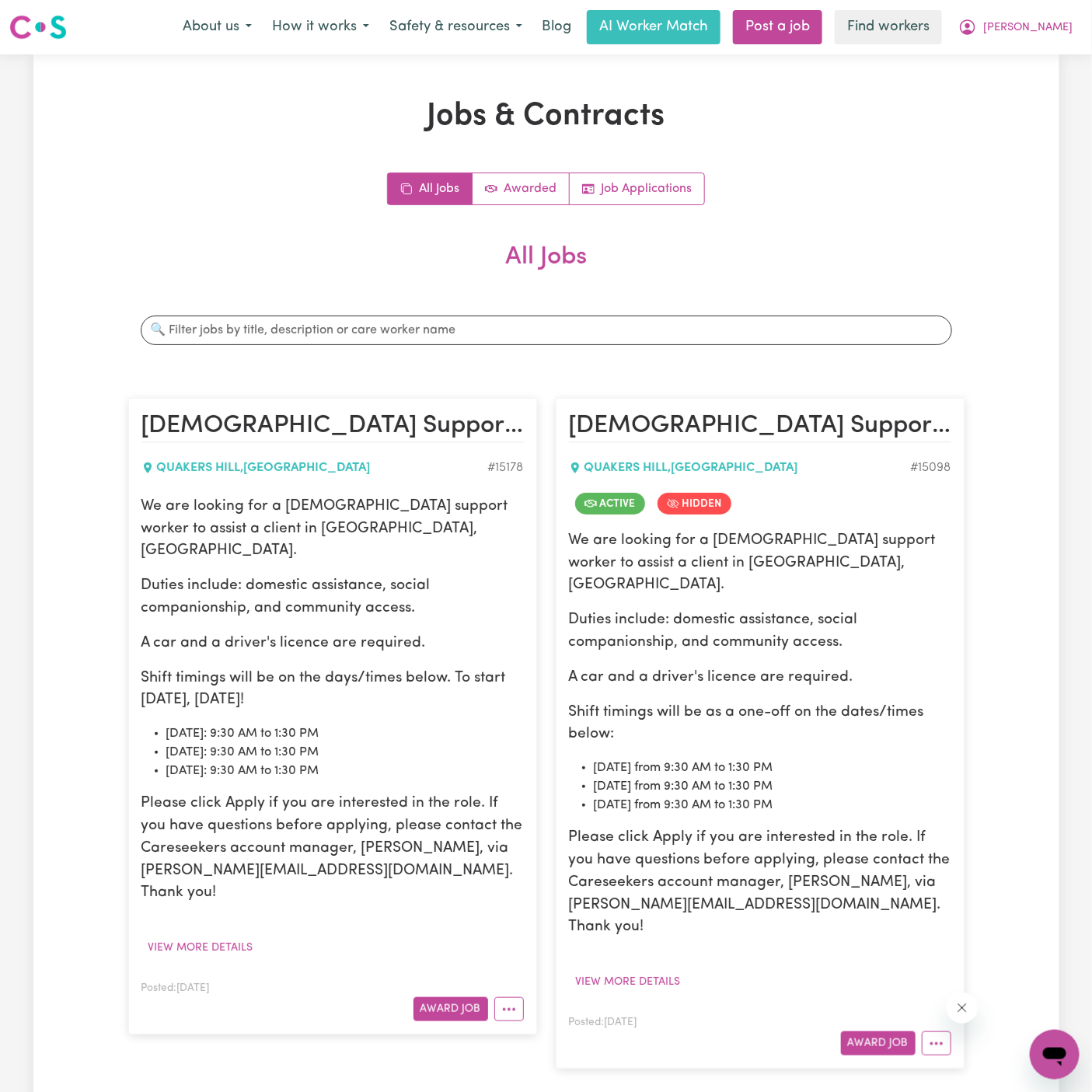
click at [556, 659] on article "Female Support Worker Needed In Quakers Hill, NSW QUAKERS HILL , New South Wale…" at bounding box center [760, 733] width 409 height 671
click at [935, 1036] on icon "More options" at bounding box center [936, 1043] width 15 height 15
click at [1000, 780] on div "Jobs & Contracts All Jobs Awarded Job Applications All Jobs Search jobs Female …" at bounding box center [546, 960] width 1026 height 1725
click at [929, 1036] on icon "More options" at bounding box center [936, 1043] width 15 height 15
click at [987, 837] on link "View/Edit Contract" at bounding box center [998, 853] width 150 height 31
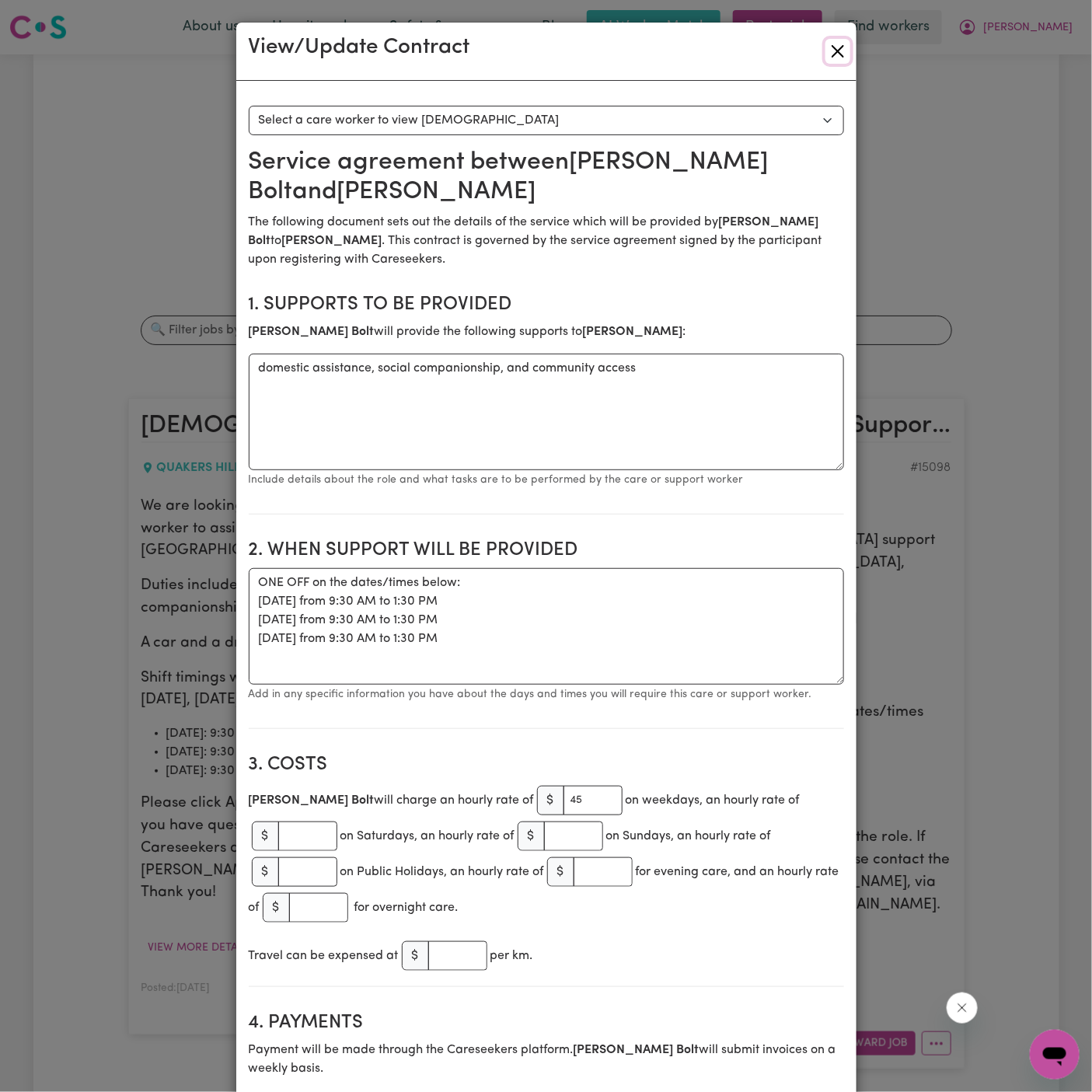
click at [843, 54] on button "Close" at bounding box center [837, 51] width 25 height 25
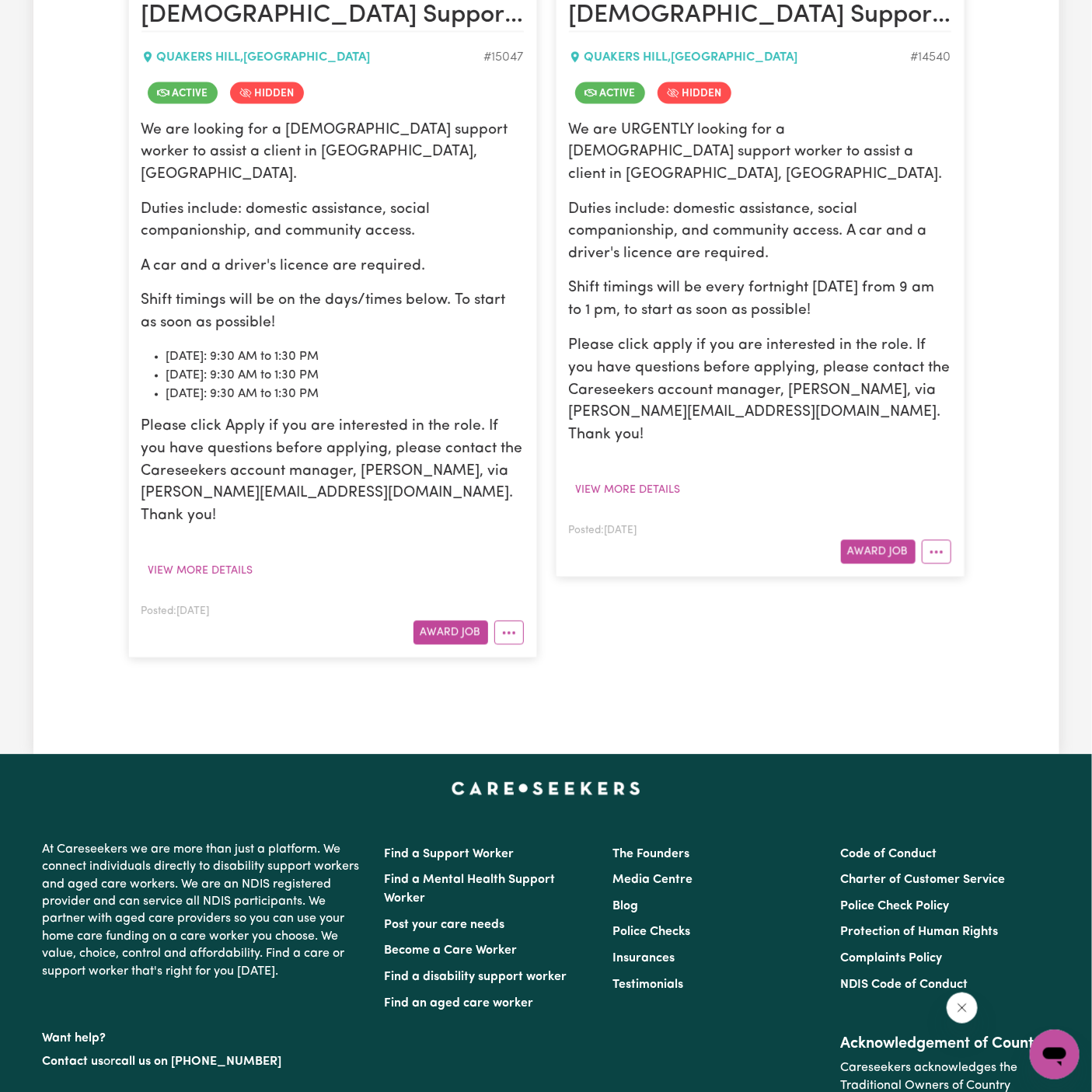
scroll to position [1314, 0]
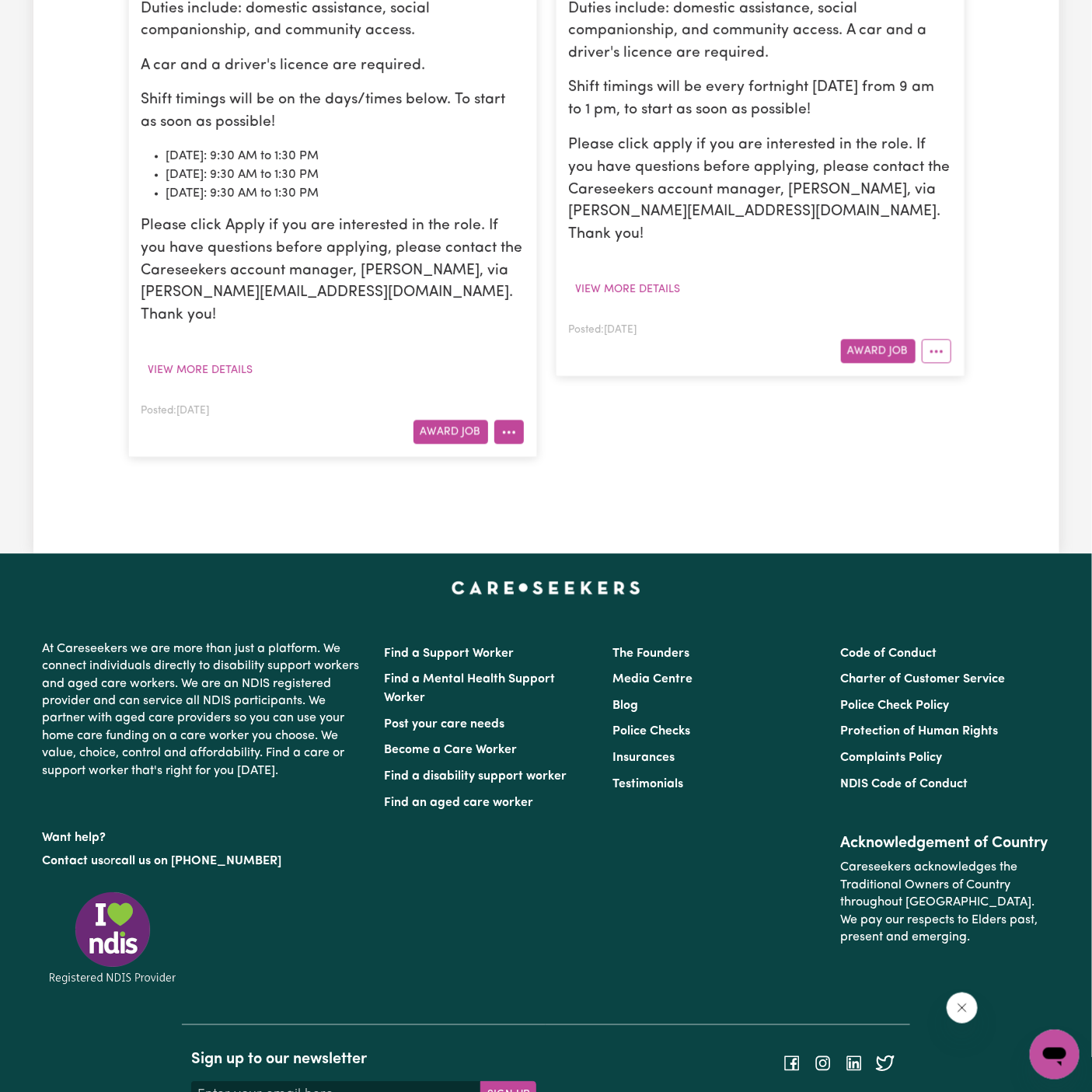
click at [512, 420] on button "More options" at bounding box center [509, 432] width 29 height 24
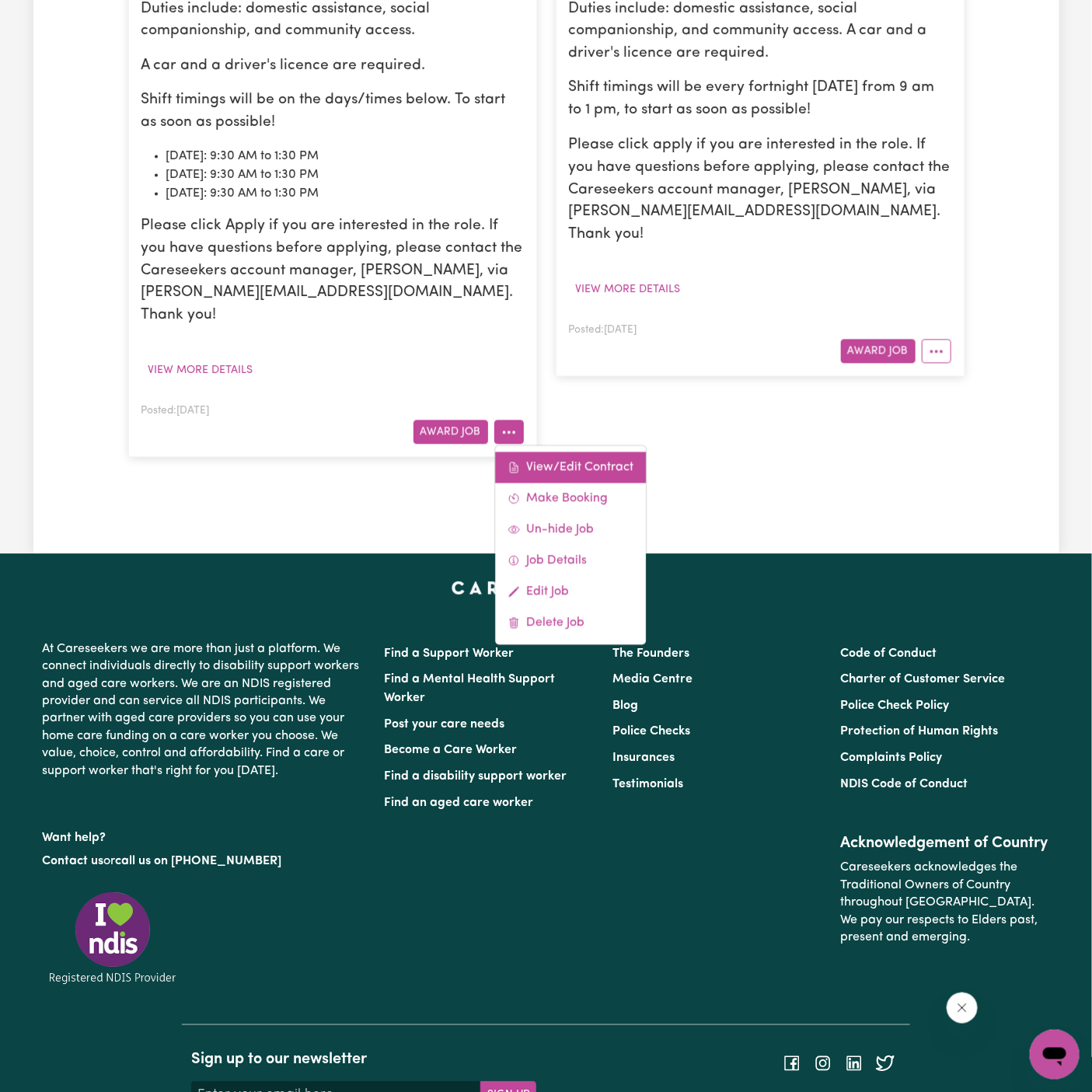
click at [545, 451] on link "View/Edit Contract" at bounding box center [570, 467] width 150 height 31
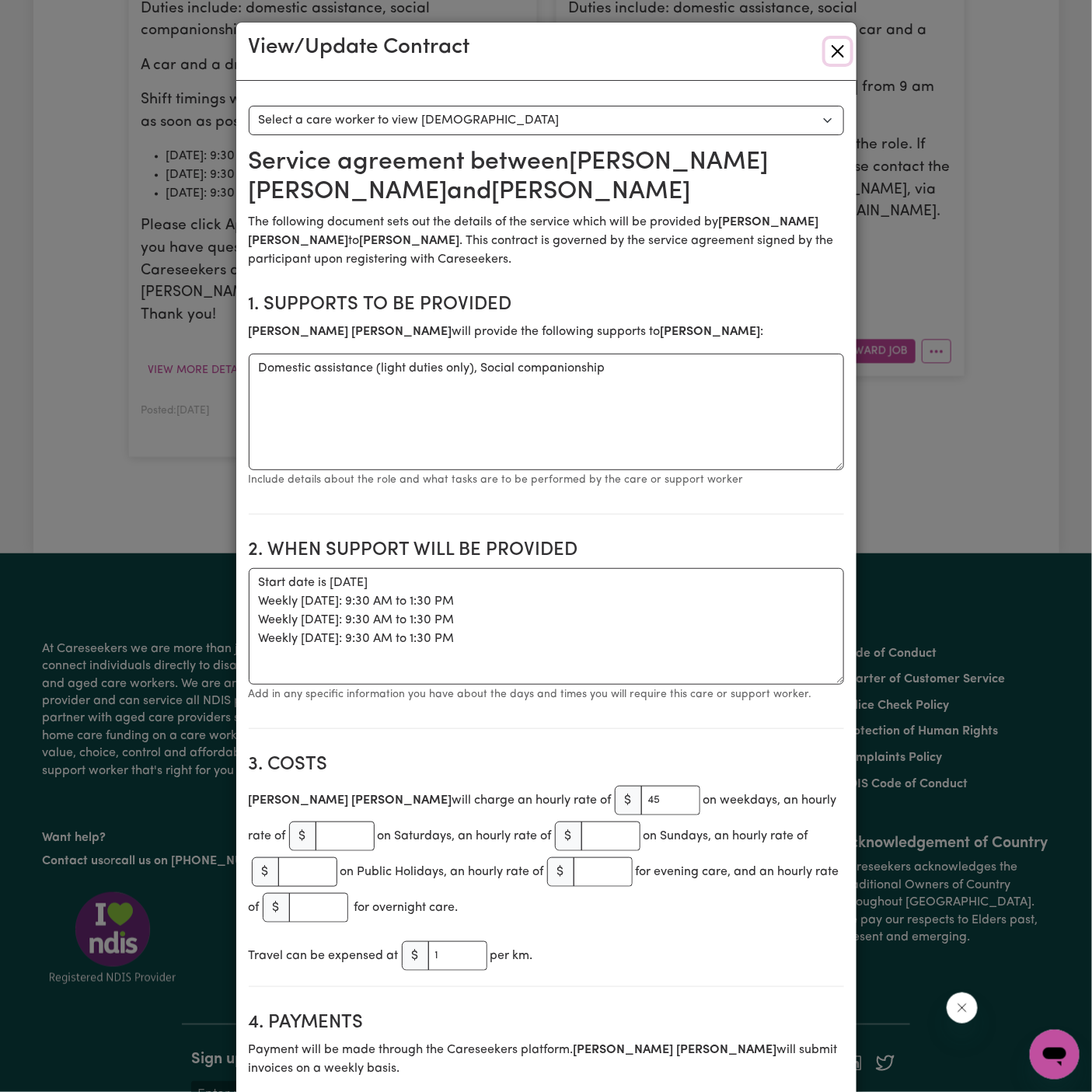
click at [834, 60] on button "Close" at bounding box center [837, 51] width 25 height 25
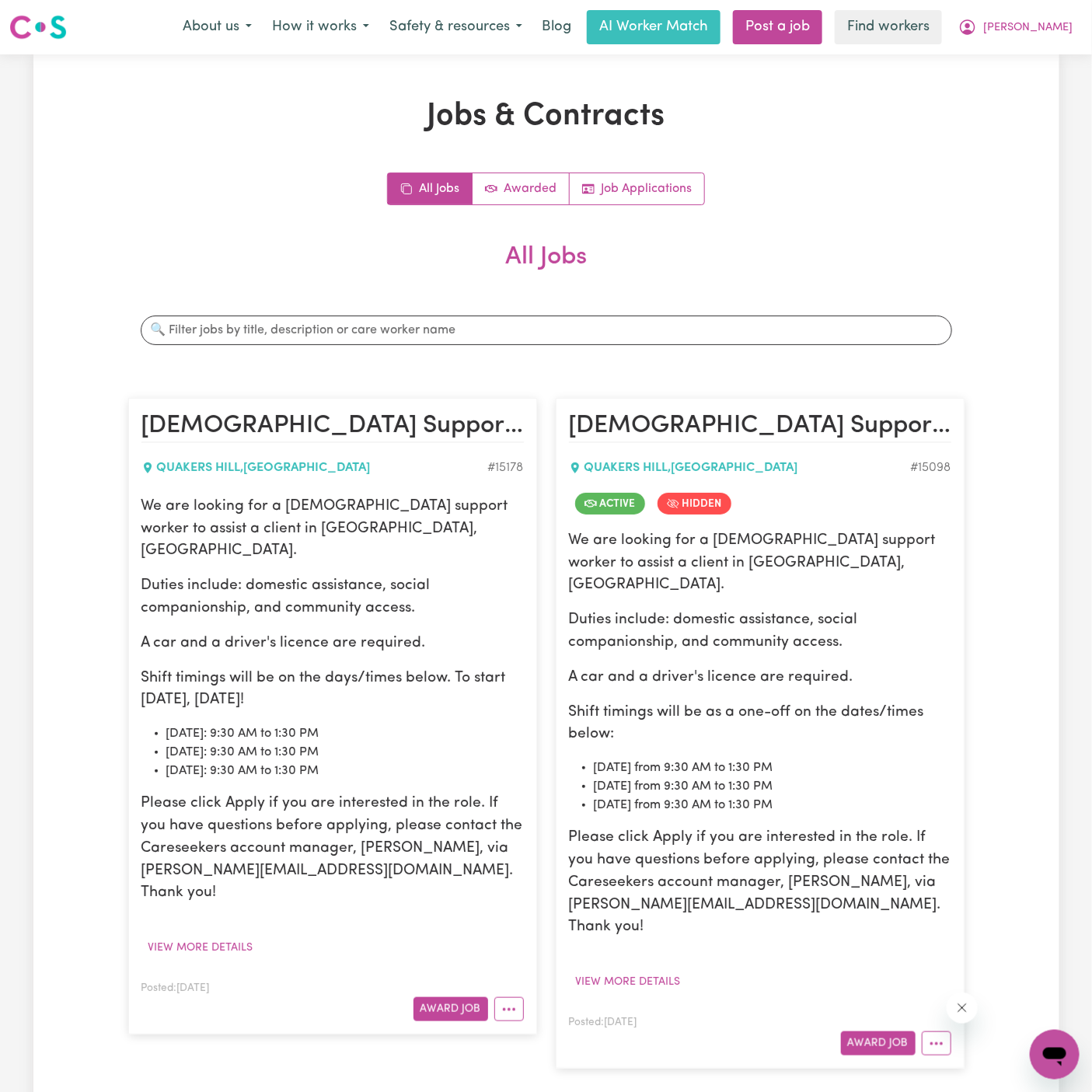
scroll to position [0, 0]
click at [1055, 39] on button "[PERSON_NAME]" at bounding box center [1015, 27] width 134 height 33
click at [1051, 81] on link "Logout" at bounding box center [1020, 89] width 123 height 29
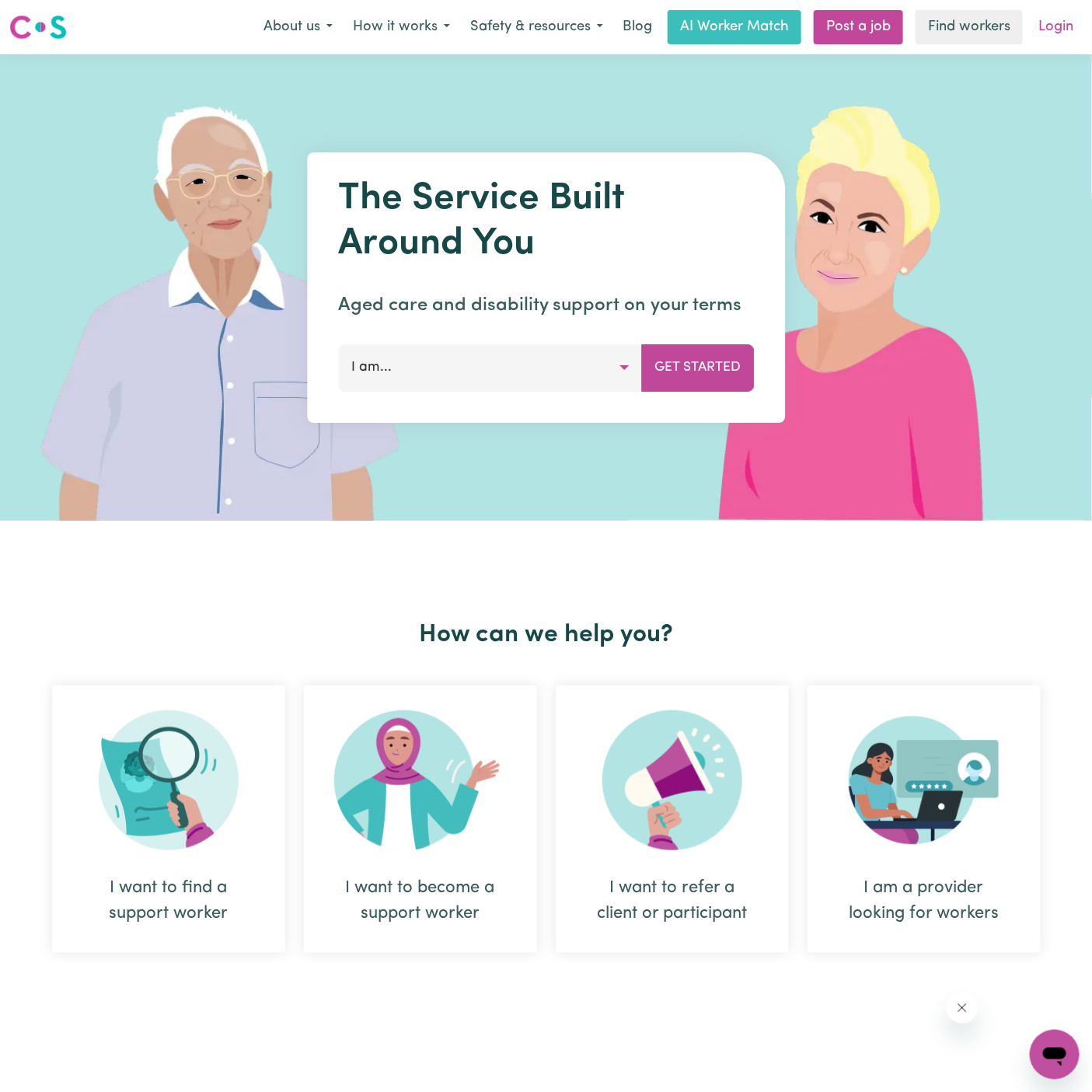
click at [1058, 26] on link "Login" at bounding box center [1056, 27] width 54 height 34
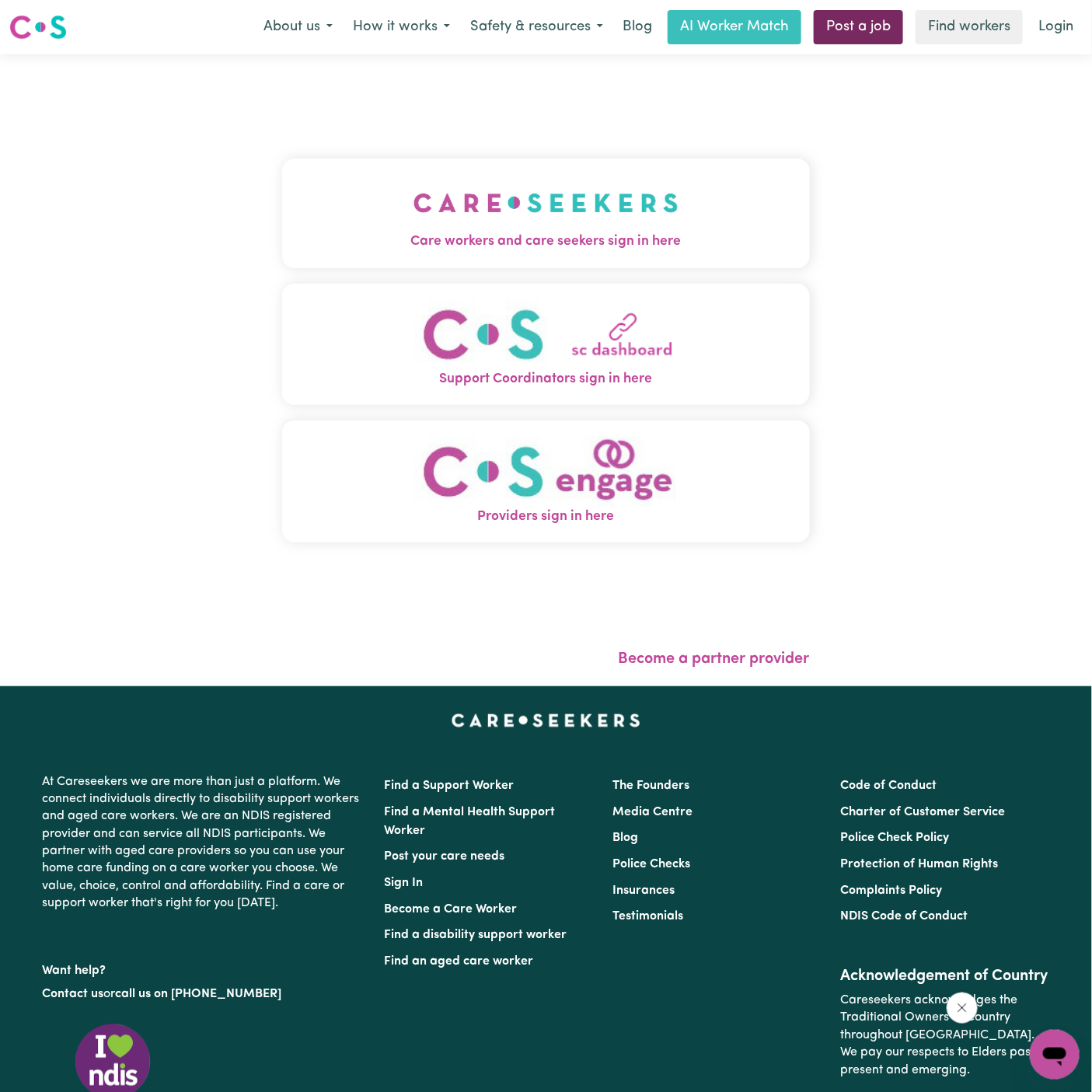
click at [876, 11] on link "Post a job" at bounding box center [859, 27] width 89 height 34
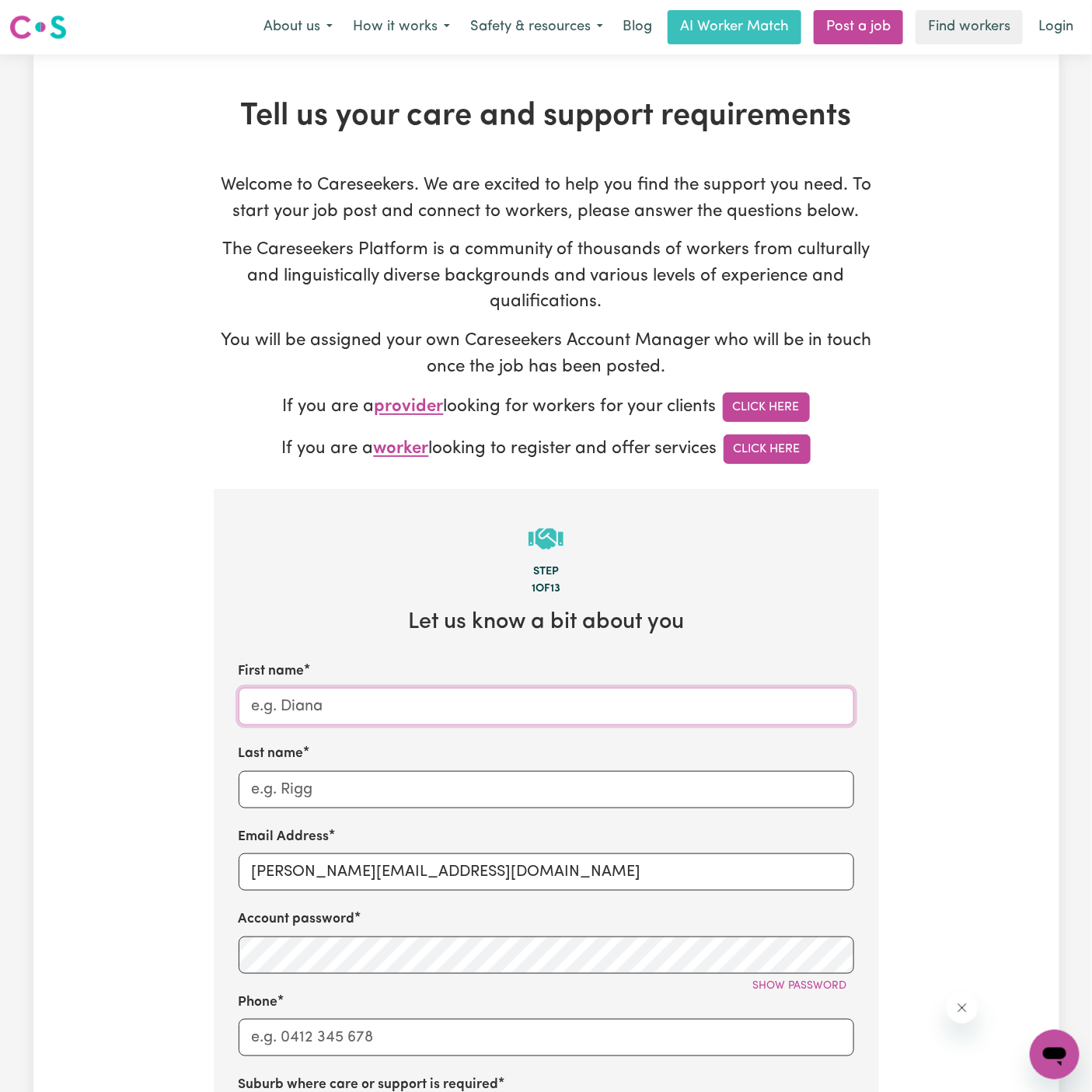
click at [367, 689] on input "First name" at bounding box center [546, 707] width 616 height 37
click at [288, 875] on input "dyan@careseekers.com.au" at bounding box center [546, 872] width 616 height 37
drag, startPoint x: 288, startPoint y: 875, endPoint x: 529, endPoint y: 866, distance: 241.2
click at [529, 866] on input "dyan@careseekers.com.au" at bounding box center [546, 872] width 616 height 37
click at [424, 855] on input "dyan@careseekers.com.au" at bounding box center [546, 872] width 616 height 37
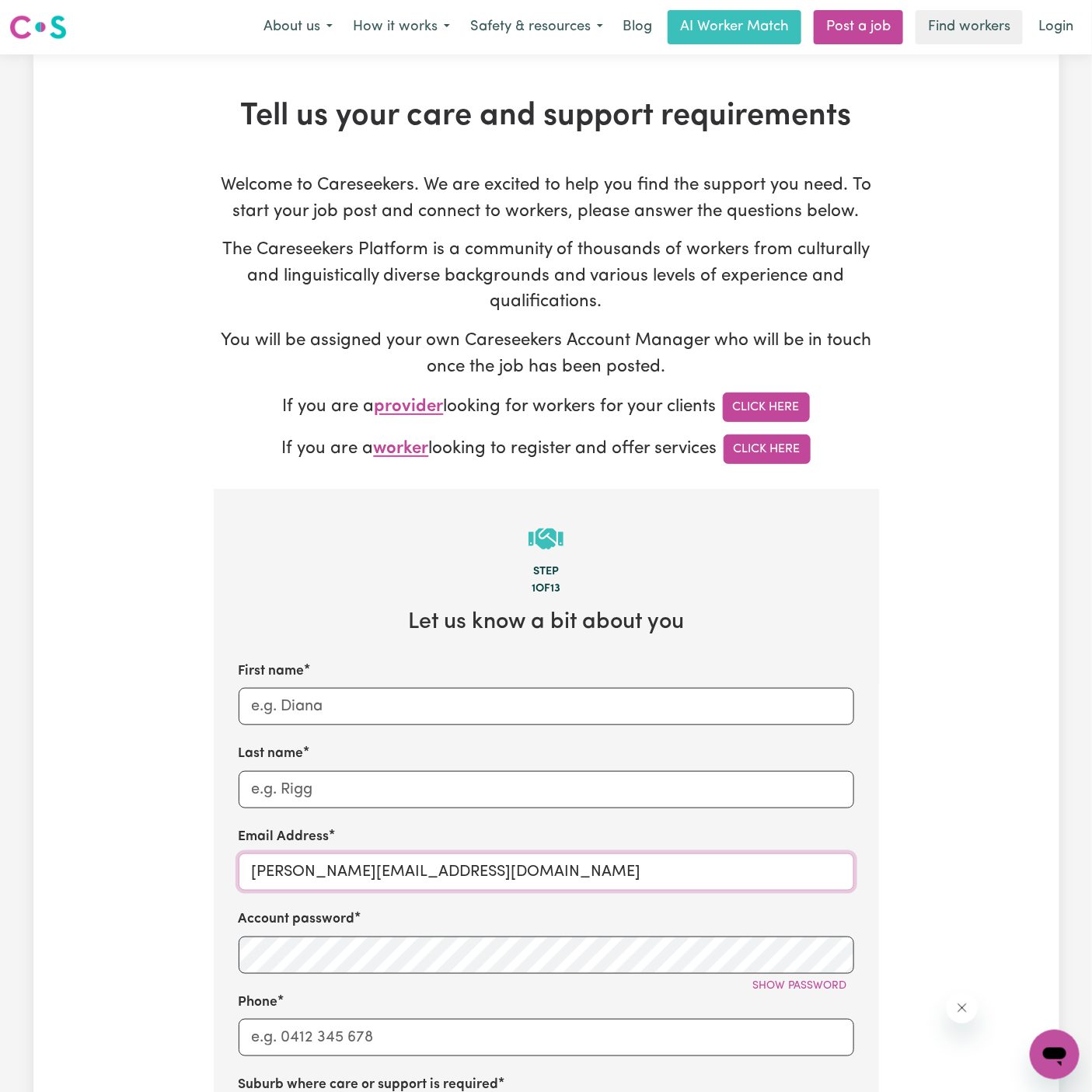
click at [424, 855] on input "dyan@careseekers.com.au" at bounding box center [546, 872] width 616 height 37
paste input "HelenVC"
type input "HelenVC@careseekers.com.au"
click at [489, 1007] on div "Phone" at bounding box center [546, 1025] width 616 height 63
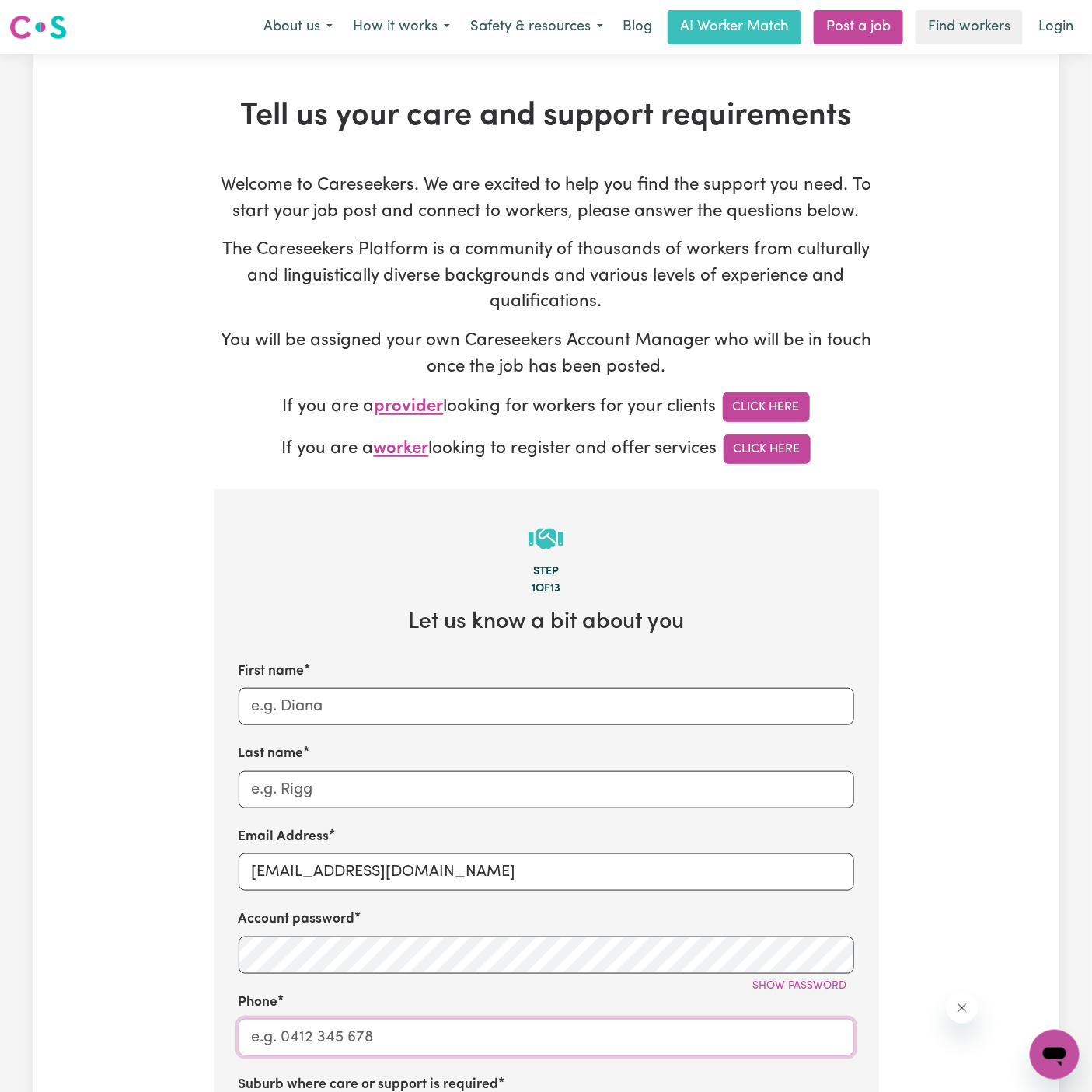
click at [489, 1020] on input "Phone" at bounding box center [546, 1038] width 616 height 37
type input "1300765465"
type input "Melissa"
type input "Wilson"
type input "LEICHHARDT, New South Wales, 2040"
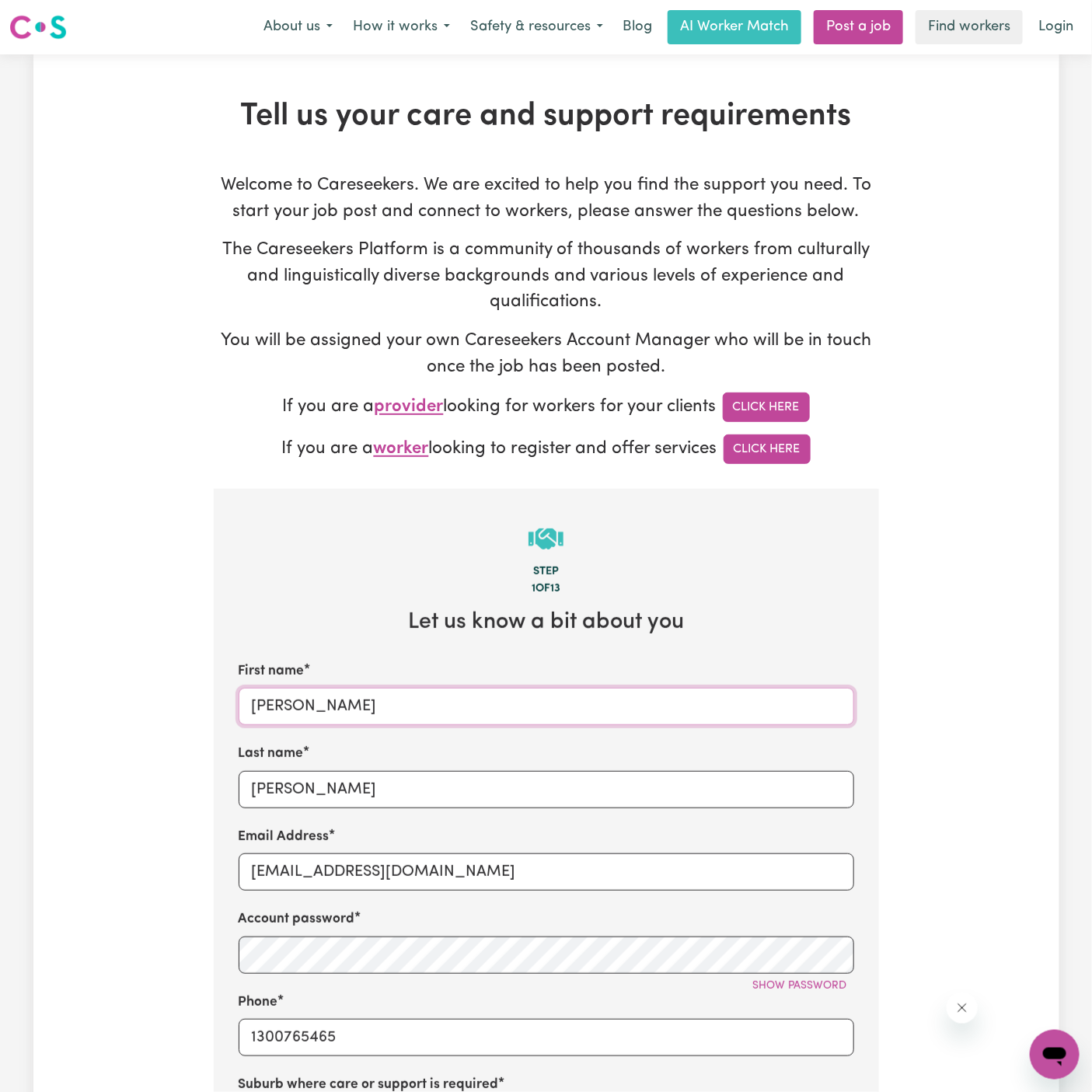
click at [576, 703] on input "Melissa" at bounding box center [546, 707] width 616 height 37
paste input "Helen"
type input "Helen"
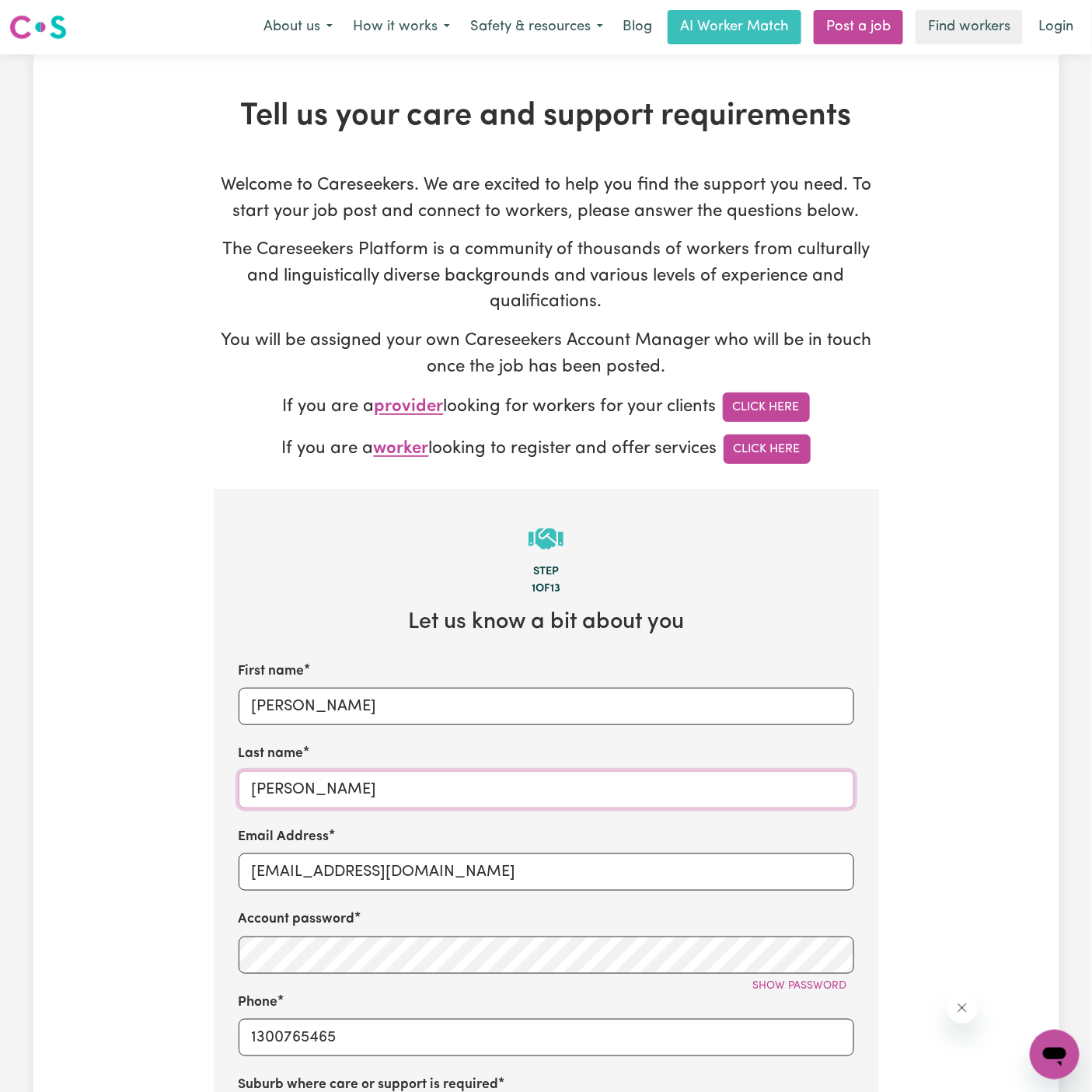
click at [351, 774] on input "Wilson" at bounding box center [546, 790] width 616 height 37
paste input "Vitality Club"
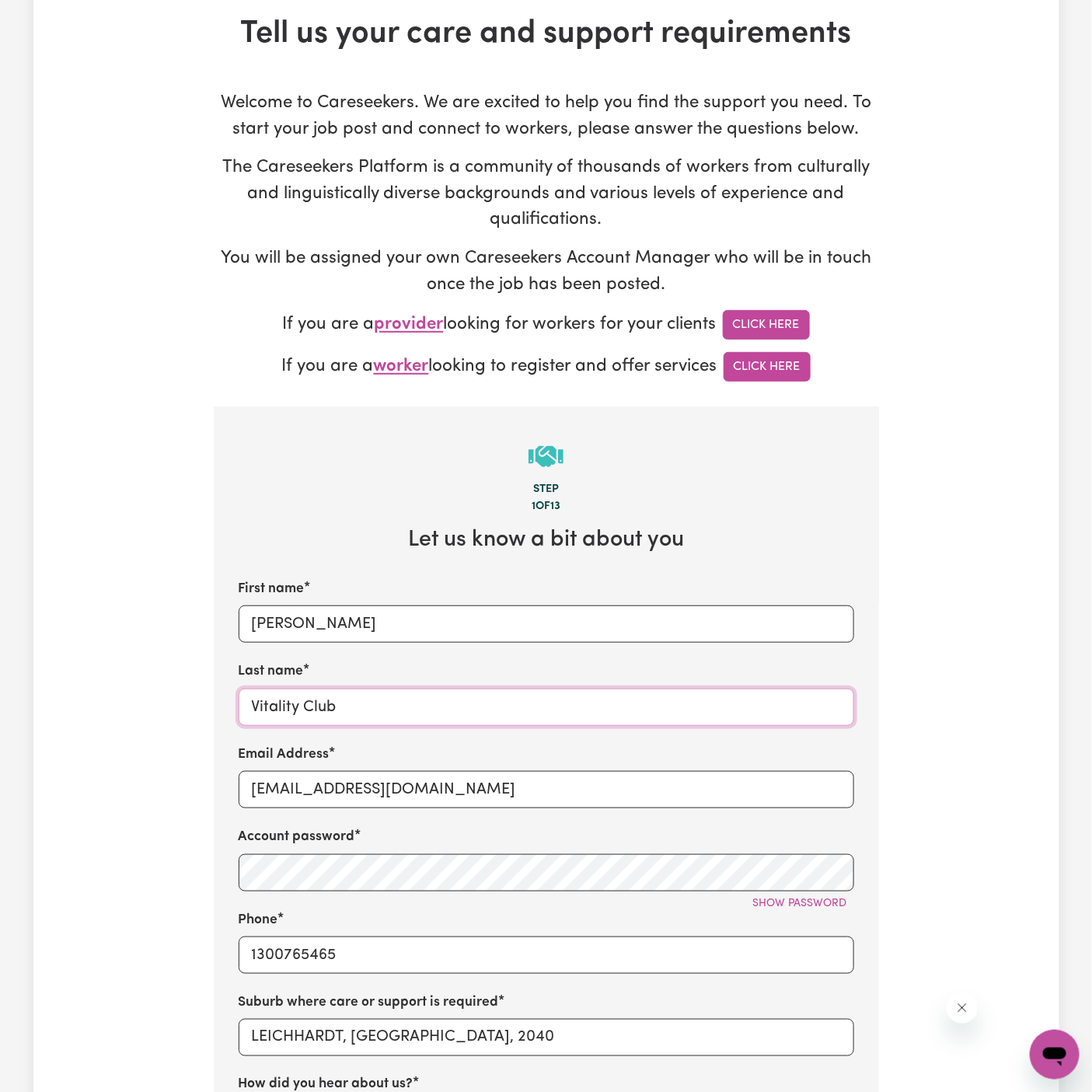
scroll to position [129, 0]
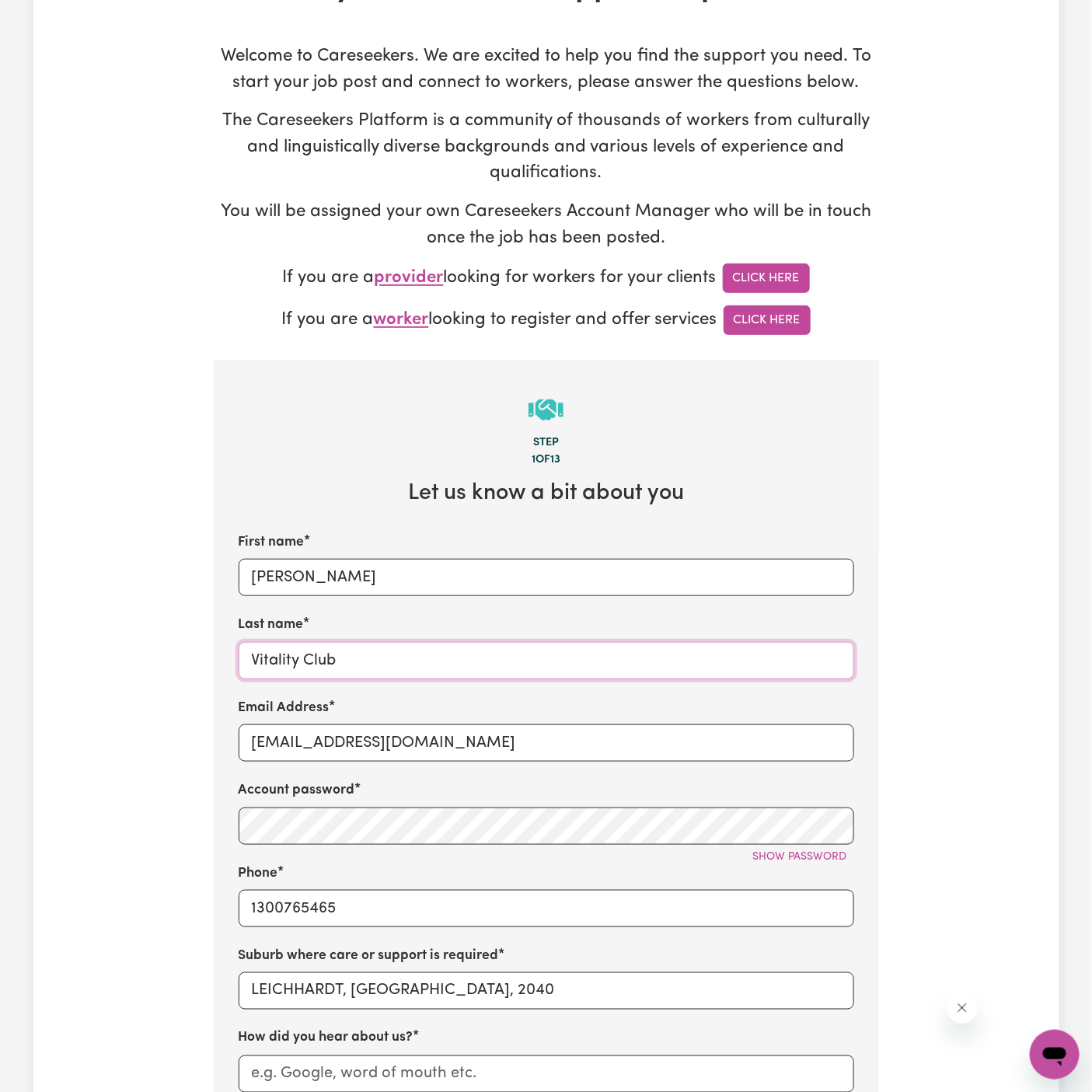
type input "Vitality Club"
click at [394, 917] on input "1300765465" at bounding box center [546, 909] width 616 height 37
click at [314, 978] on input "LEICHHARDT, New South Wales, 2040" at bounding box center [546, 991] width 616 height 37
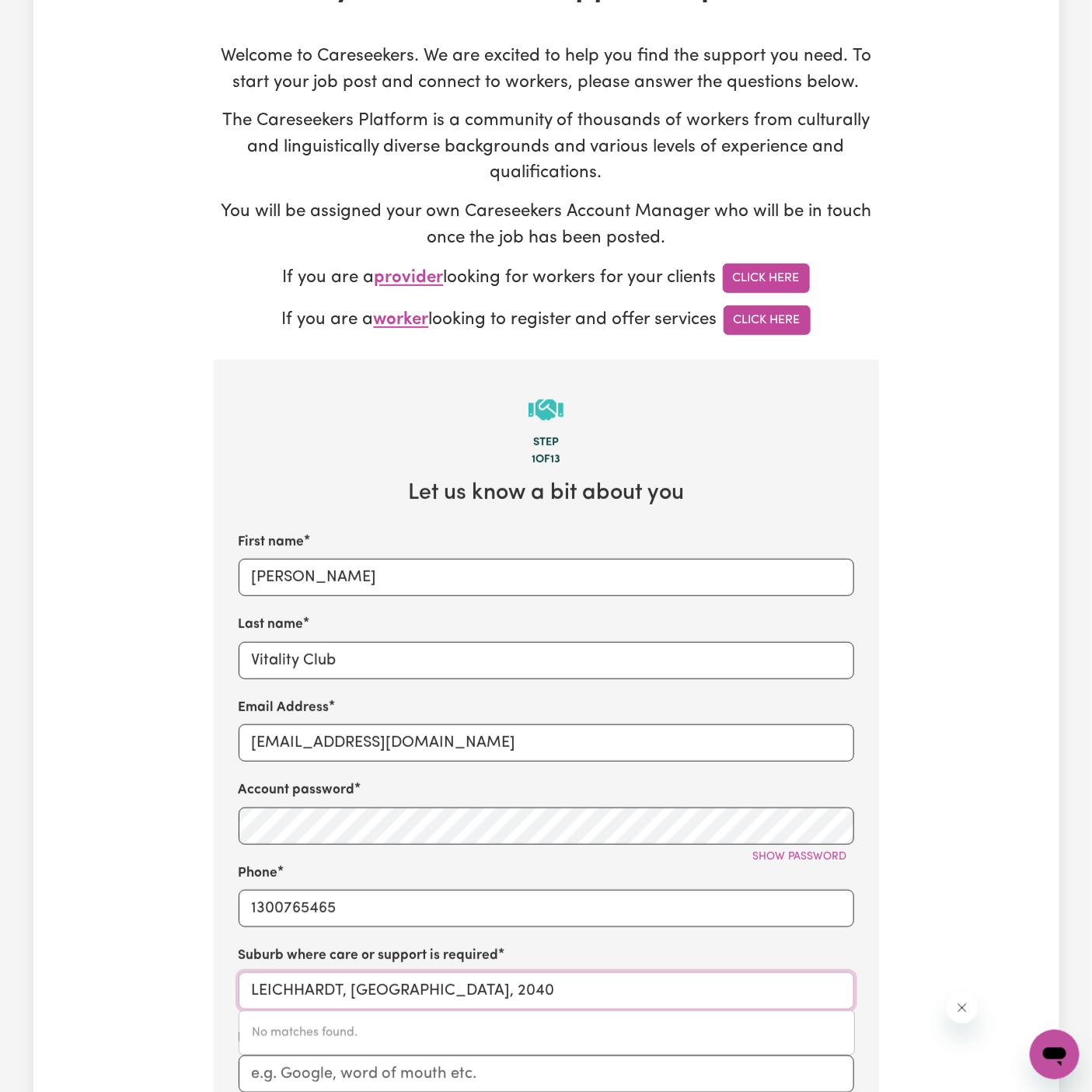
click at [314, 978] on input "LEICHHARDT, New South Wales, 2040" at bounding box center [546, 991] width 616 height 37
type input "bondi"
type input "bondi, New South Wales, 2026"
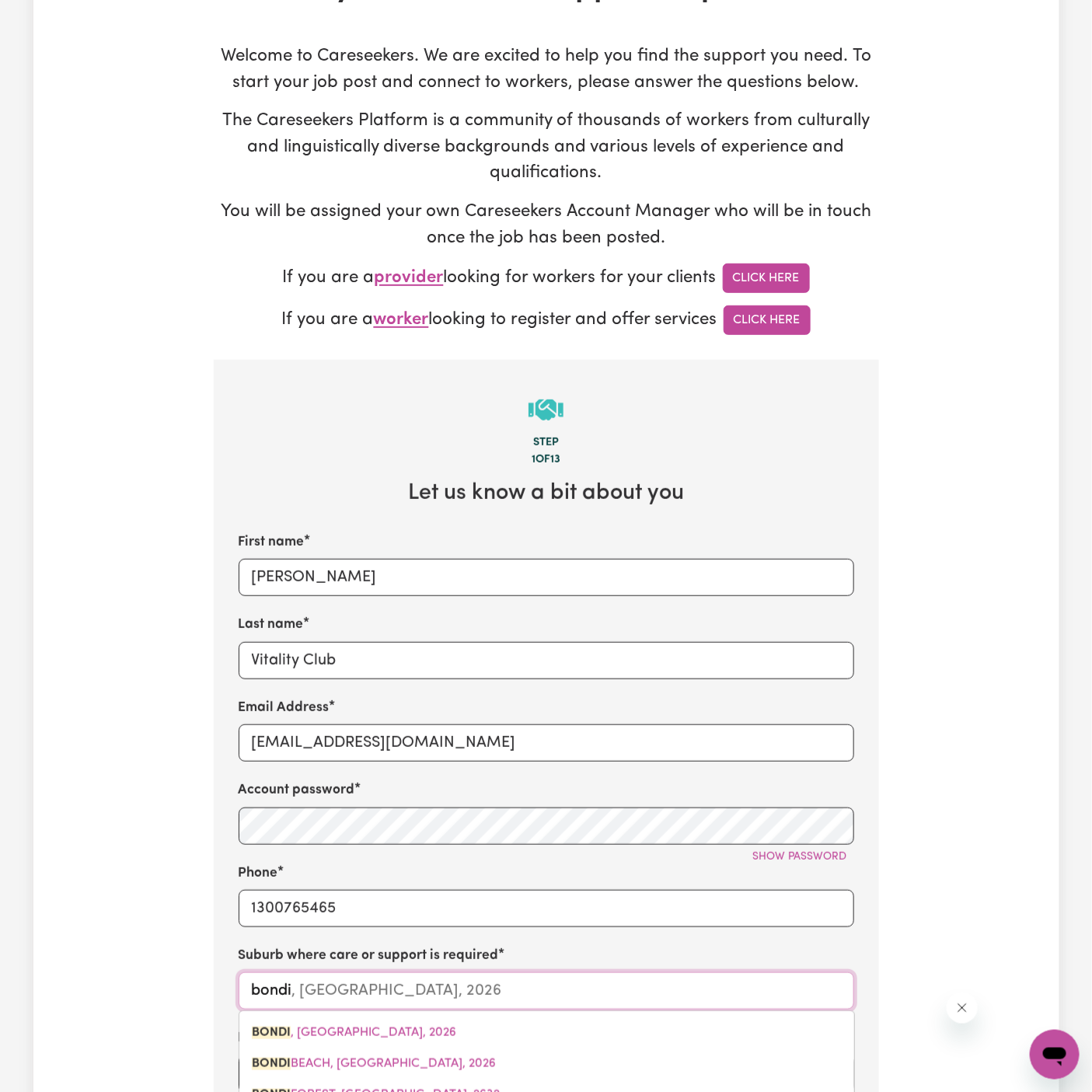
type input "bondi"
type input "bondi bea"
type input "bondi beaCH, New South Wales, 2026"
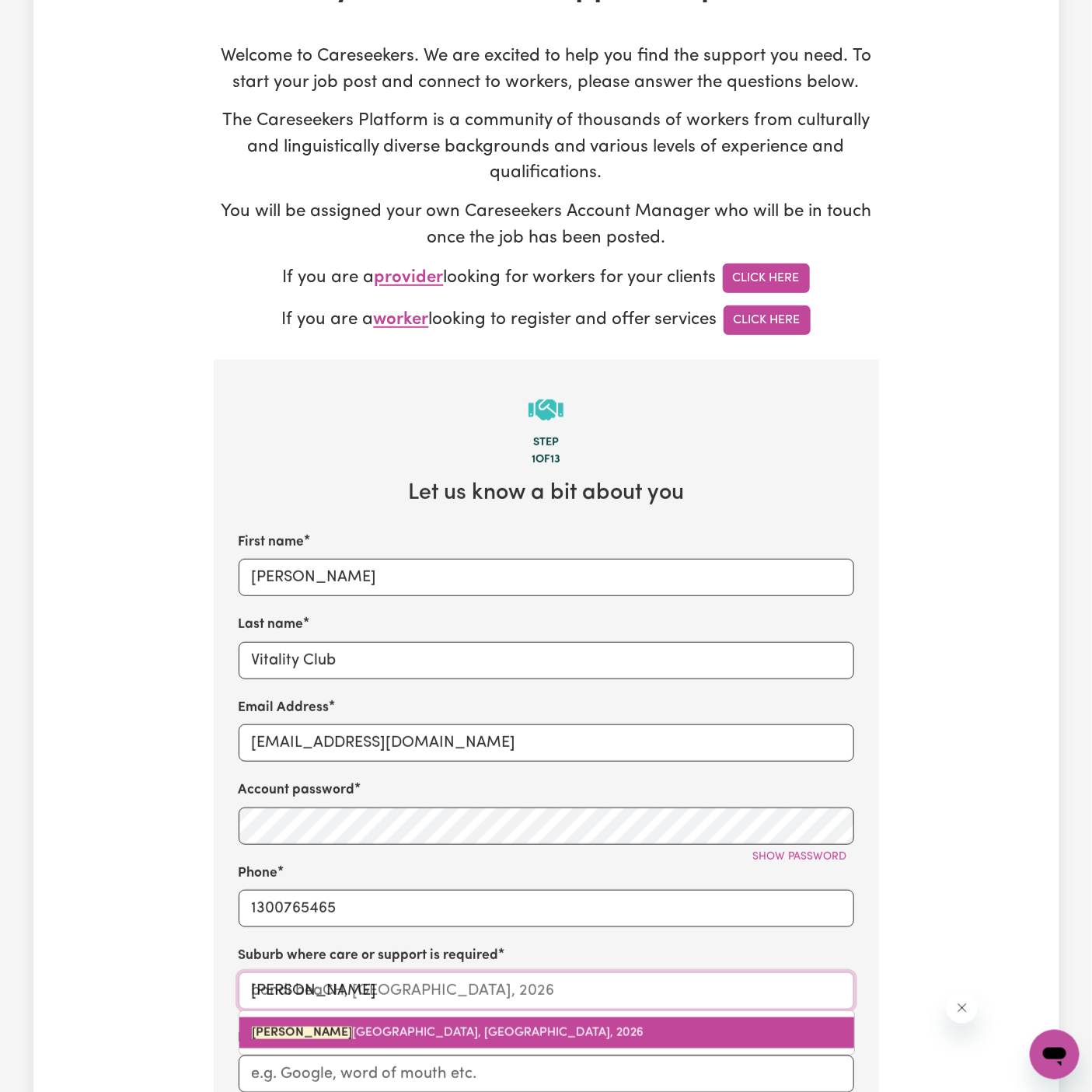
click at [402, 1030] on span "BONDI BEA CH, New South Wales, 2026" at bounding box center [448, 1033] width 392 height 12
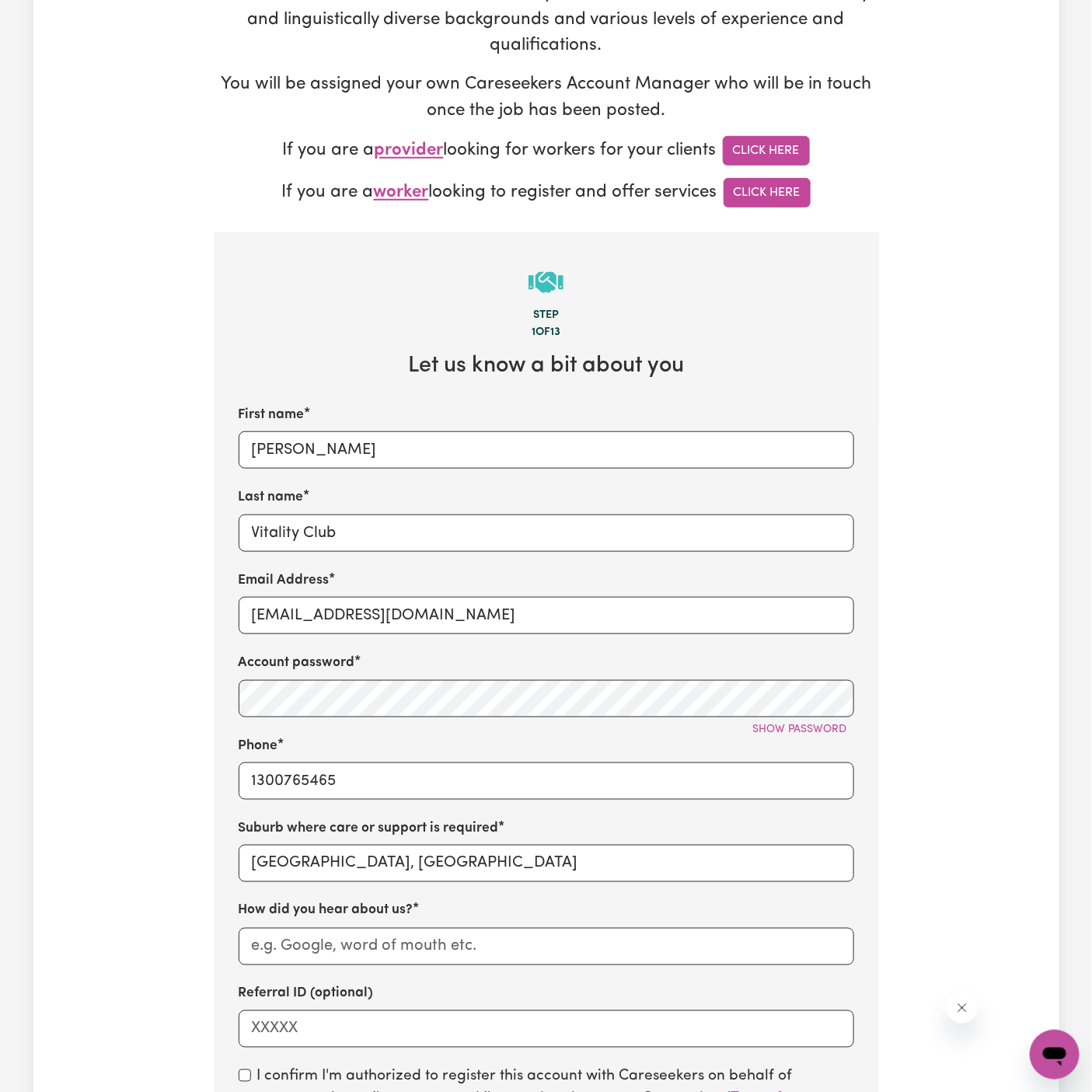
scroll to position [381, 0]
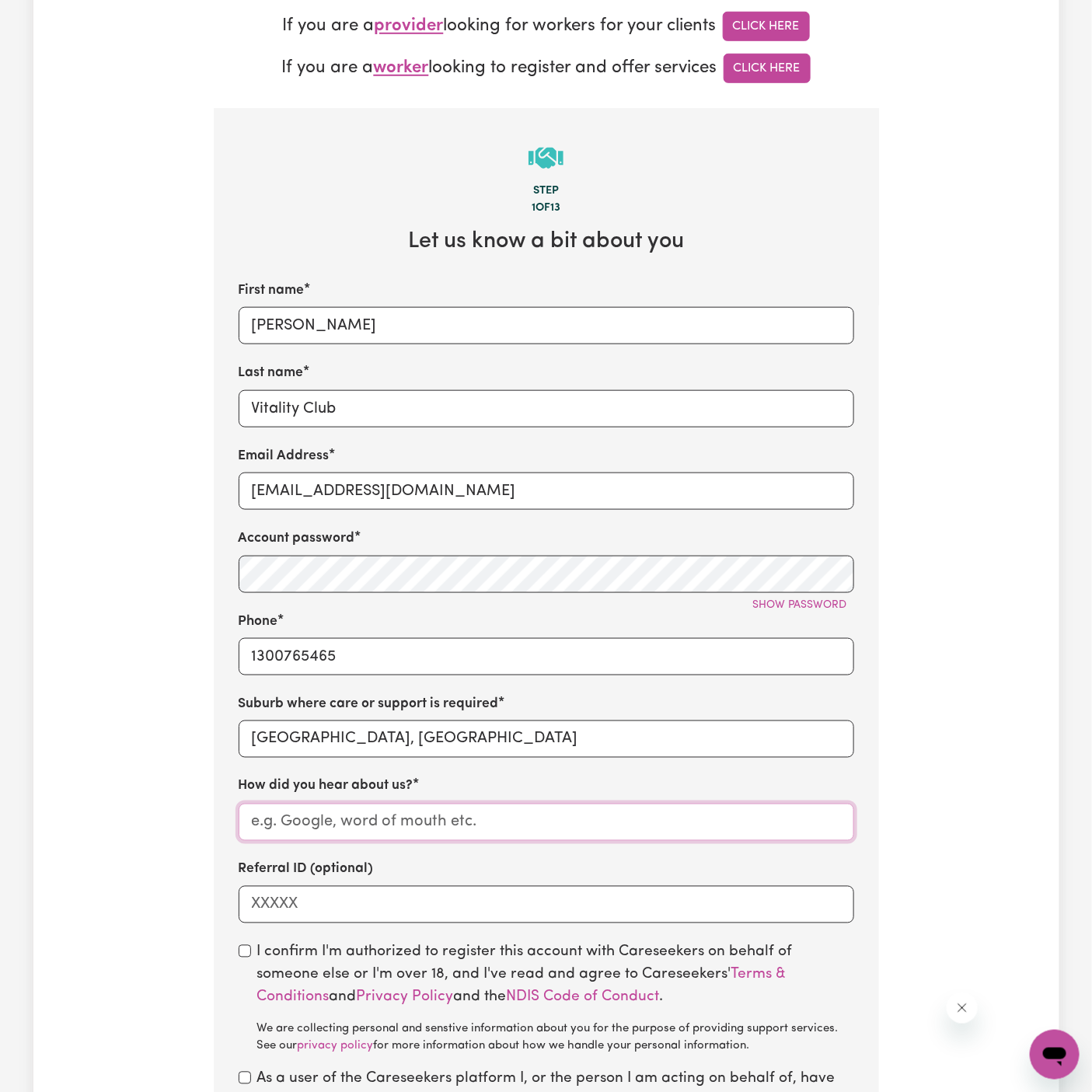
click at [403, 819] on input "How did you hear about us?" at bounding box center [546, 823] width 616 height 37
paste input "Vitality Club"
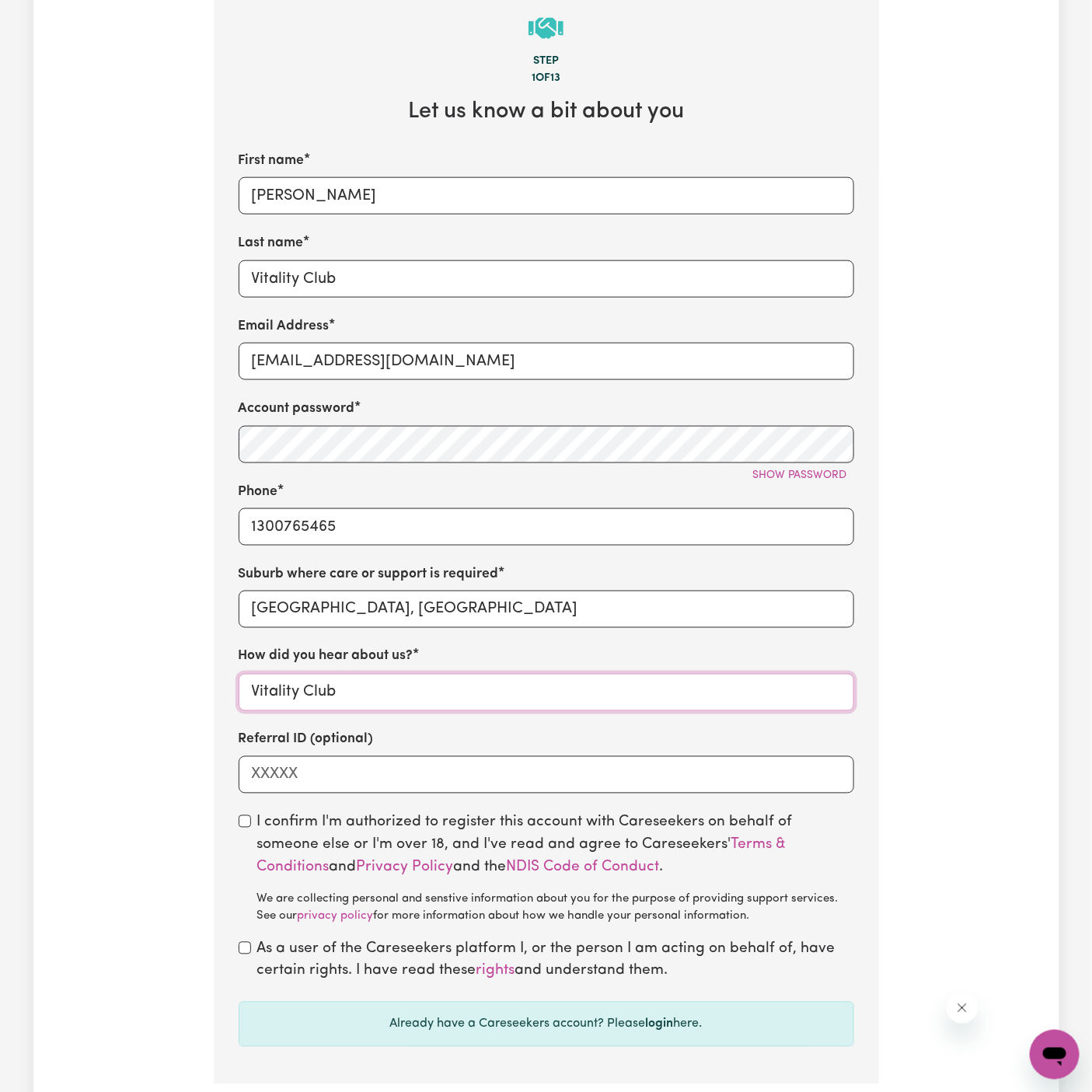
type input "Vitality Club"
click at [253, 824] on div "I confirm I'm authorized to register this account with Careseekers on behalf of…" at bounding box center [546, 869] width 616 height 114
click at [246, 822] on input "checkbox" at bounding box center [244, 821] width 12 height 12
checkbox input "true"
click at [248, 946] on input "checkbox" at bounding box center [244, 948] width 12 height 12
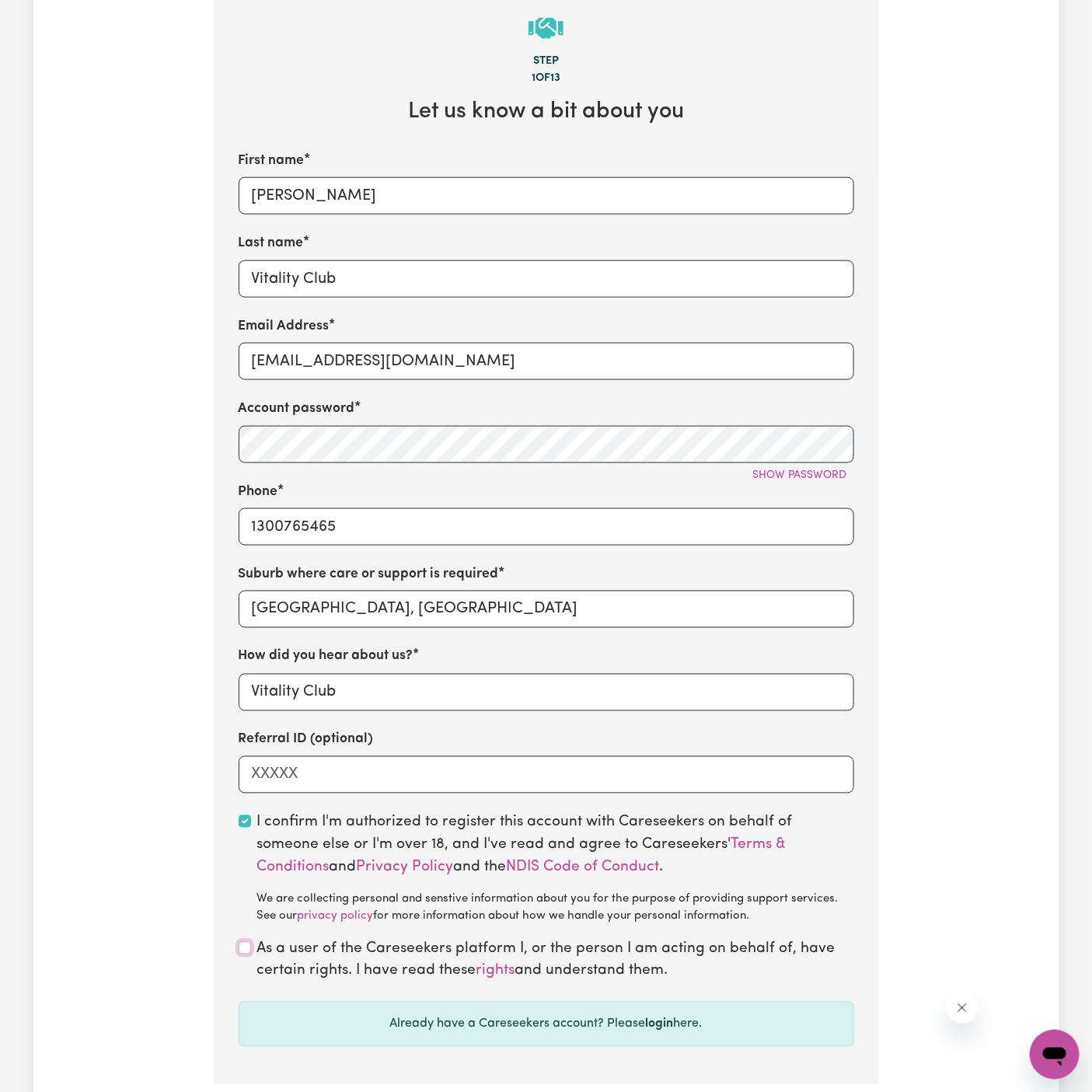
checkbox input "true"
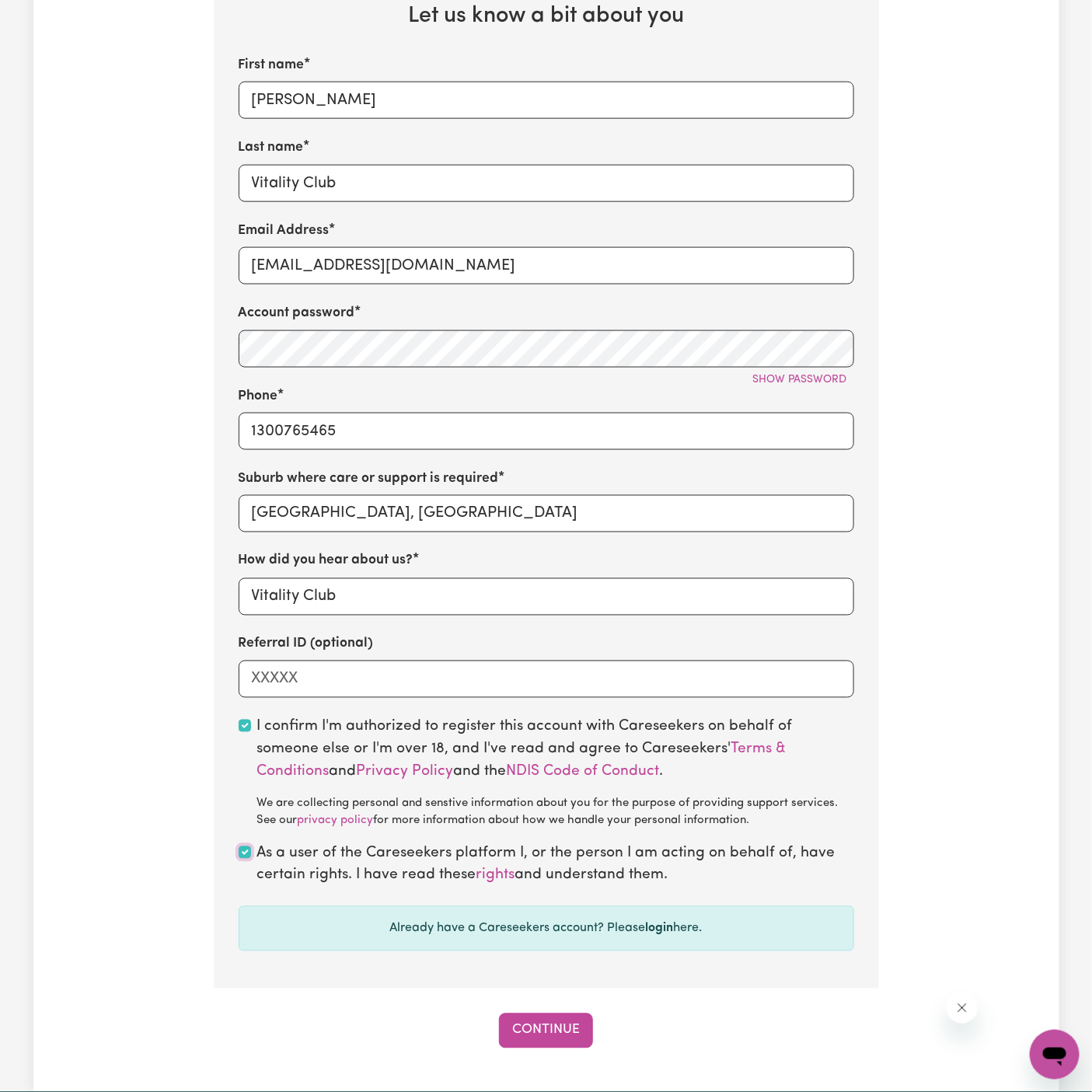
scroll to position [677, 0]
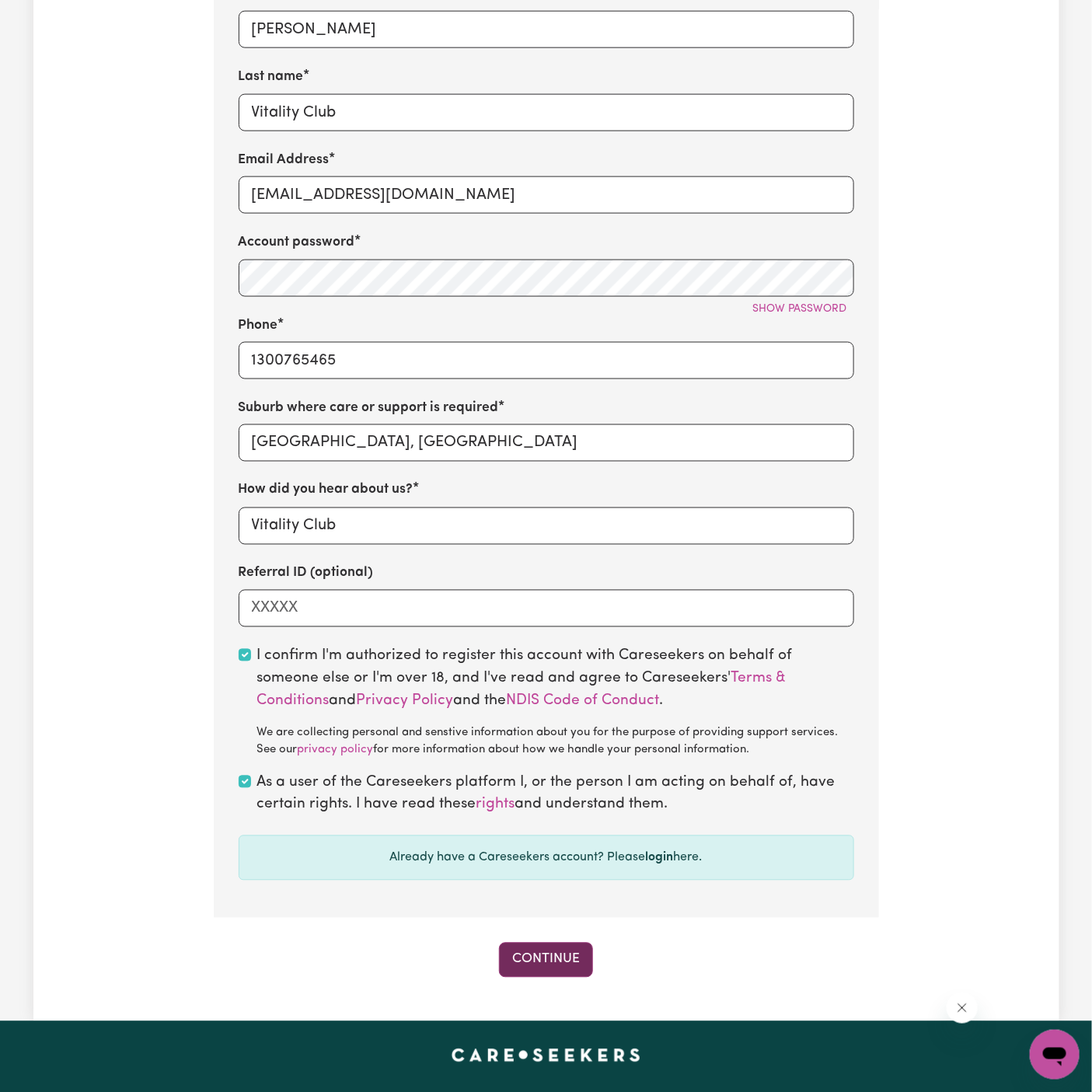
click at [549, 955] on button "Continue" at bounding box center [546, 960] width 94 height 34
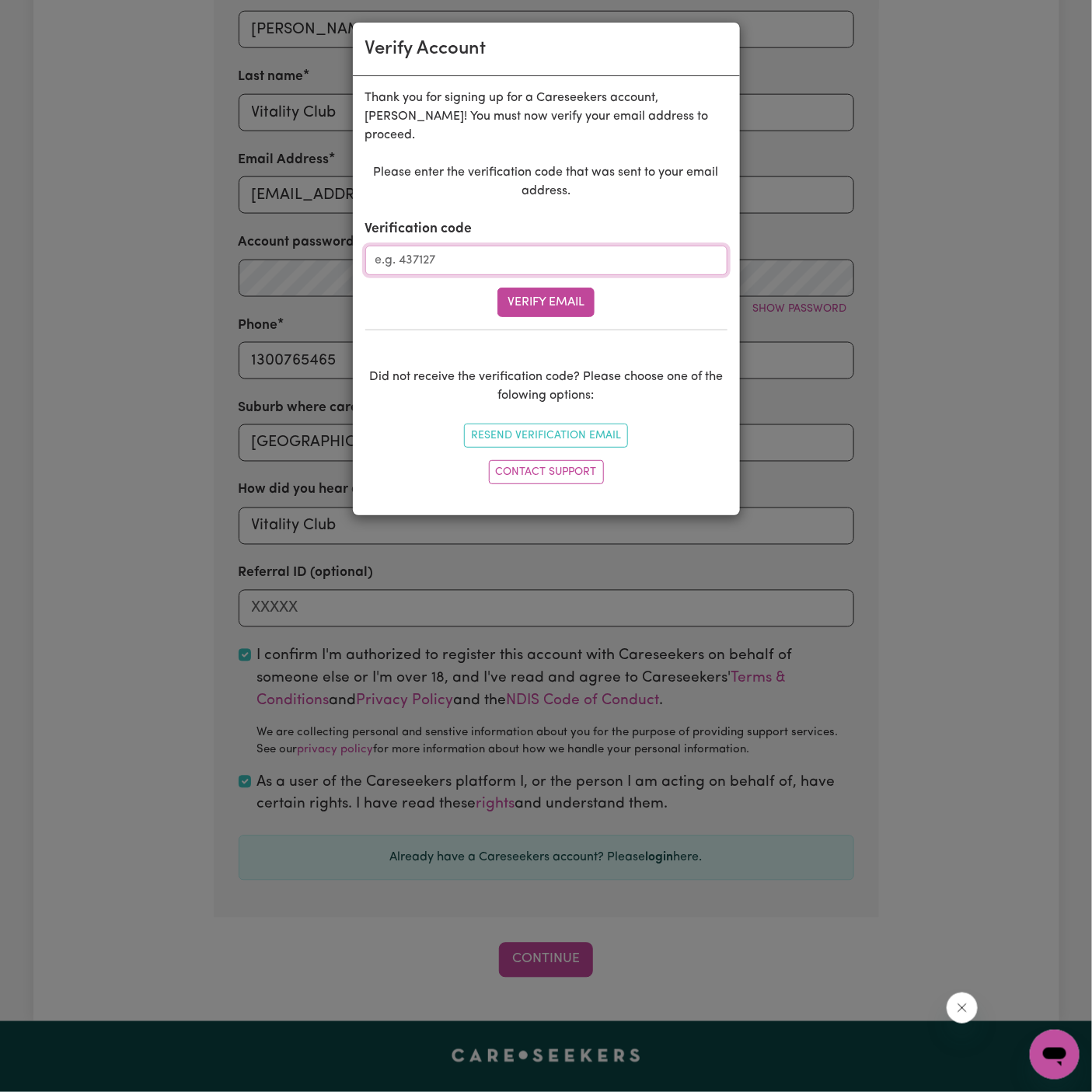
click at [550, 246] on input "Verification code" at bounding box center [546, 260] width 362 height 29
paste input "254885"
type input "254885"
click at [550, 288] on button "Verify Email" at bounding box center [546, 302] width 98 height 29
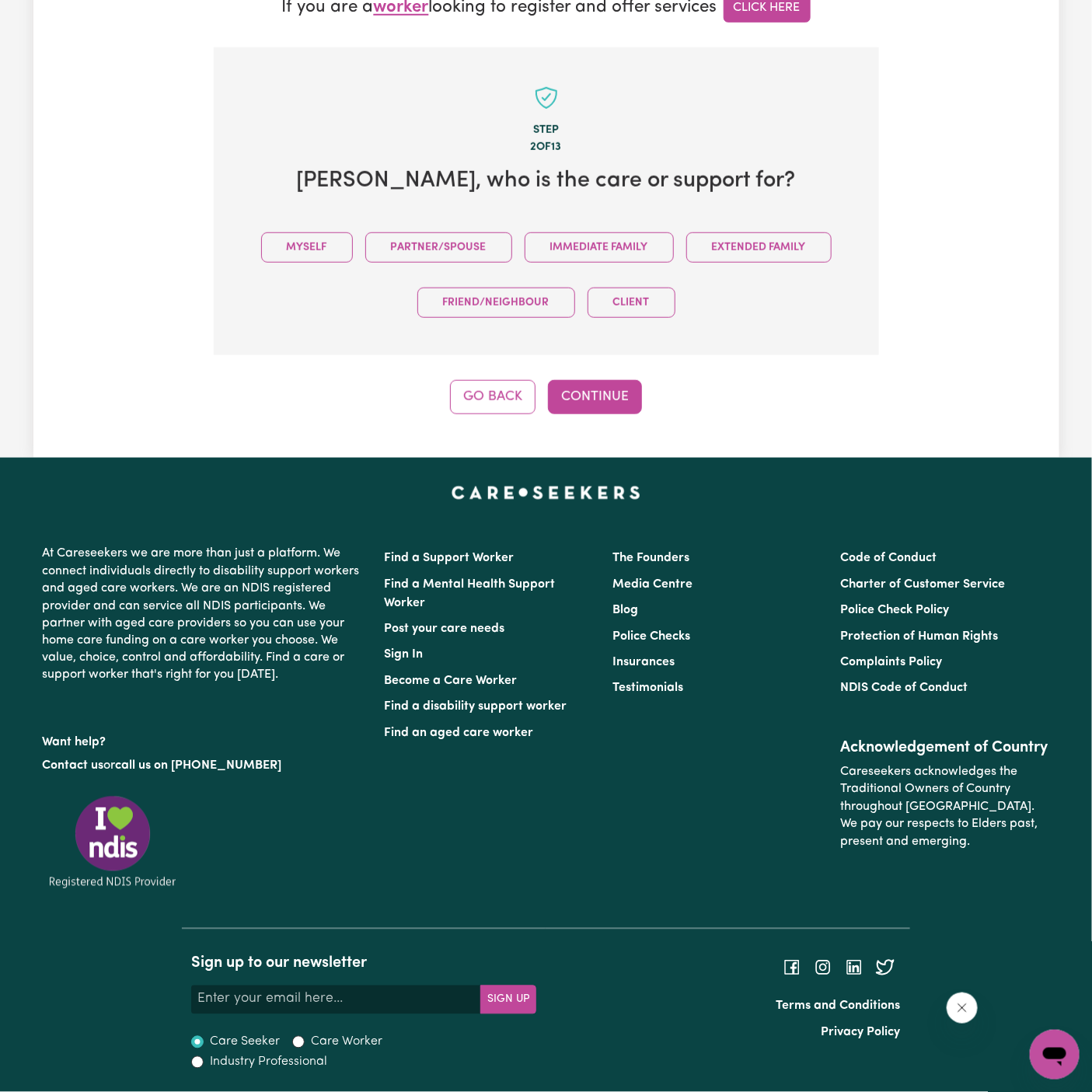
scroll to position [438, 0]
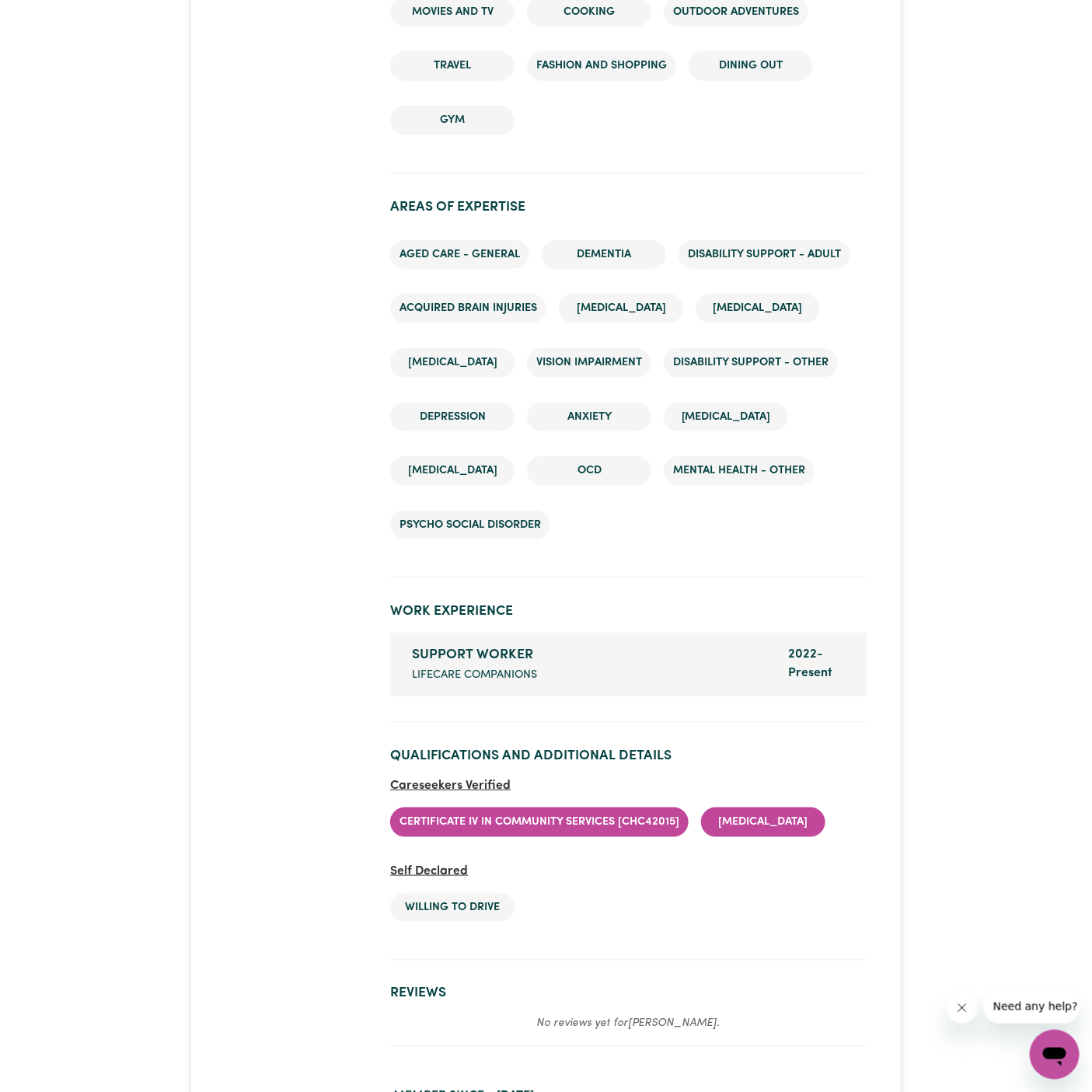
scroll to position [2544, 0]
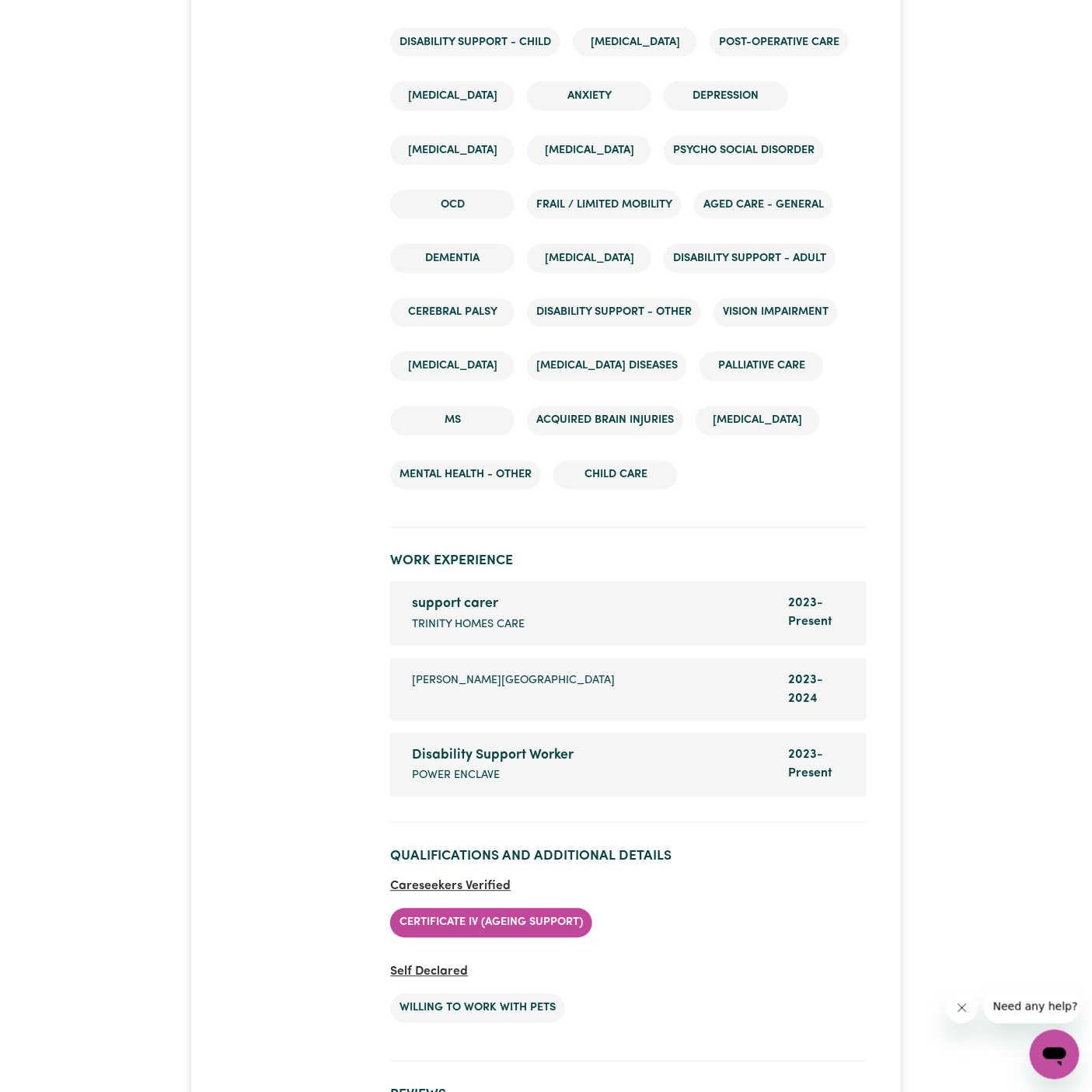
scroll to position [3174, 0]
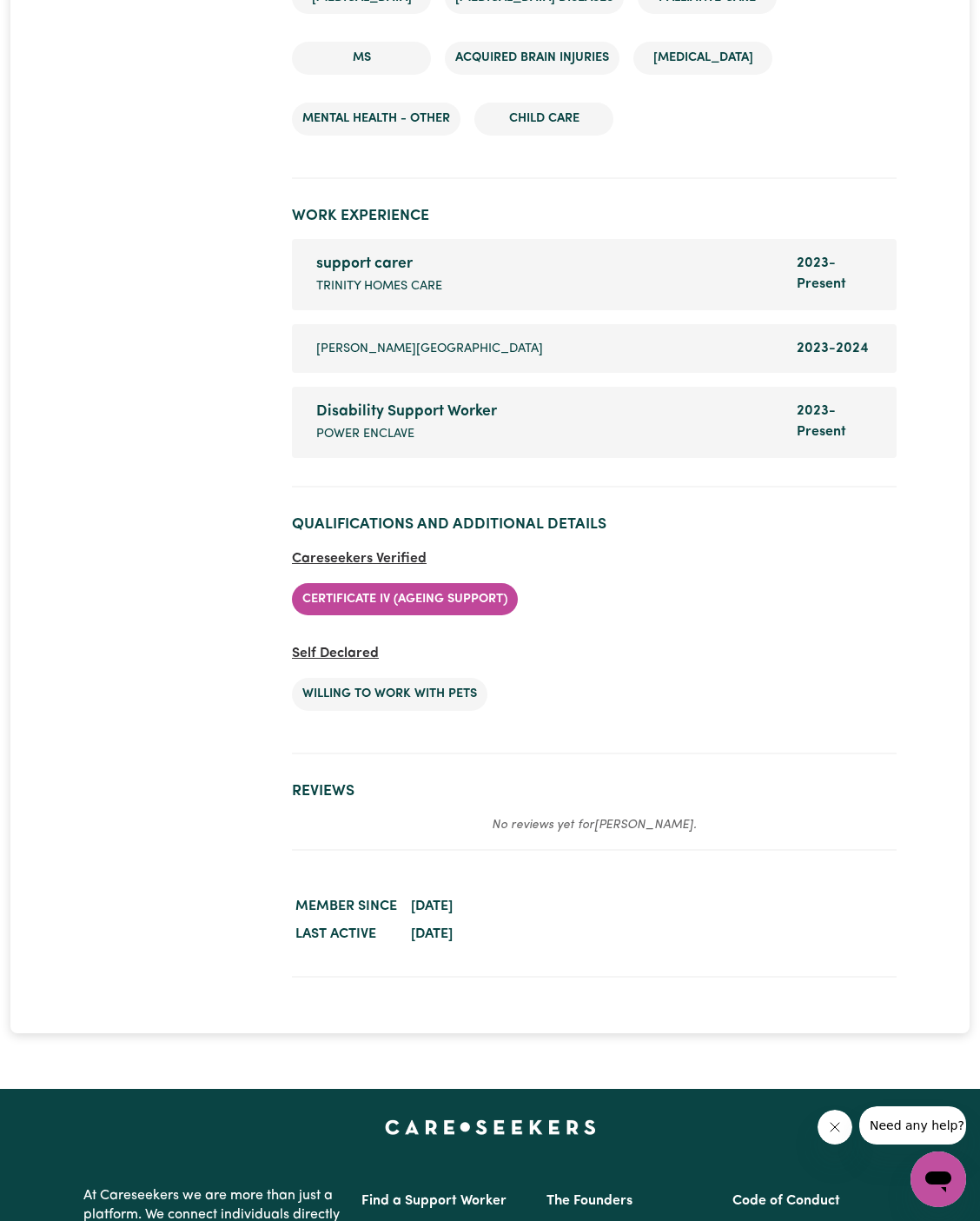
scroll to position [3515, 0]
